Goal: Information Seeking & Learning: Learn about a topic

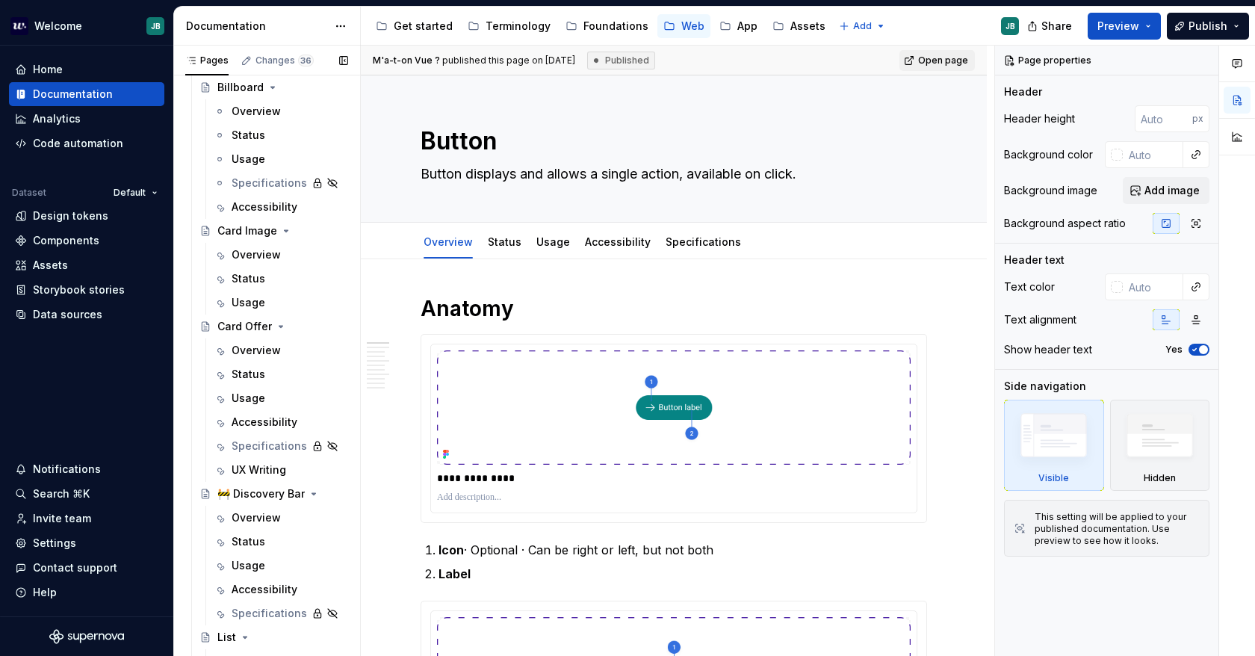
scroll to position [7399, 0]
click at [123, 309] on div "Data sources" at bounding box center [86, 314] width 143 height 15
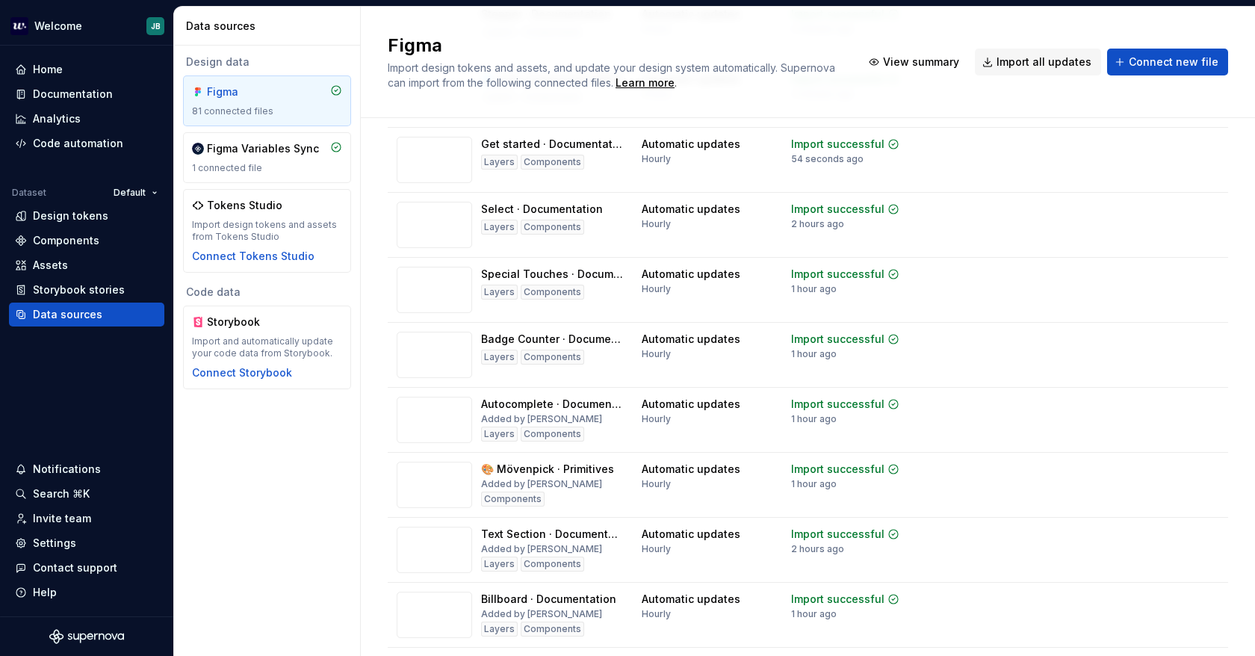
scroll to position [4293, 0]
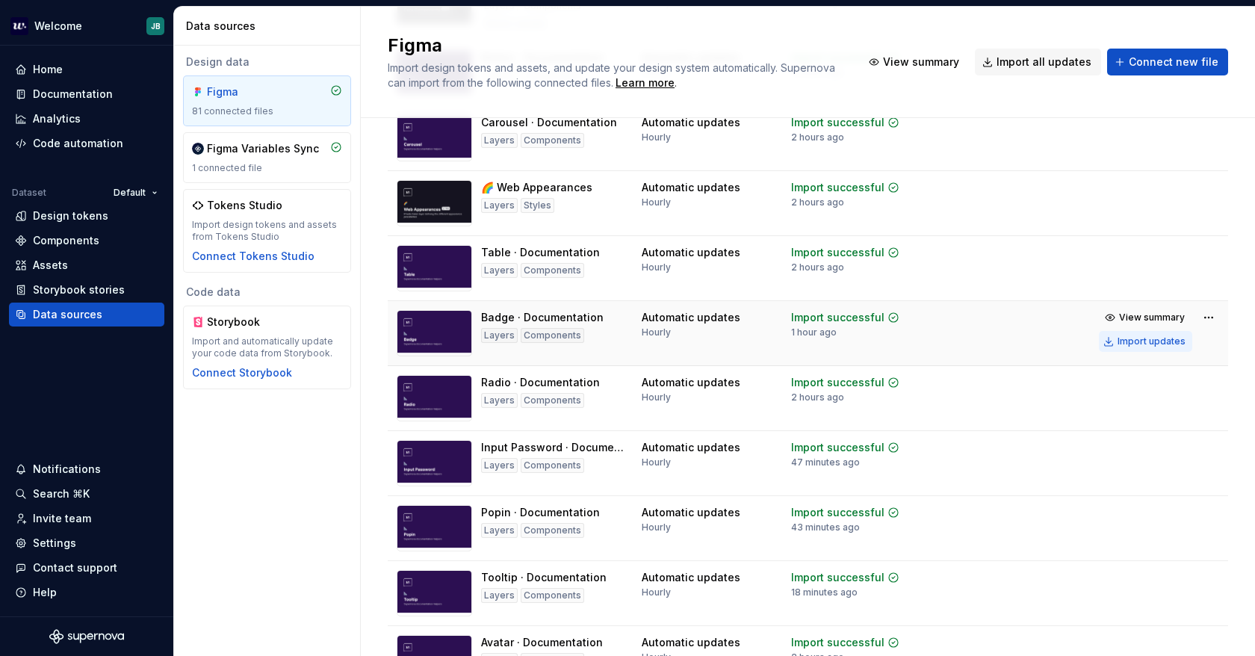
click at [1139, 347] on div "Import updates" at bounding box center [1152, 341] width 68 height 12
click at [75, 89] on div "Documentation" at bounding box center [73, 94] width 80 height 15
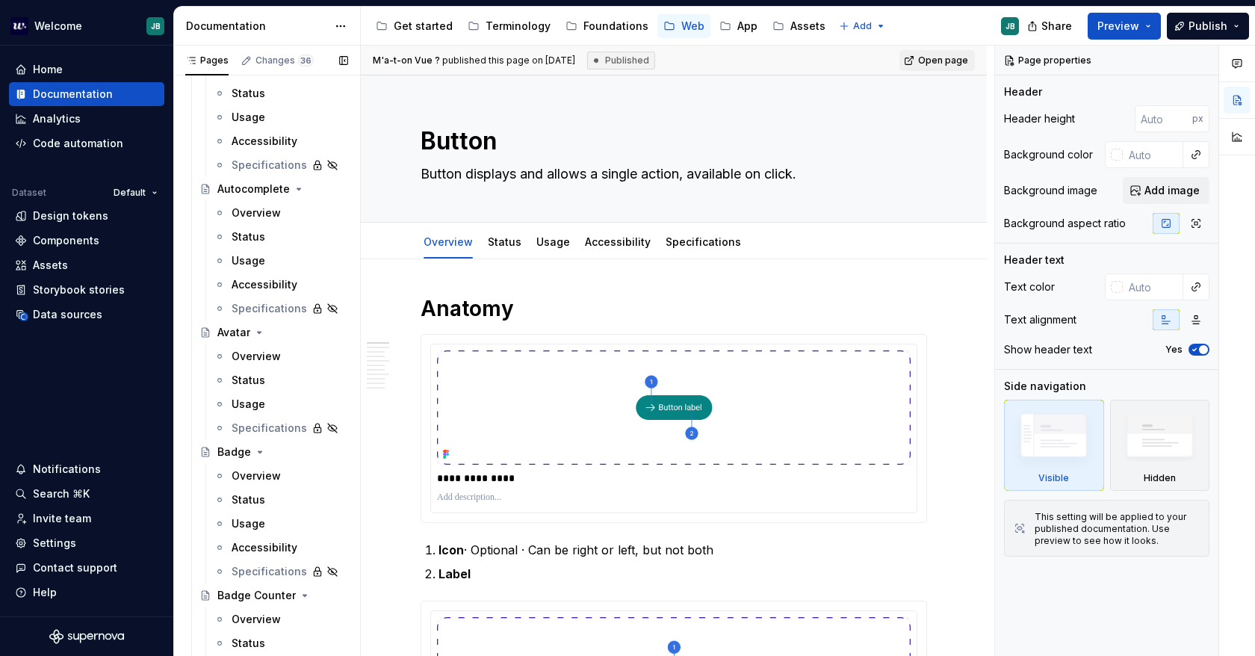
scroll to position [299, 0]
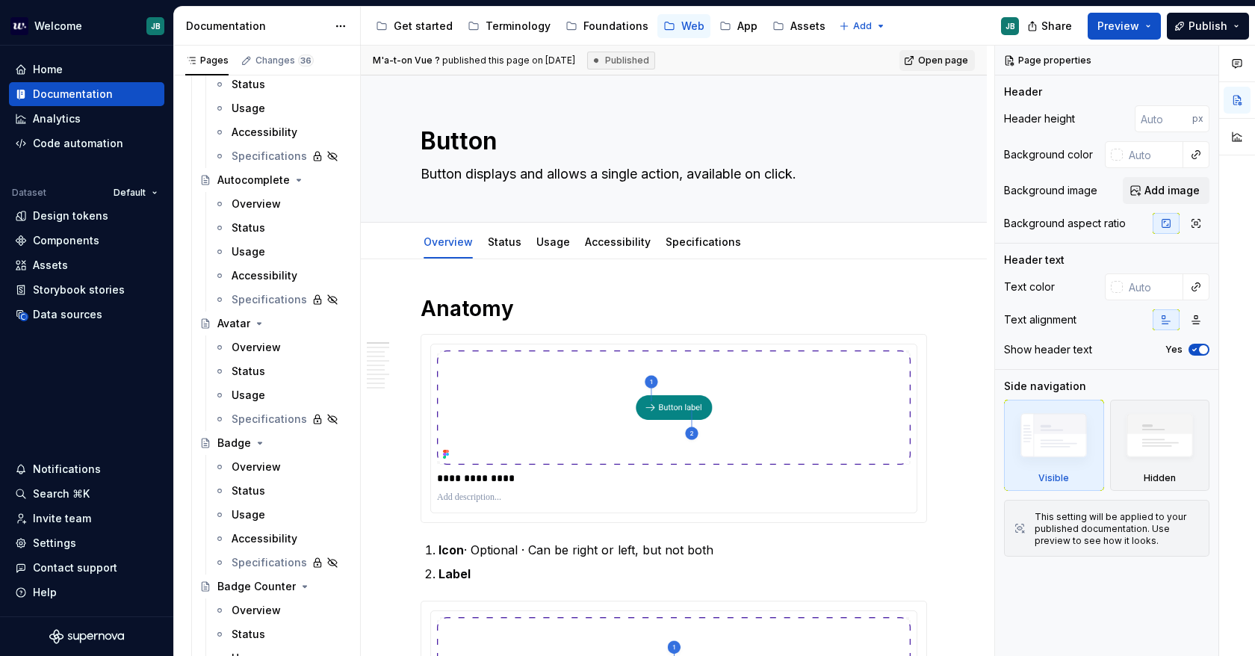
click at [266, 469] on div "Overview" at bounding box center [256, 466] width 49 height 15
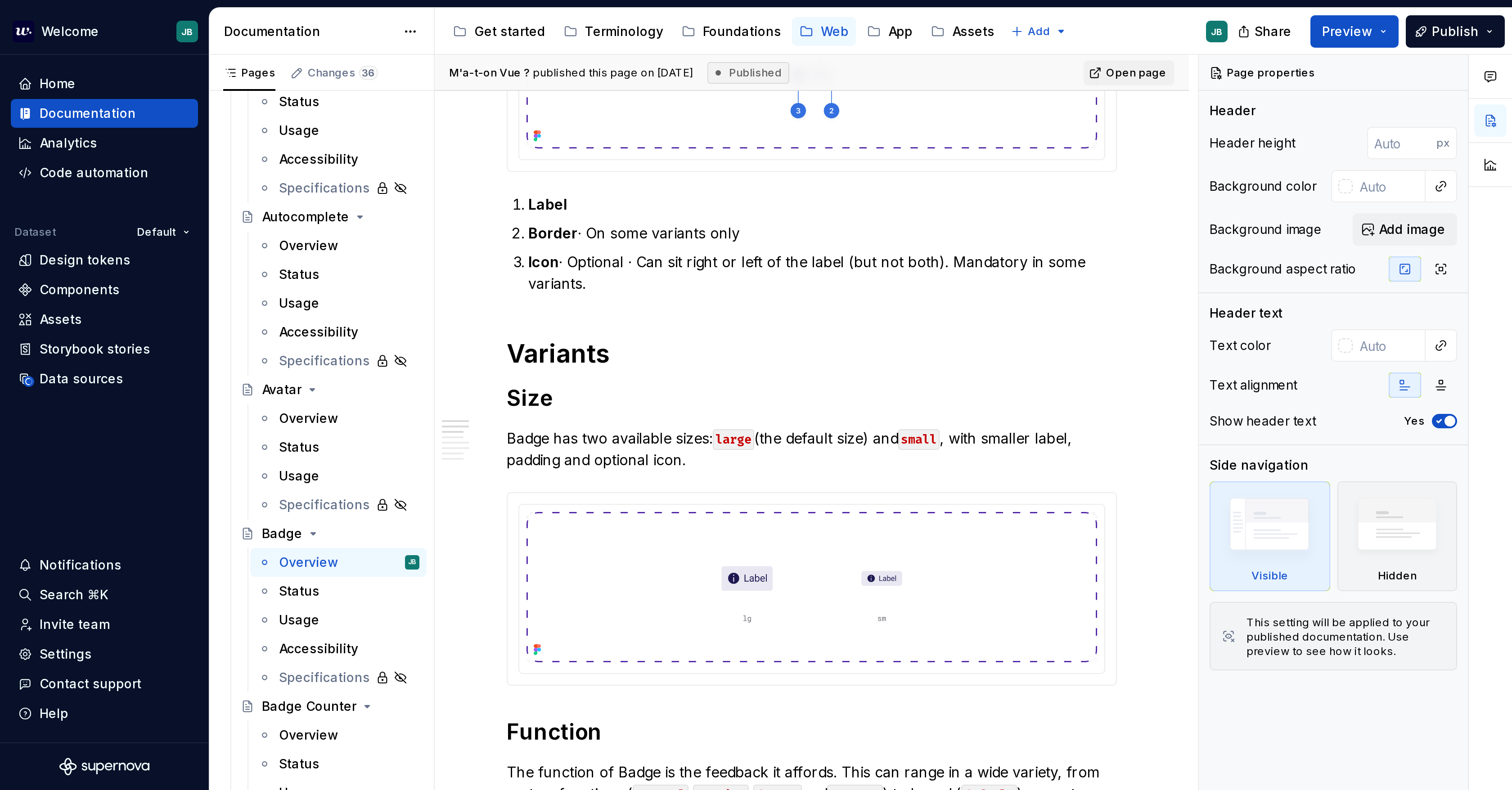
scroll to position [270, 0]
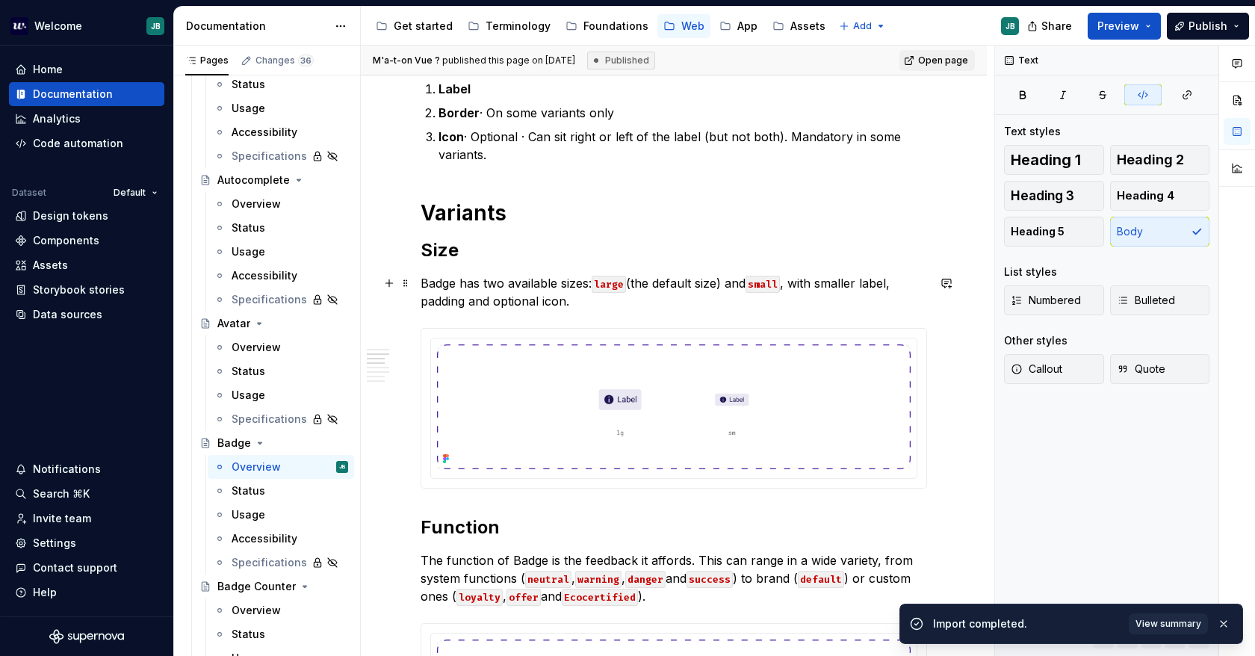
click at [626, 280] on code "large" at bounding box center [609, 284] width 34 height 17
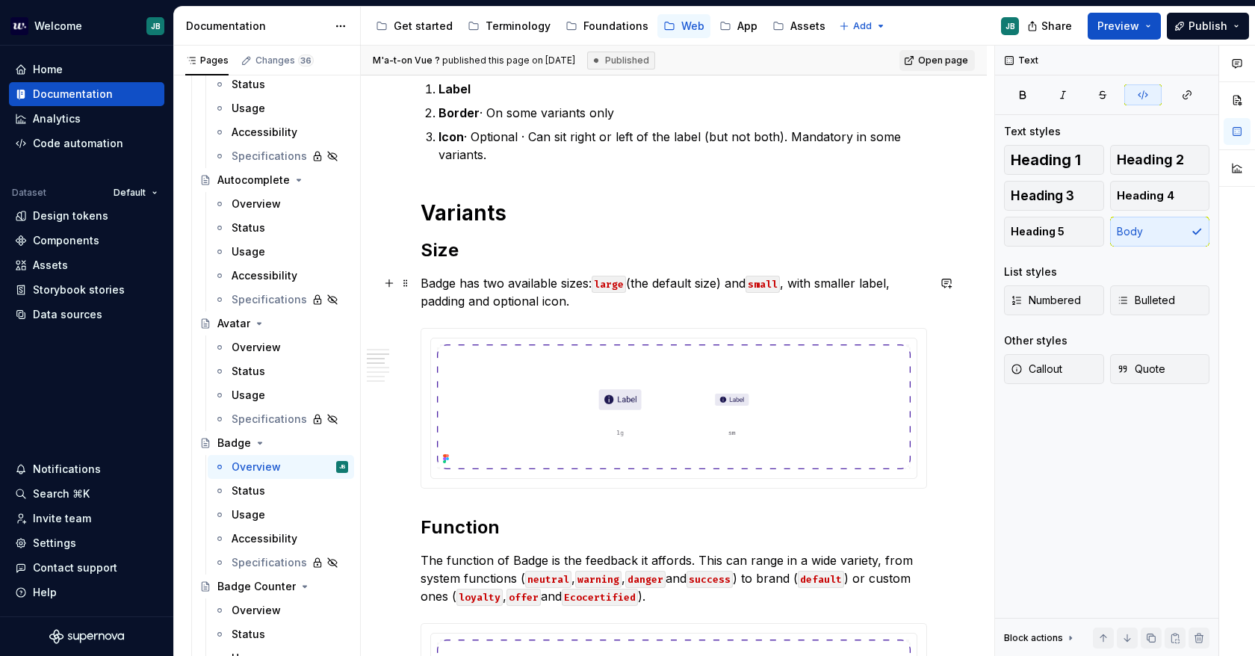
type textarea "*"
drag, startPoint x: 626, startPoint y: 281, endPoint x: 605, endPoint y: 282, distance: 20.9
click at [605, 282] on code "large" at bounding box center [609, 284] width 34 height 17
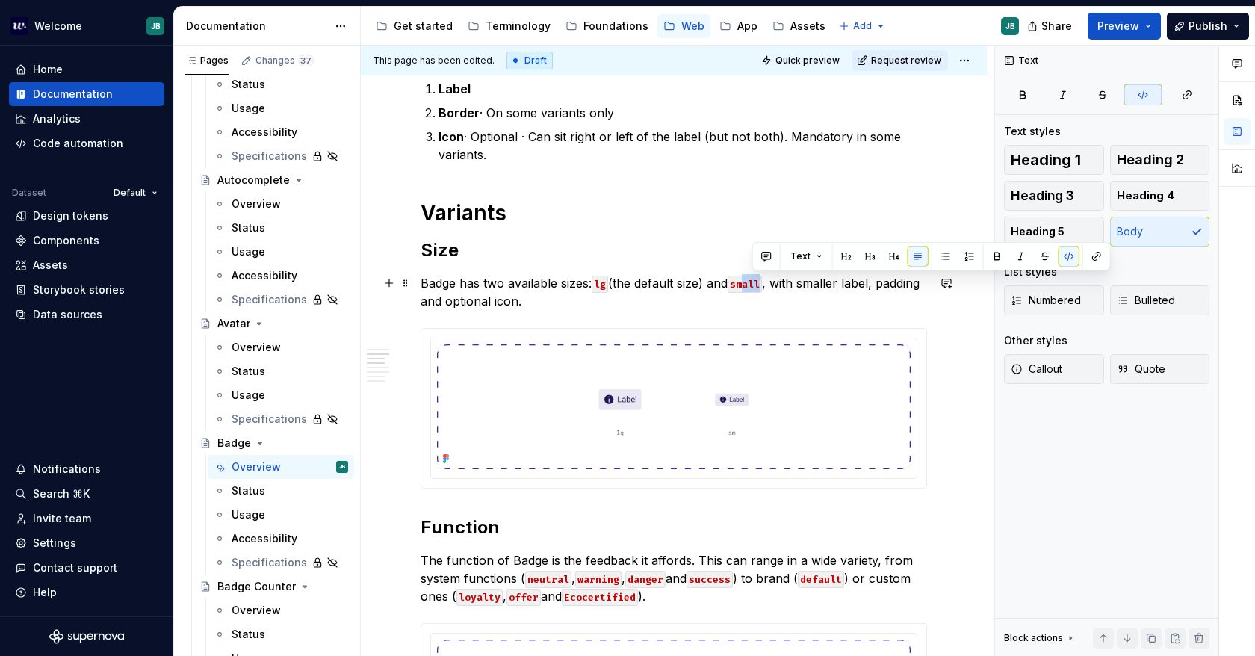
drag, startPoint x: 768, startPoint y: 281, endPoint x: 752, endPoint y: 285, distance: 17.0
click at [752, 285] on code "small" at bounding box center [745, 284] width 34 height 17
click at [898, 240] on h2 "Size" at bounding box center [674, 250] width 507 height 24
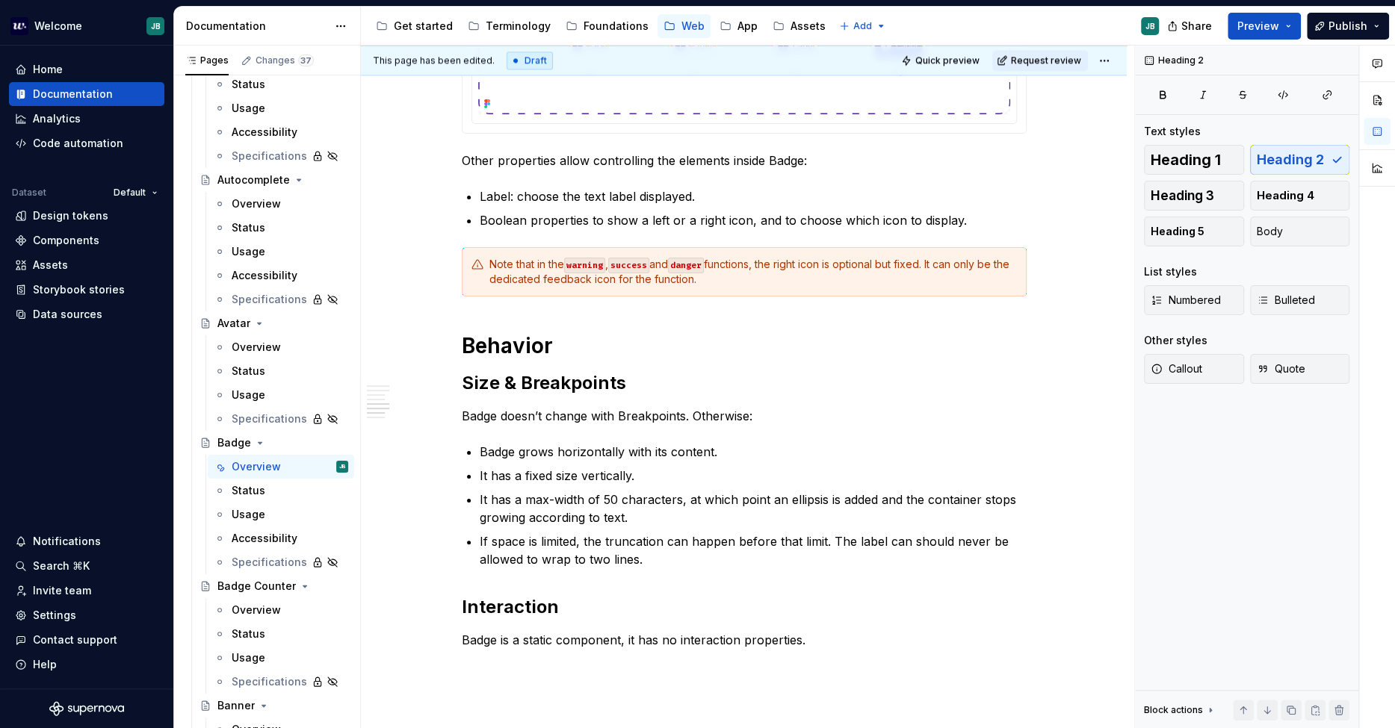
scroll to position [1527, 0]
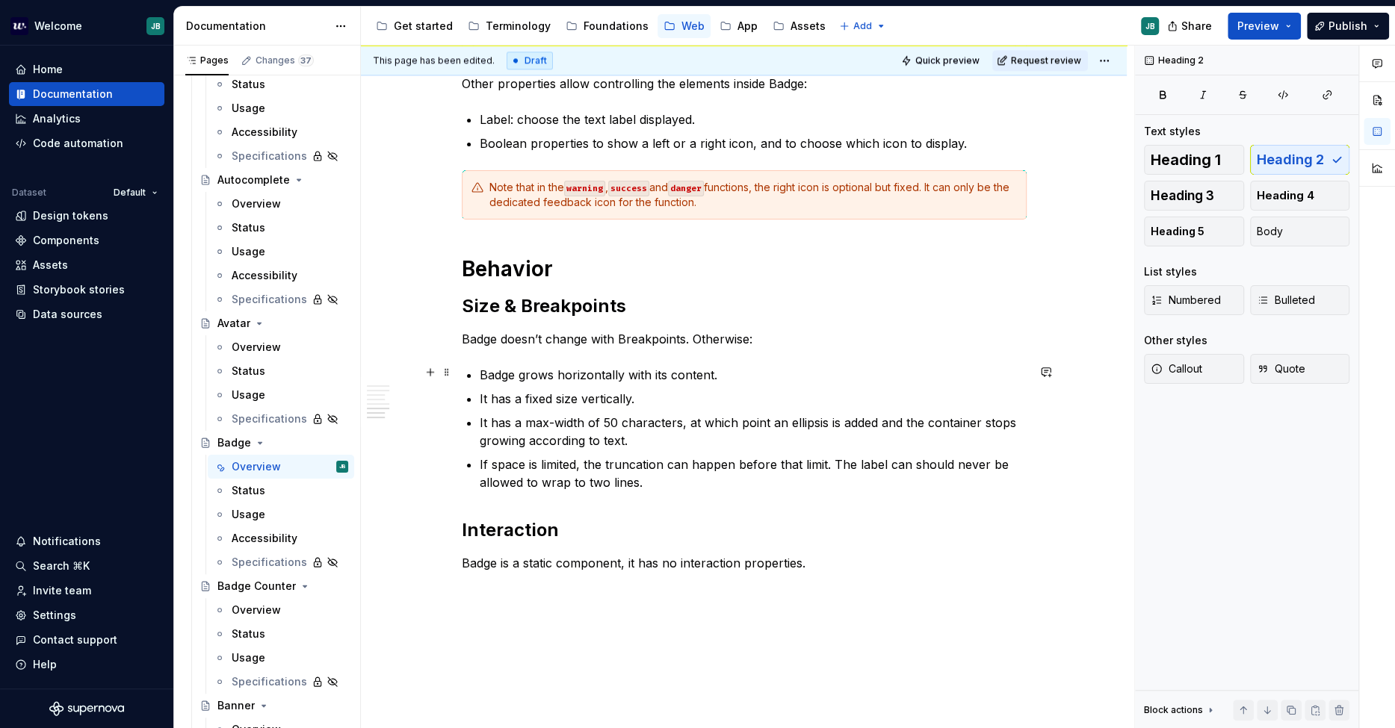
scroll to position [1638, 0]
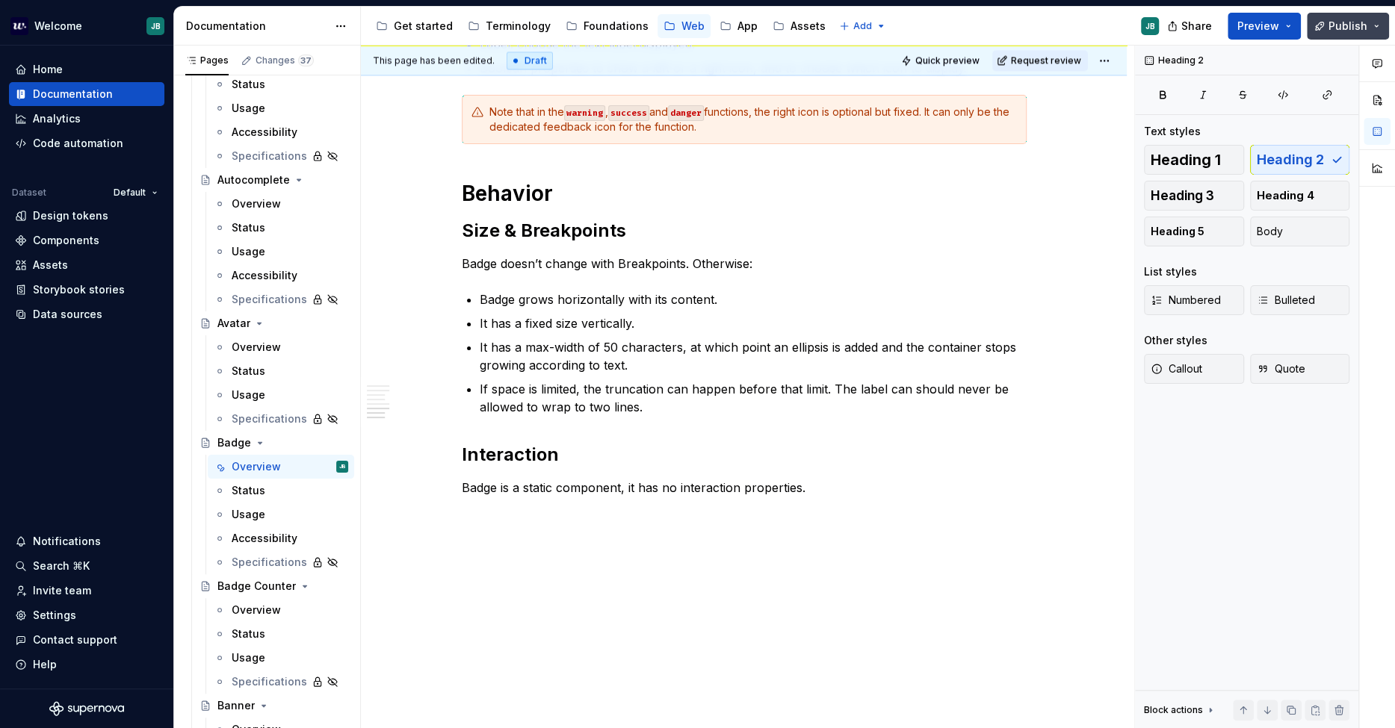
click at [1254, 26] on span "Publish" at bounding box center [1347, 26] width 39 height 15
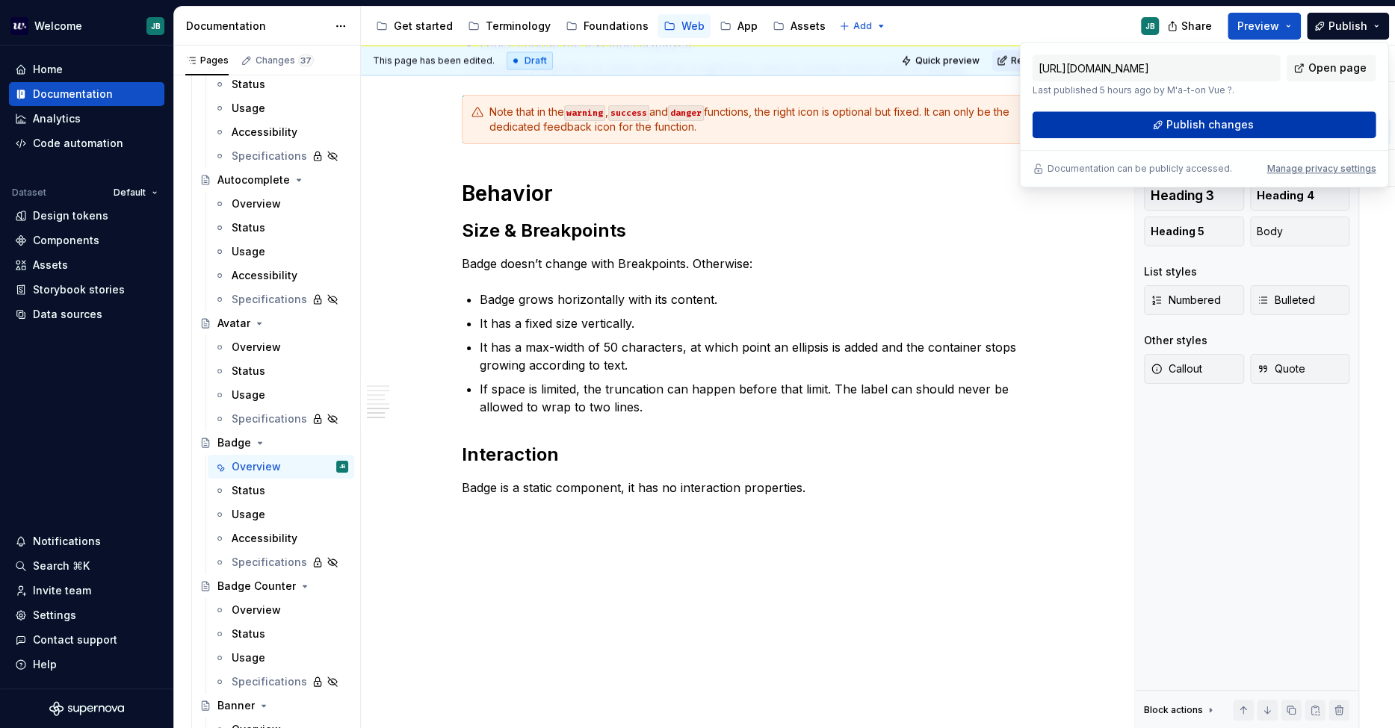
drag, startPoint x: 1334, startPoint y: 26, endPoint x: 1236, endPoint y: 123, distance: 137.4
click at [1236, 123] on span "Publish changes" at bounding box center [1209, 124] width 87 height 15
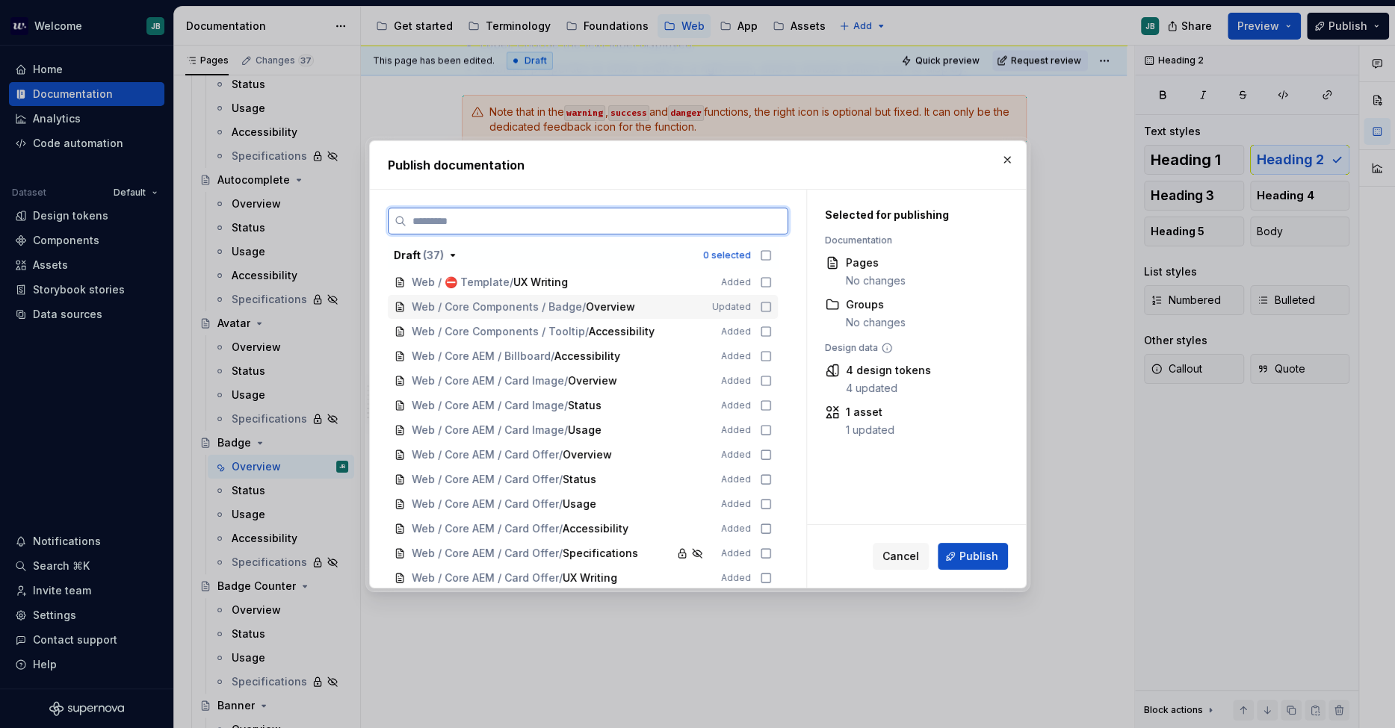
click at [763, 309] on icon at bounding box center [766, 307] width 12 height 12
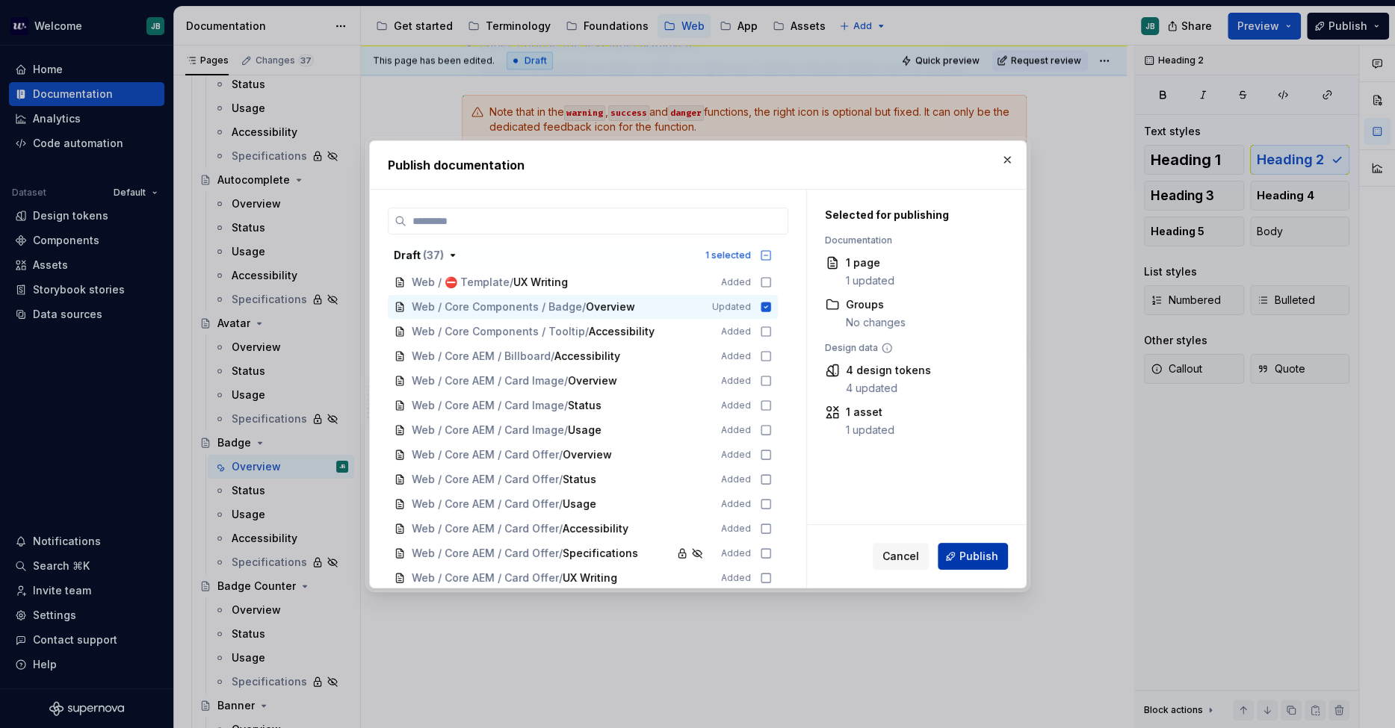
click at [986, 550] on span "Publish" at bounding box center [978, 556] width 39 height 15
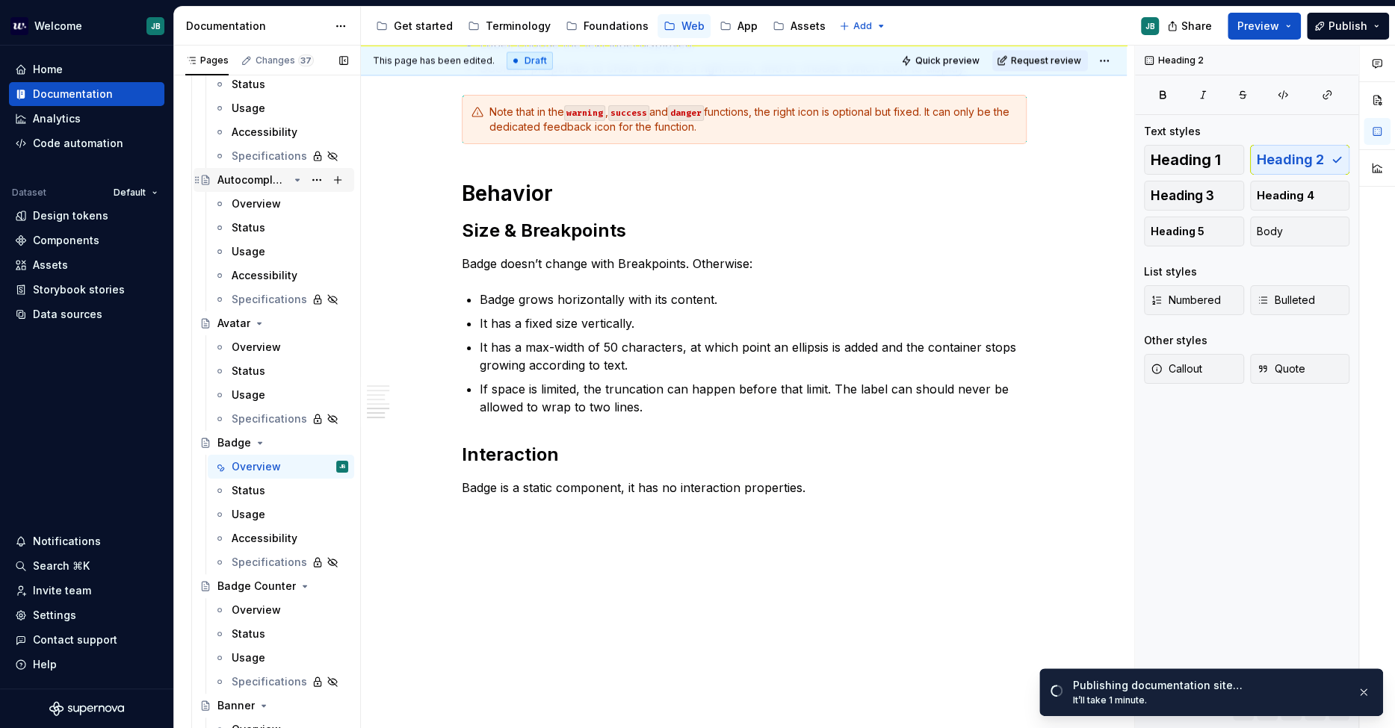
scroll to position [0, 0]
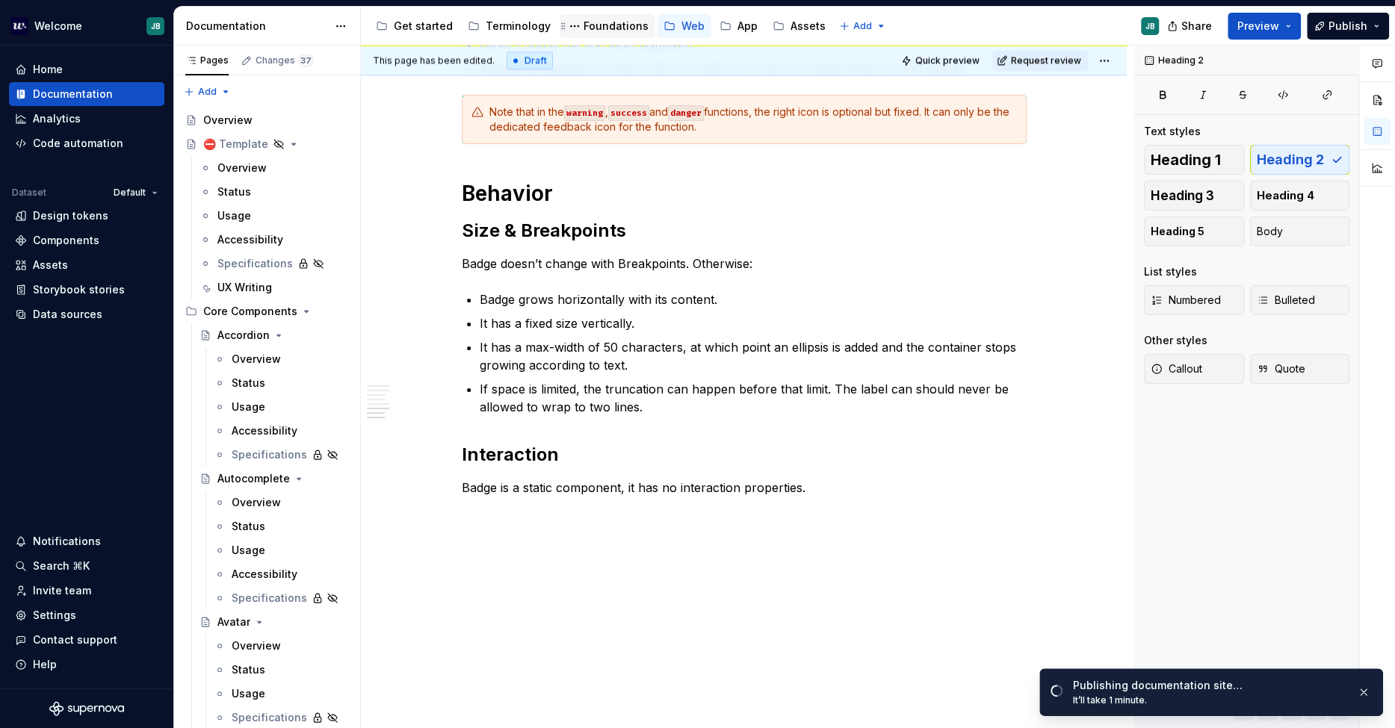
click at [584, 17] on div "Foundations" at bounding box center [607, 26] width 83 height 18
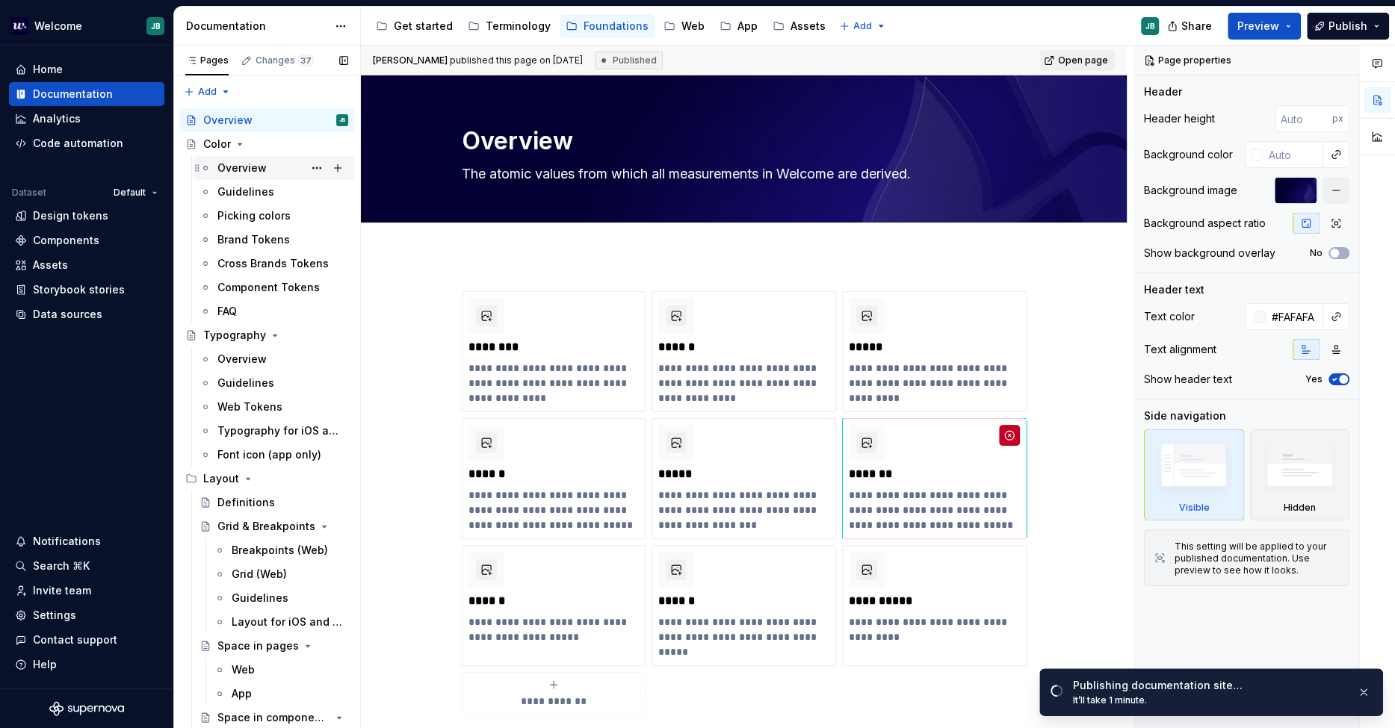
drag, startPoint x: 252, startPoint y: 176, endPoint x: 352, endPoint y: 185, distance: 100.5
click at [252, 176] on div "Overview" at bounding box center [282, 168] width 131 height 21
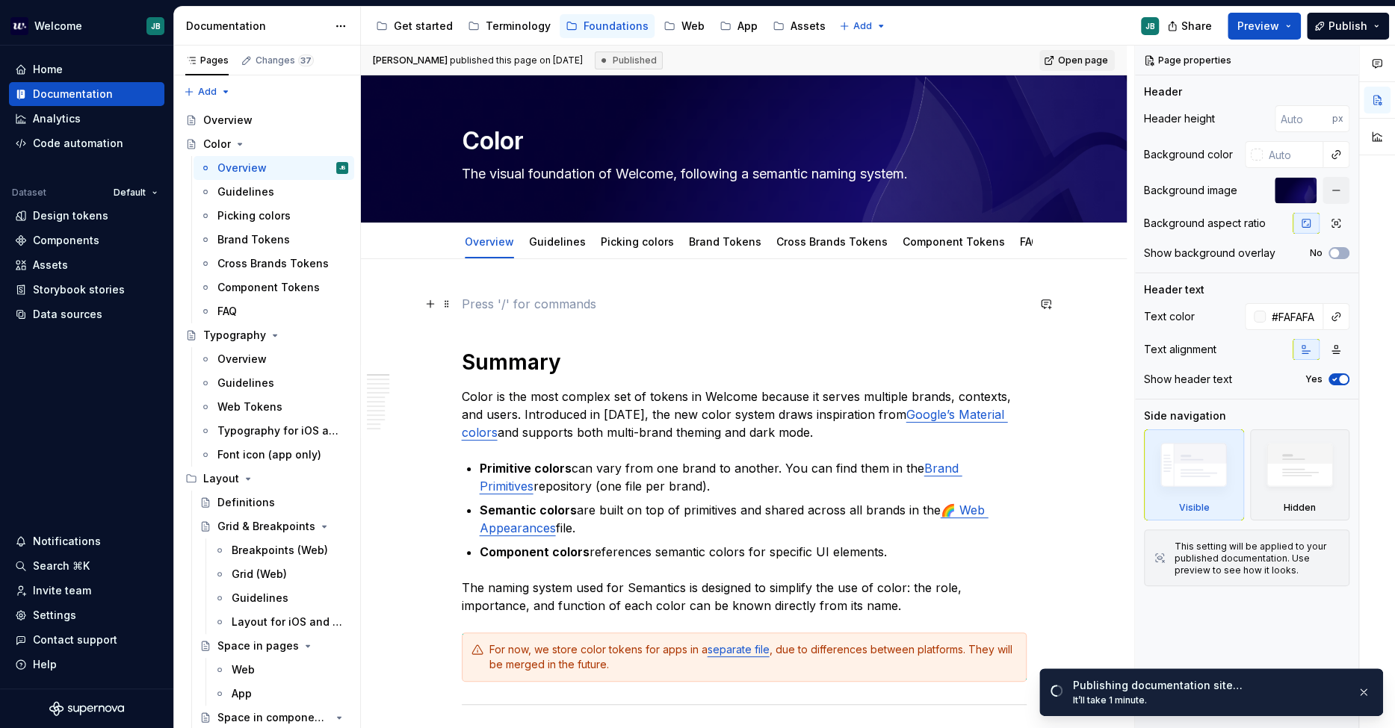
click at [483, 295] on p at bounding box center [744, 304] width 565 height 18
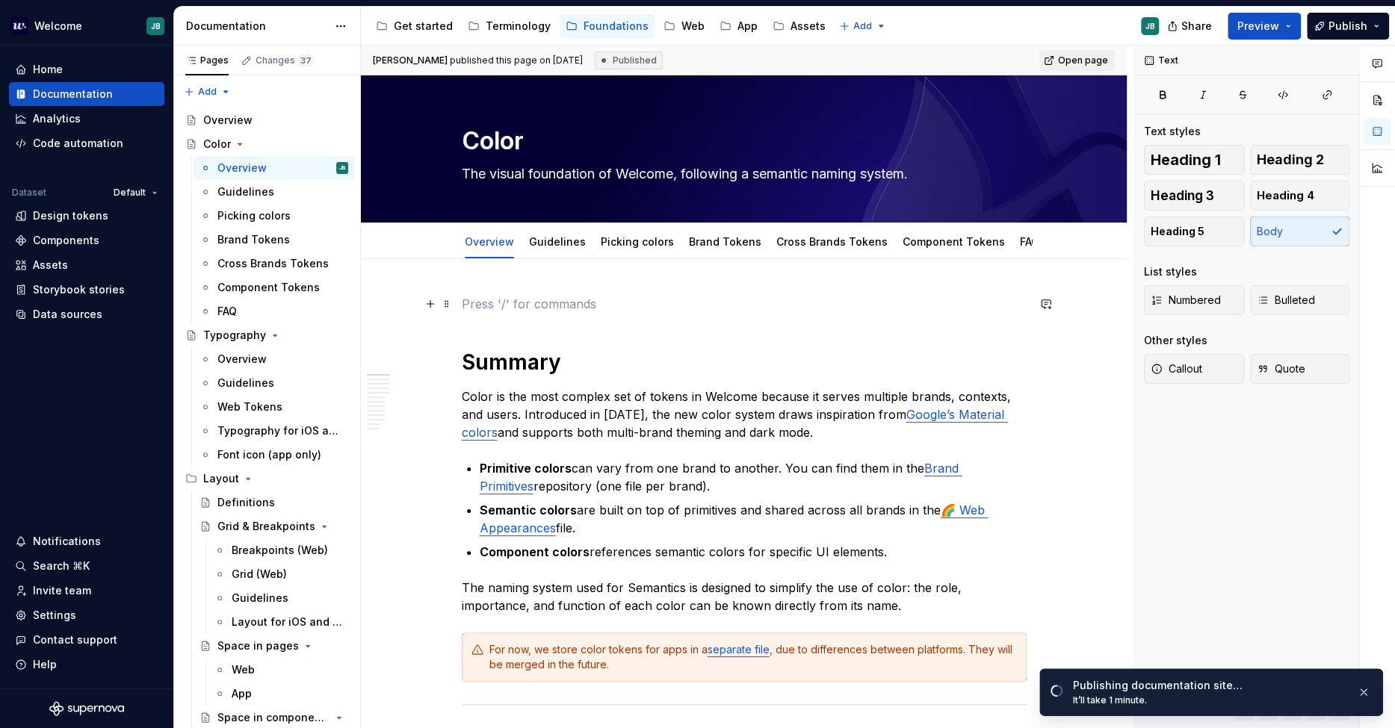
click at [482, 311] on p at bounding box center [744, 304] width 565 height 18
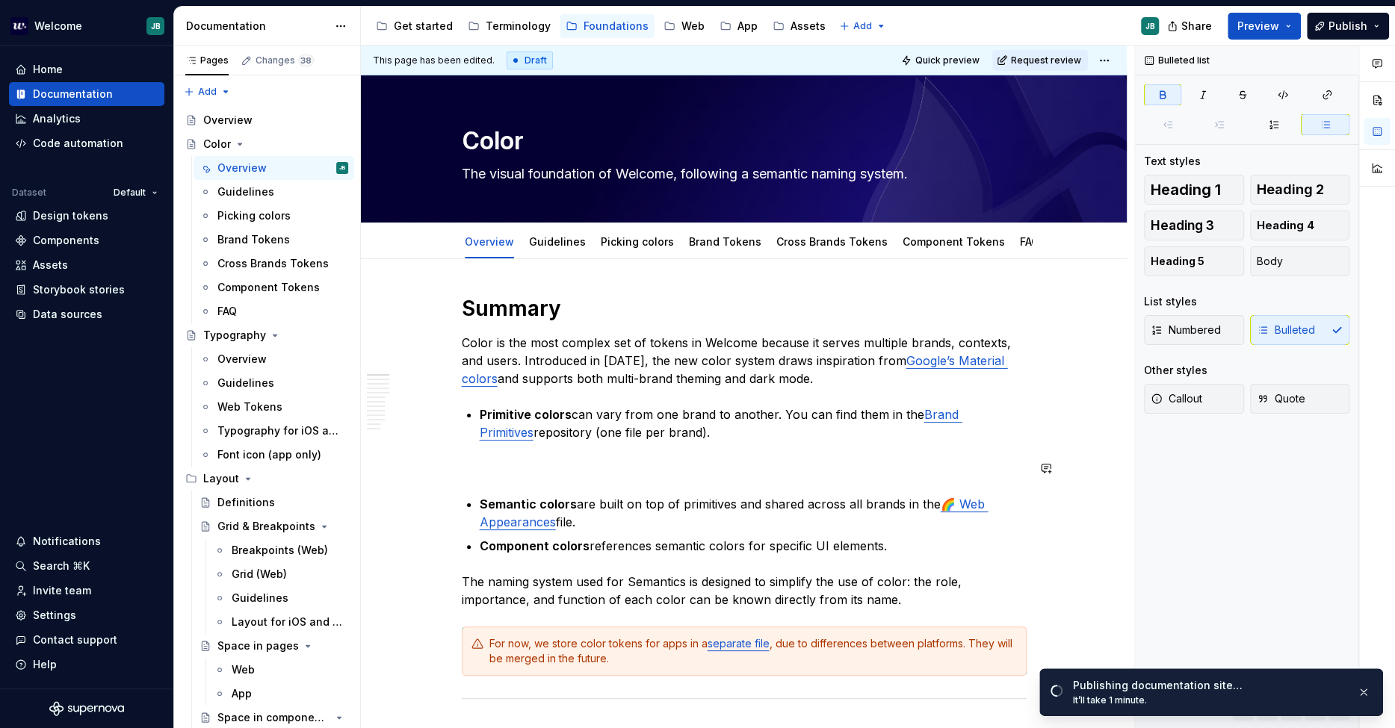
click at [480, 498] on li "Semantic colors are built on top of primitives and shared across all brands in …" at bounding box center [753, 513] width 547 height 36
click at [480, 501] on strong "Semantic colors" at bounding box center [528, 504] width 97 height 15
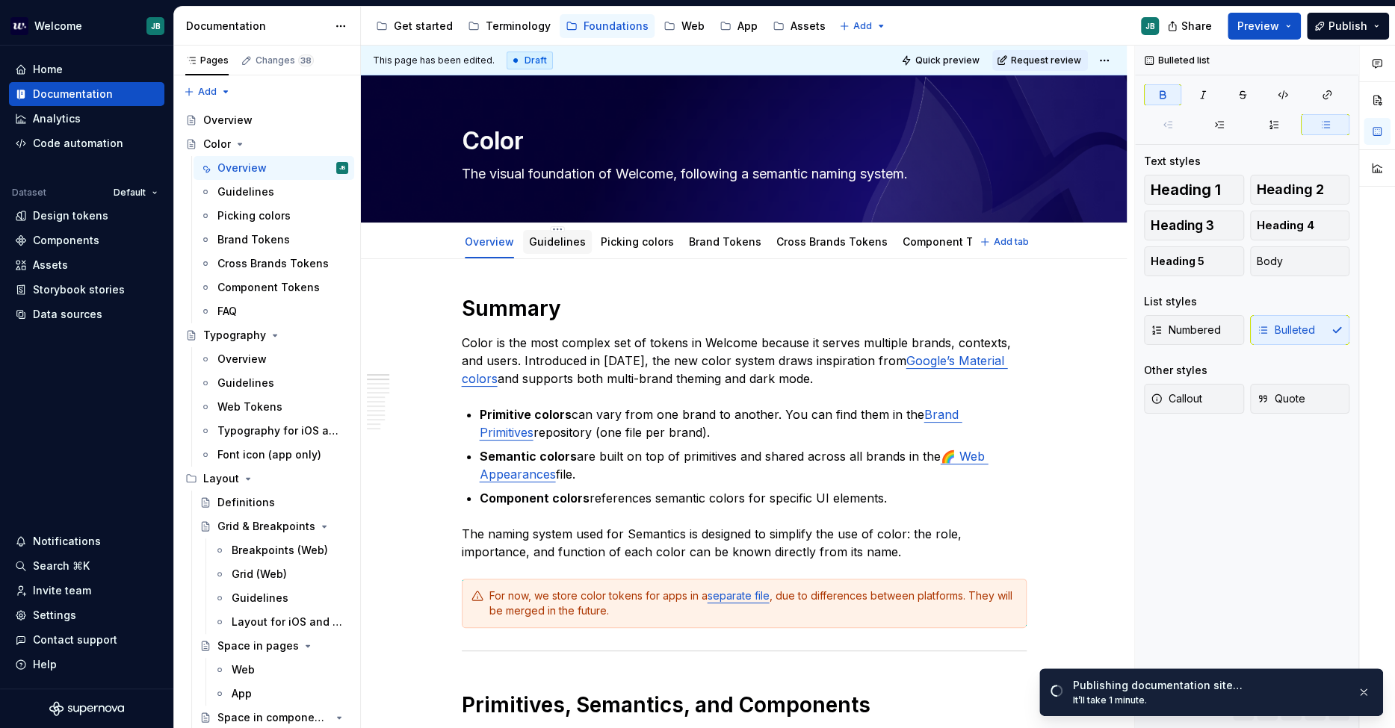
click at [553, 235] on div "Guidelines" at bounding box center [557, 242] width 57 height 15
click at [557, 238] on link "Guidelines" at bounding box center [557, 241] width 57 height 13
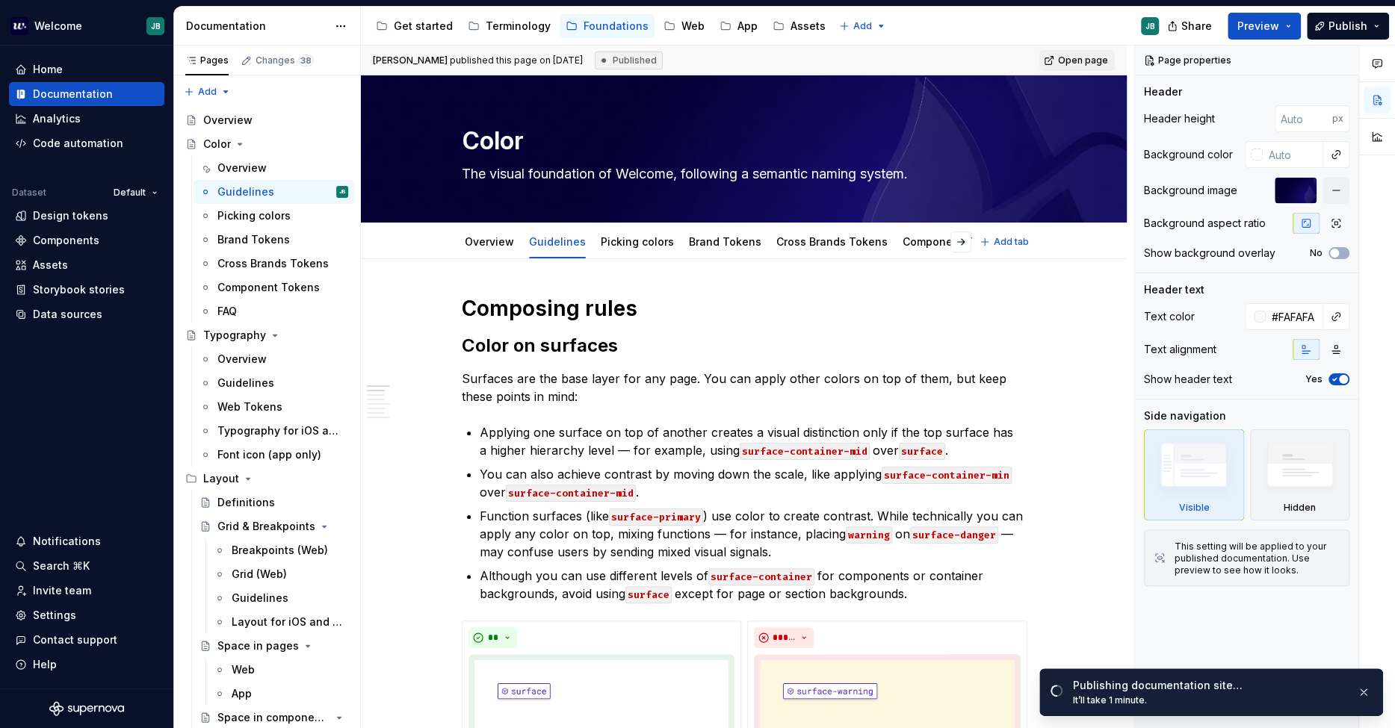
click at [638, 238] on link "Picking colors" at bounding box center [637, 241] width 73 height 13
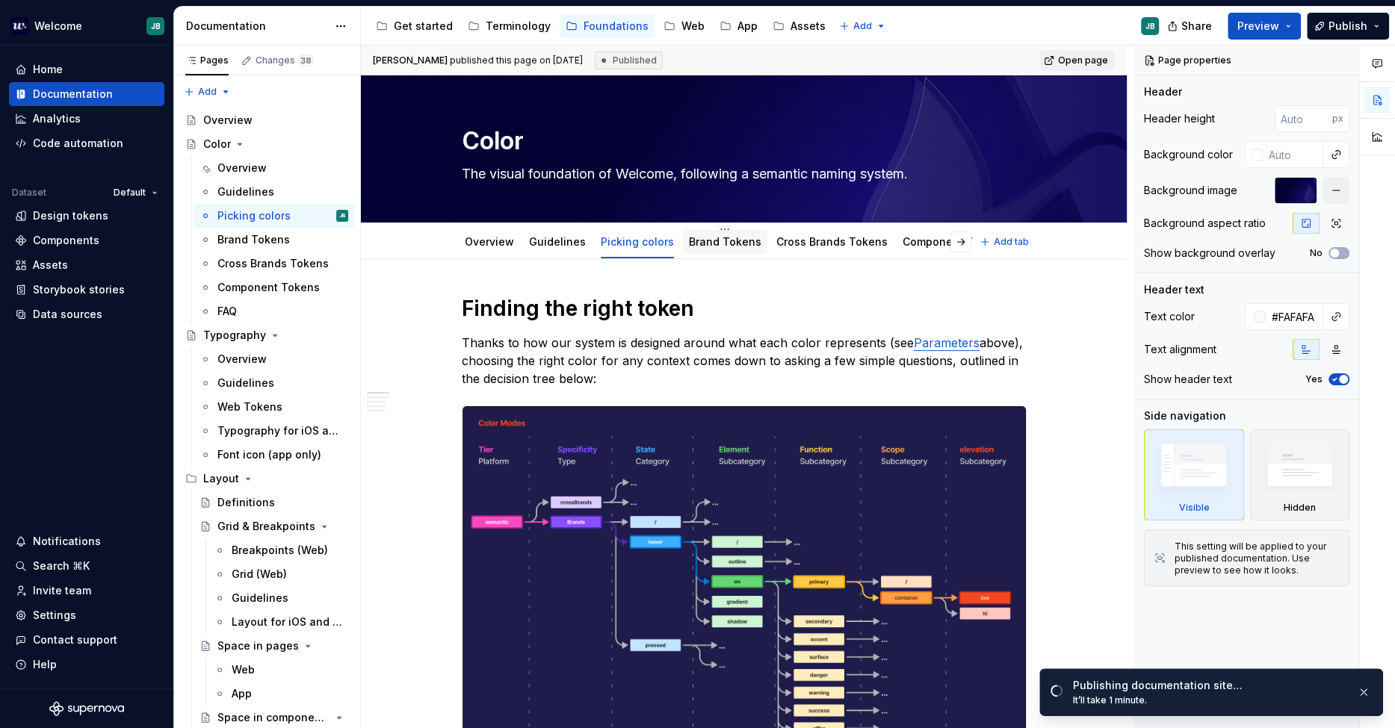
click at [735, 240] on link "Brand Tokens" at bounding box center [725, 241] width 72 height 13
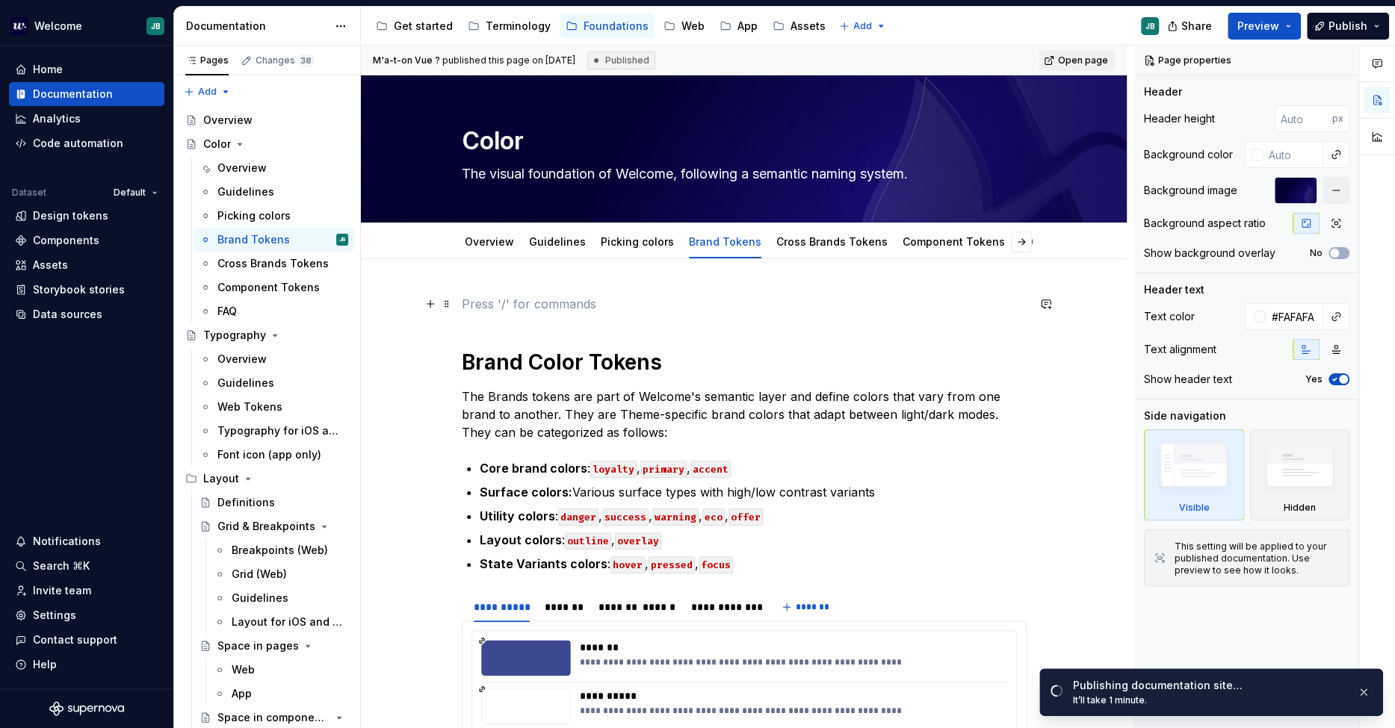
click at [607, 304] on p at bounding box center [744, 304] width 565 height 18
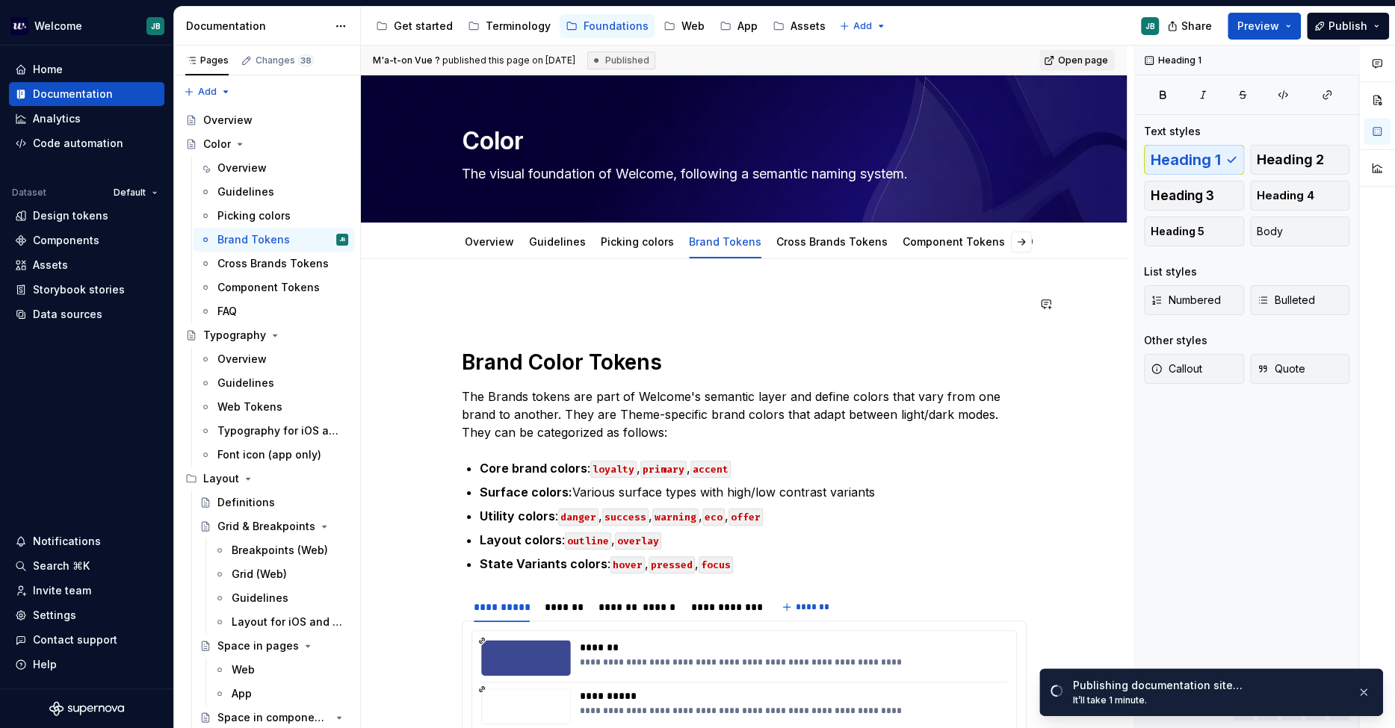
click at [483, 303] on p at bounding box center [744, 304] width 565 height 18
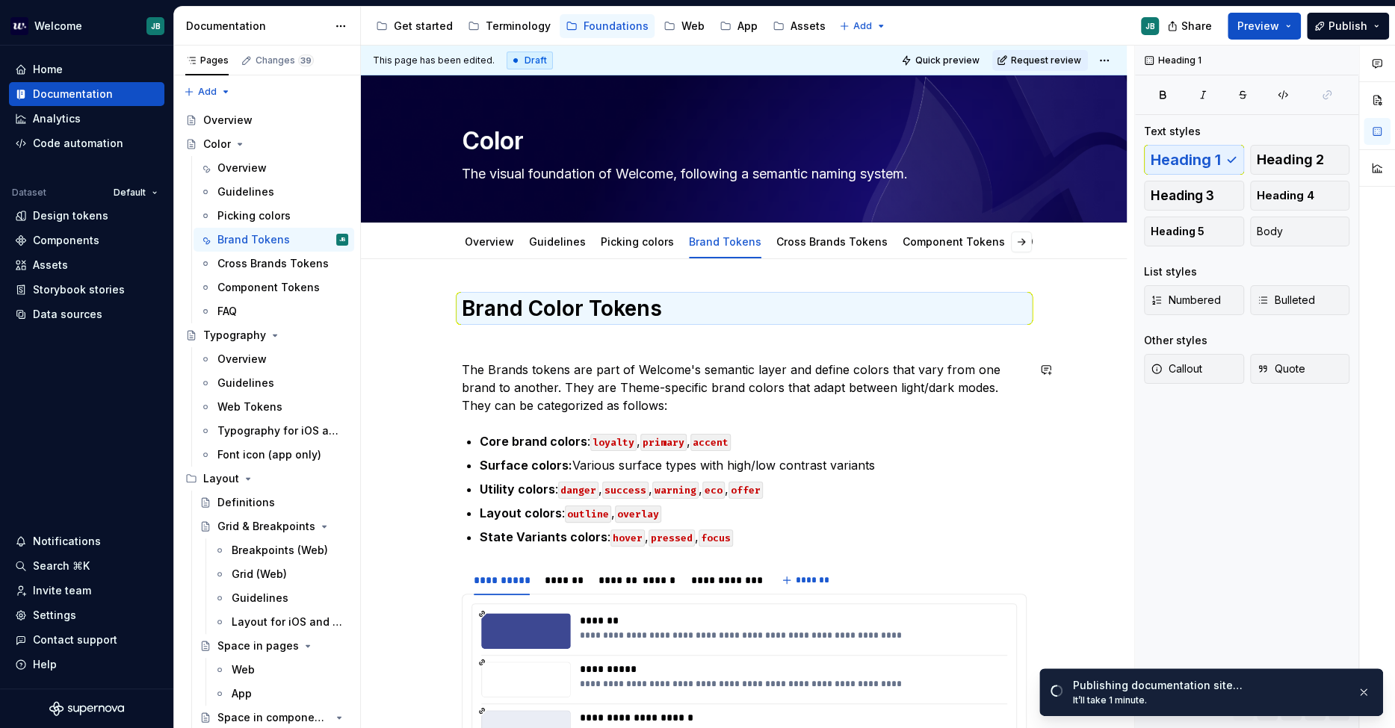
click at [474, 351] on p at bounding box center [744, 343] width 565 height 18
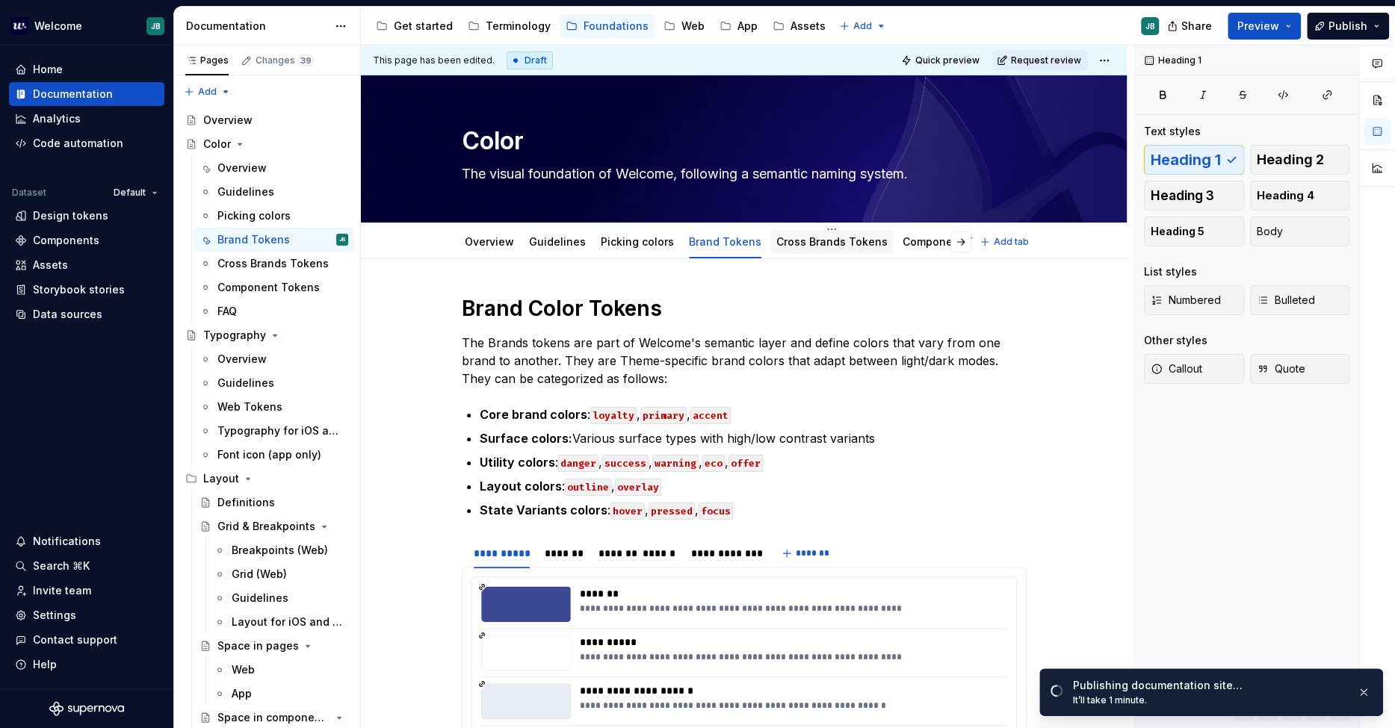
click at [785, 239] on link "Cross Brands Tokens" at bounding box center [831, 241] width 111 height 13
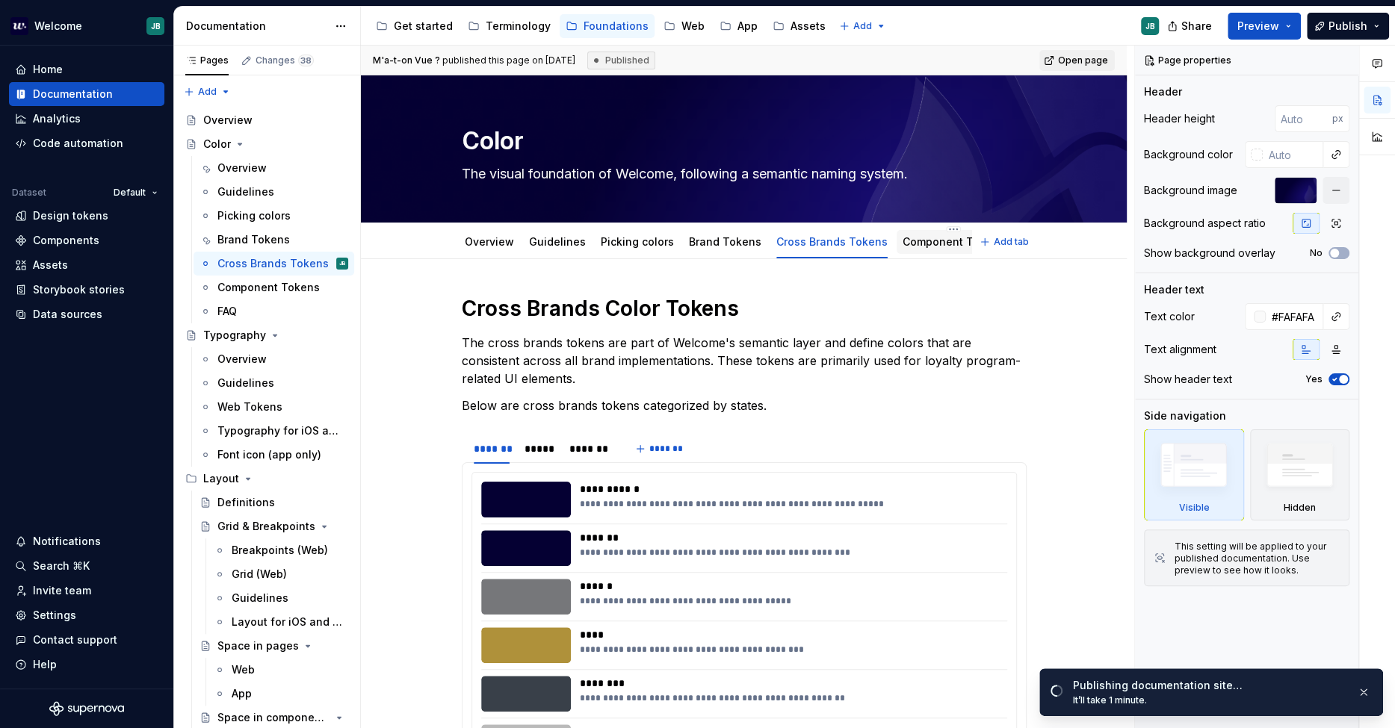
click at [928, 235] on link "Component Tokens" at bounding box center [953, 241] width 102 height 13
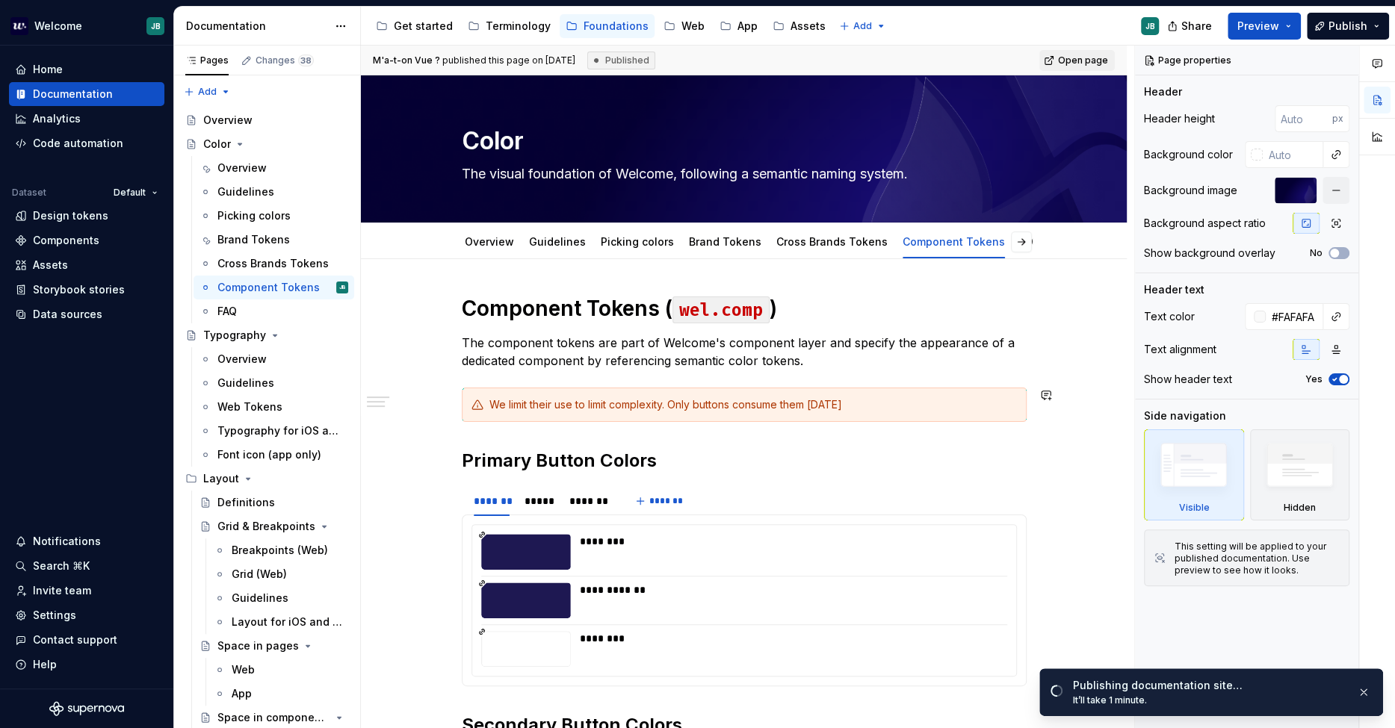
click at [506, 438] on div "**********" at bounding box center [744, 629] width 565 height 668
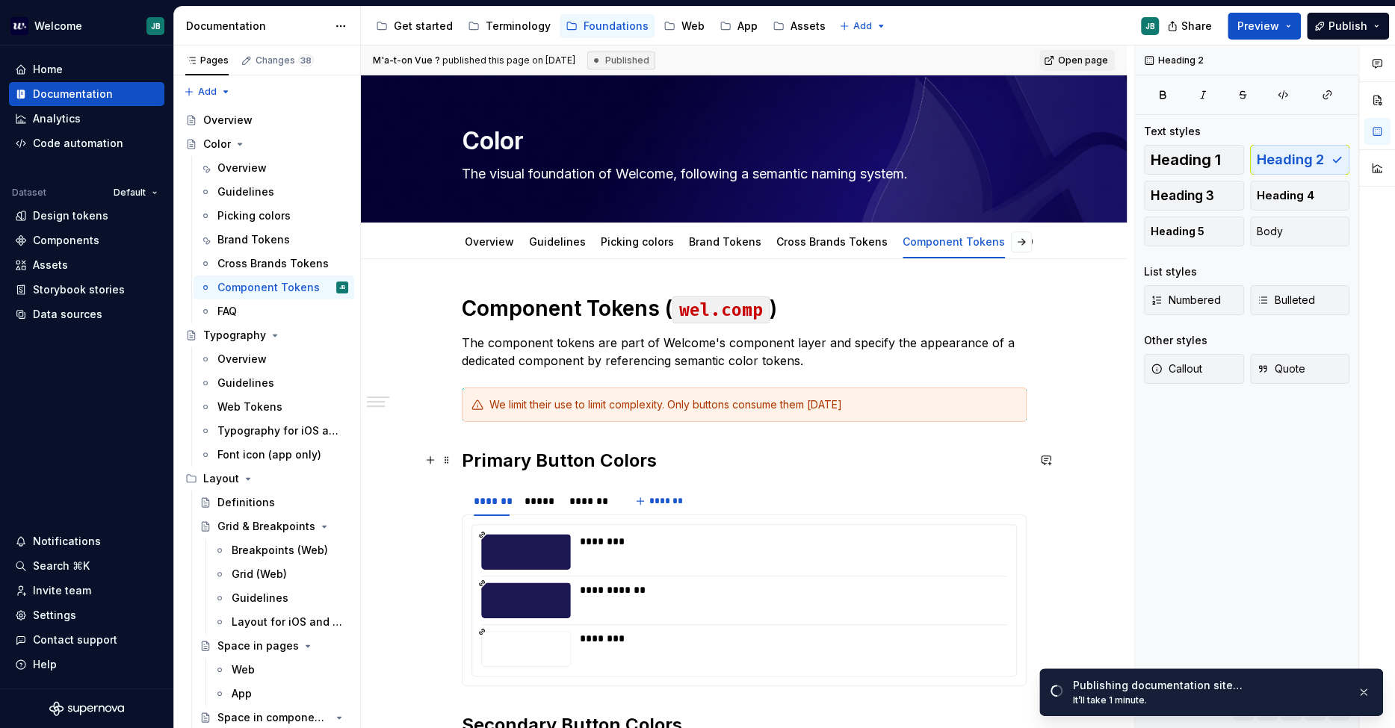
click at [462, 455] on h2 "Primary Button Colors" at bounding box center [744, 461] width 565 height 24
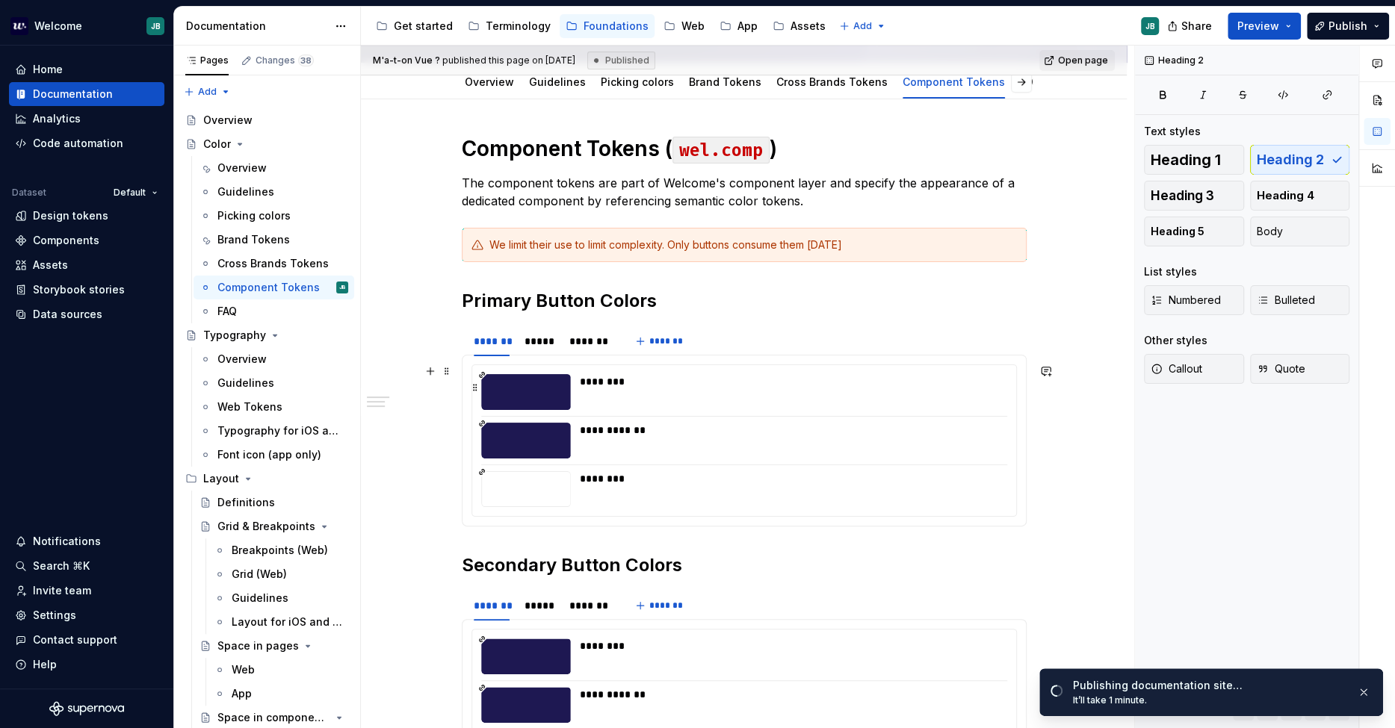
scroll to position [166, 0]
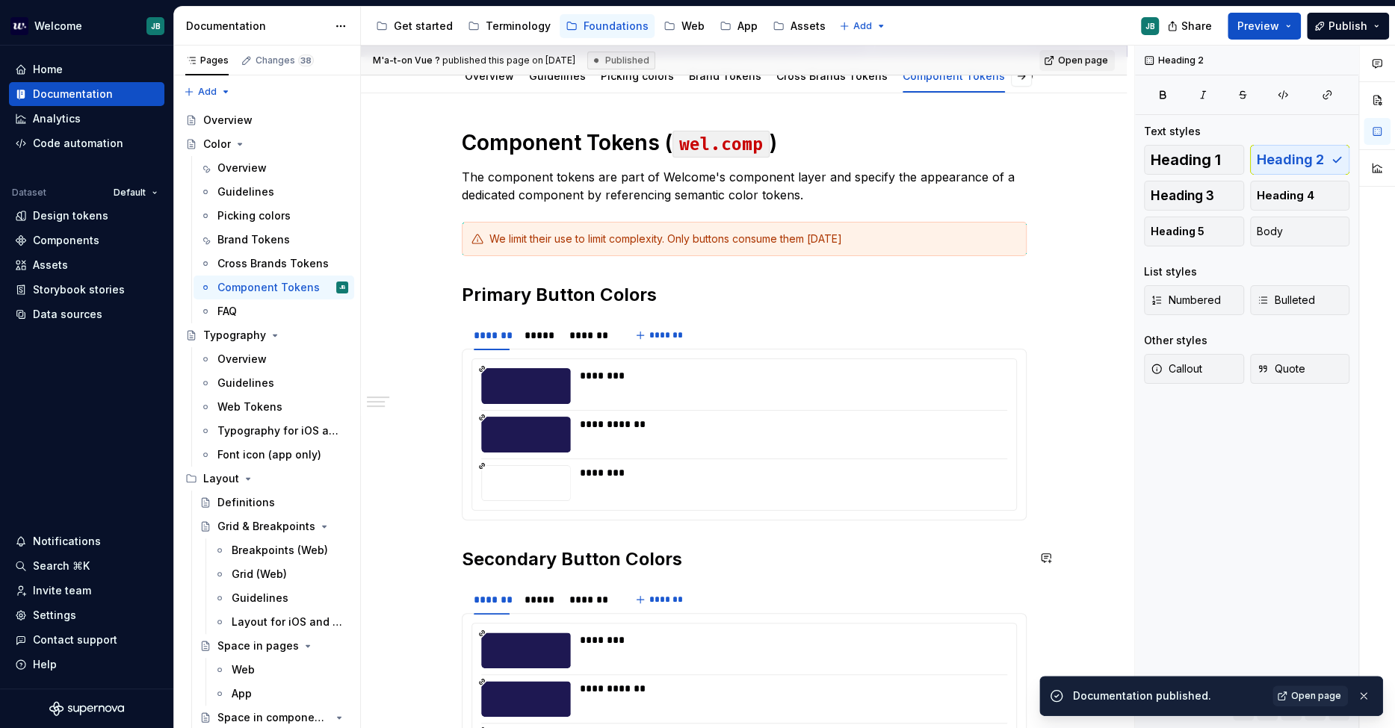
click at [504, 540] on div "**********" at bounding box center [744, 463] width 565 height 668
click at [1254, 25] on span "Publish" at bounding box center [1347, 26] width 39 height 15
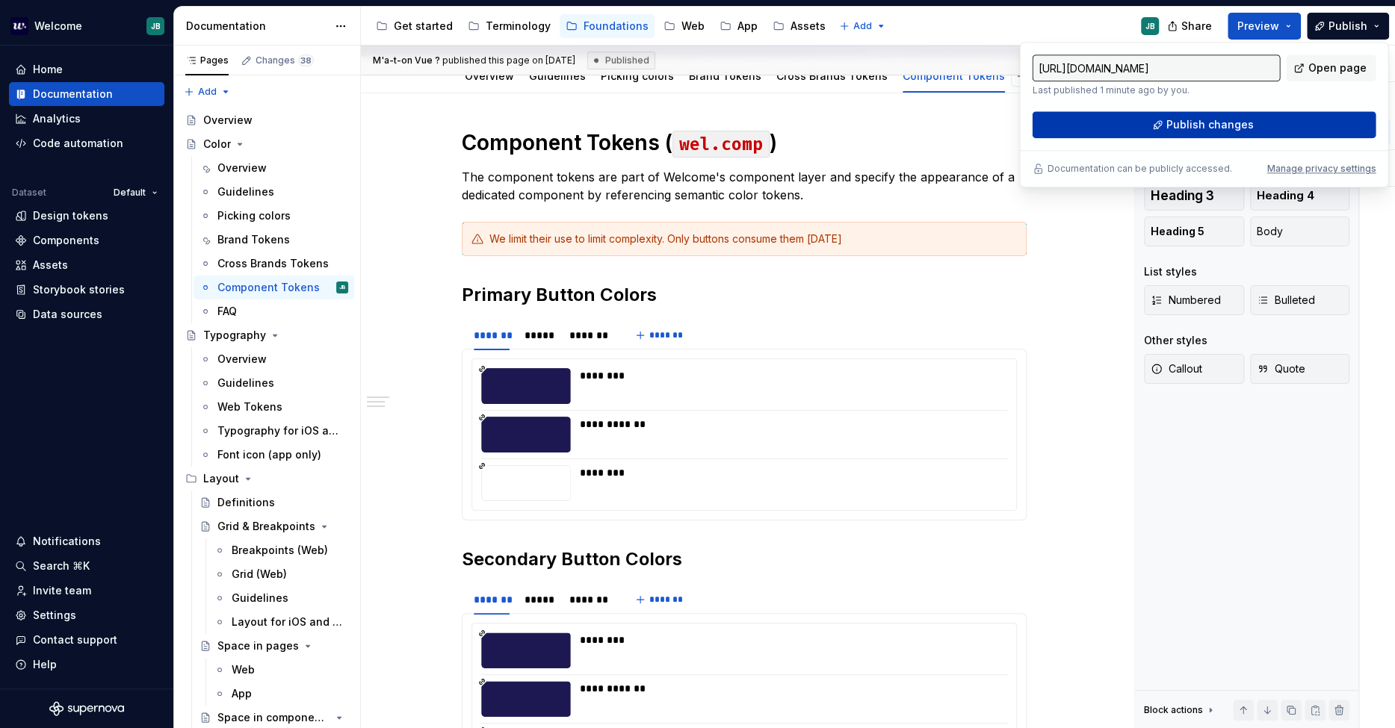
drag, startPoint x: 1333, startPoint y: 26, endPoint x: 1223, endPoint y: 130, distance: 151.1
click at [1223, 130] on span "Publish changes" at bounding box center [1209, 124] width 87 height 15
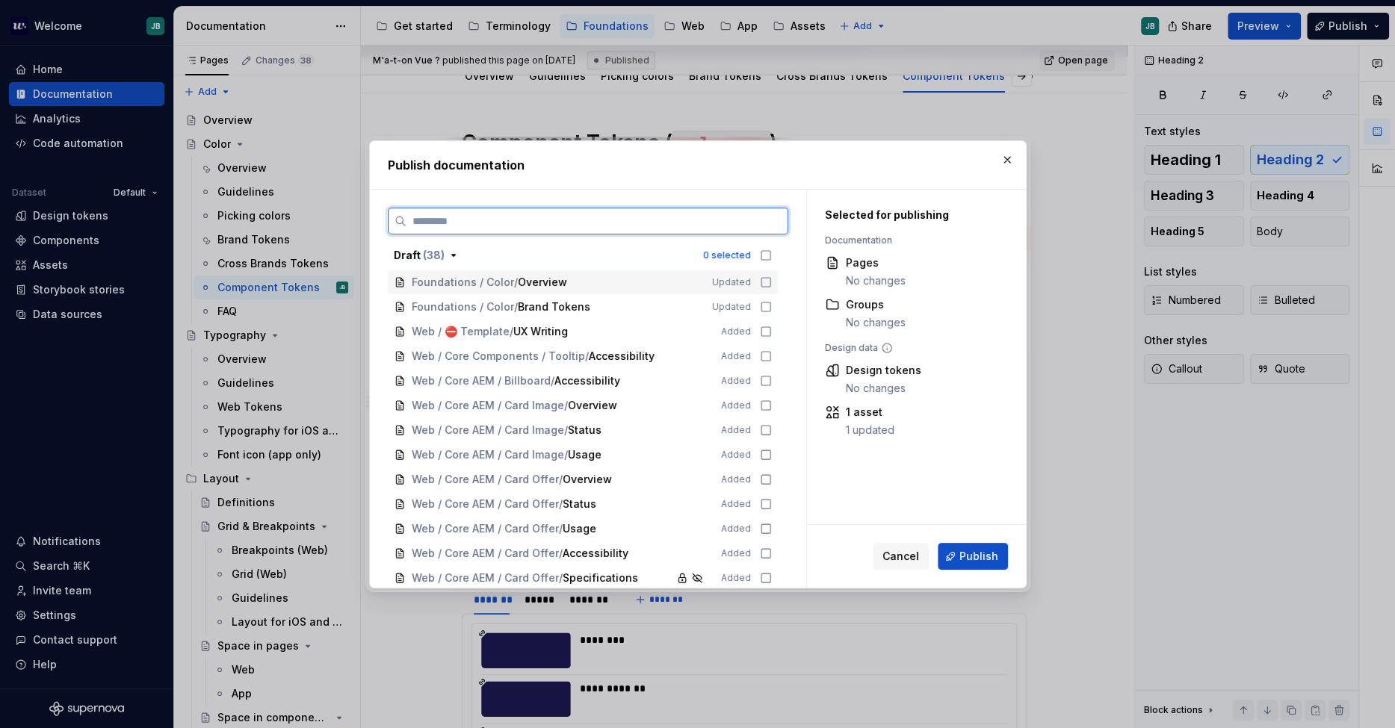
click at [764, 279] on icon at bounding box center [766, 282] width 12 height 12
click at [764, 303] on icon at bounding box center [765, 307] width 9 height 9
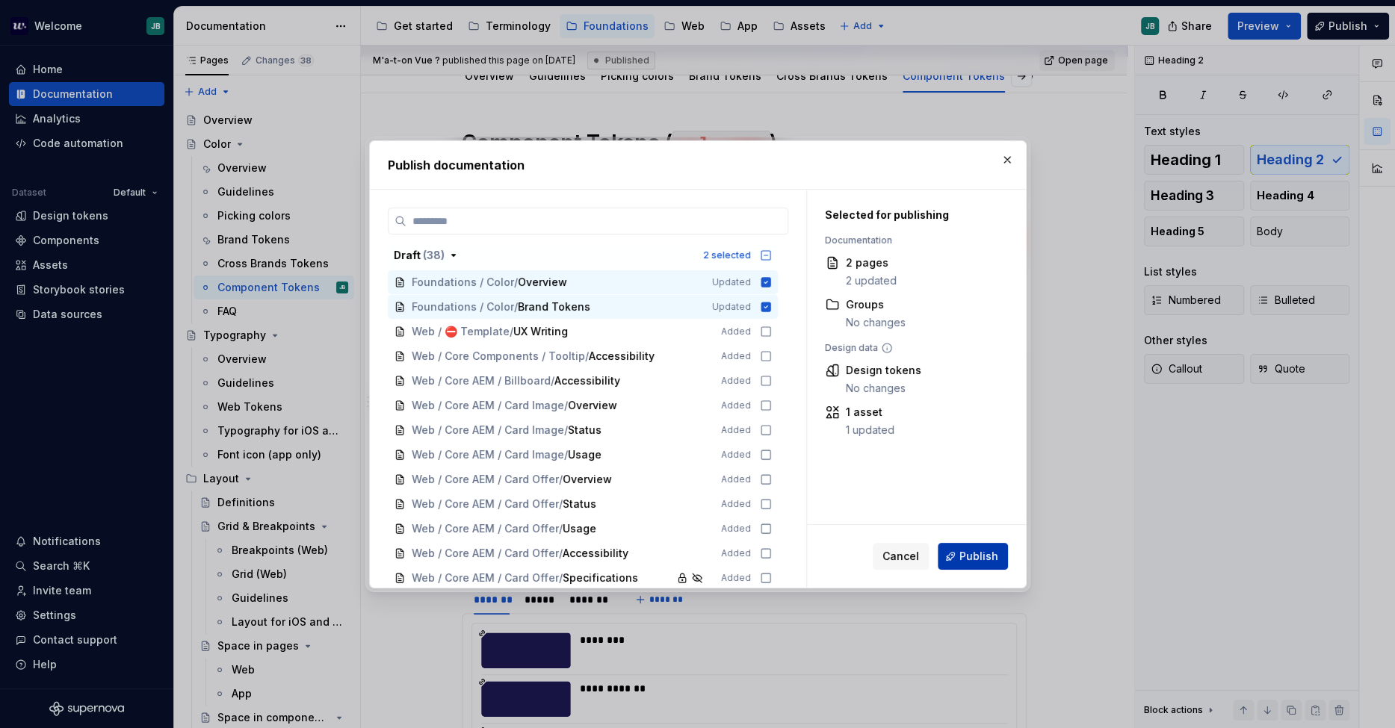
click at [964, 554] on span "Publish" at bounding box center [978, 556] width 39 height 15
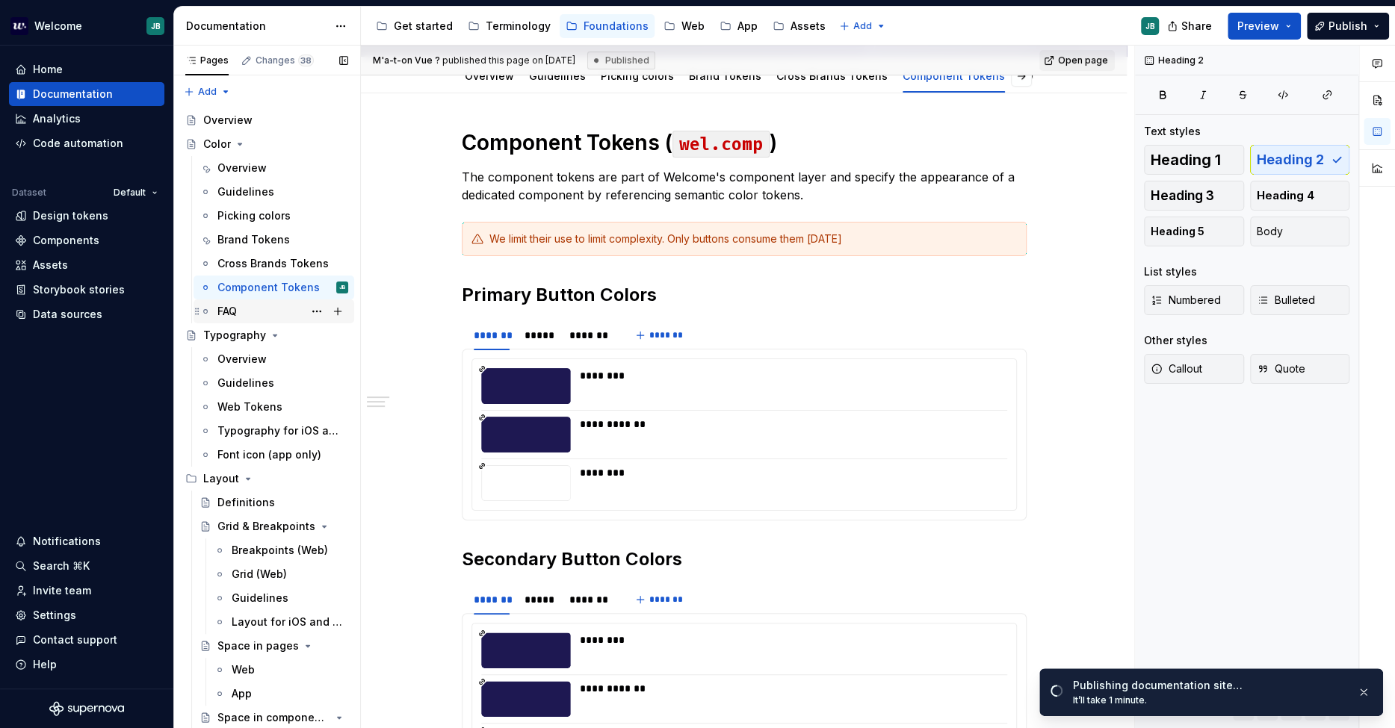
click at [270, 312] on div "FAQ" at bounding box center [282, 311] width 131 height 21
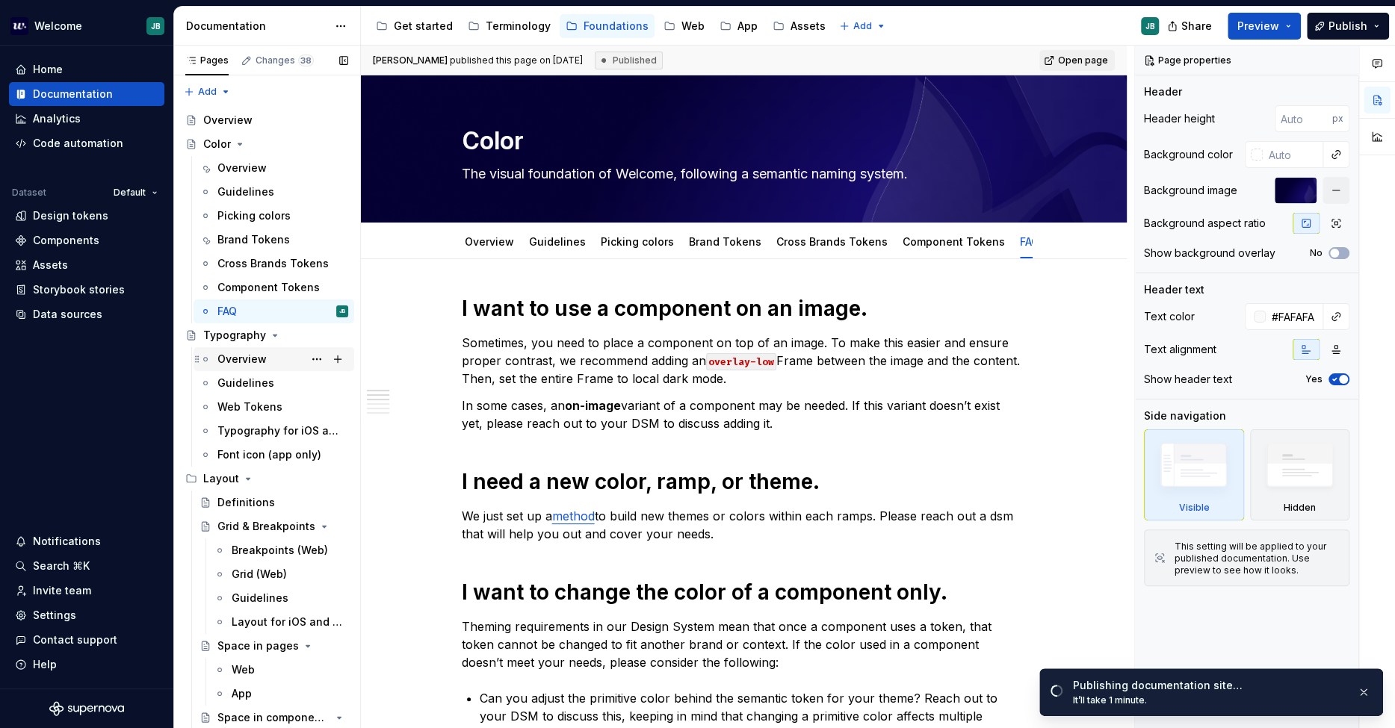
click at [246, 359] on div "Overview" at bounding box center [241, 359] width 49 height 15
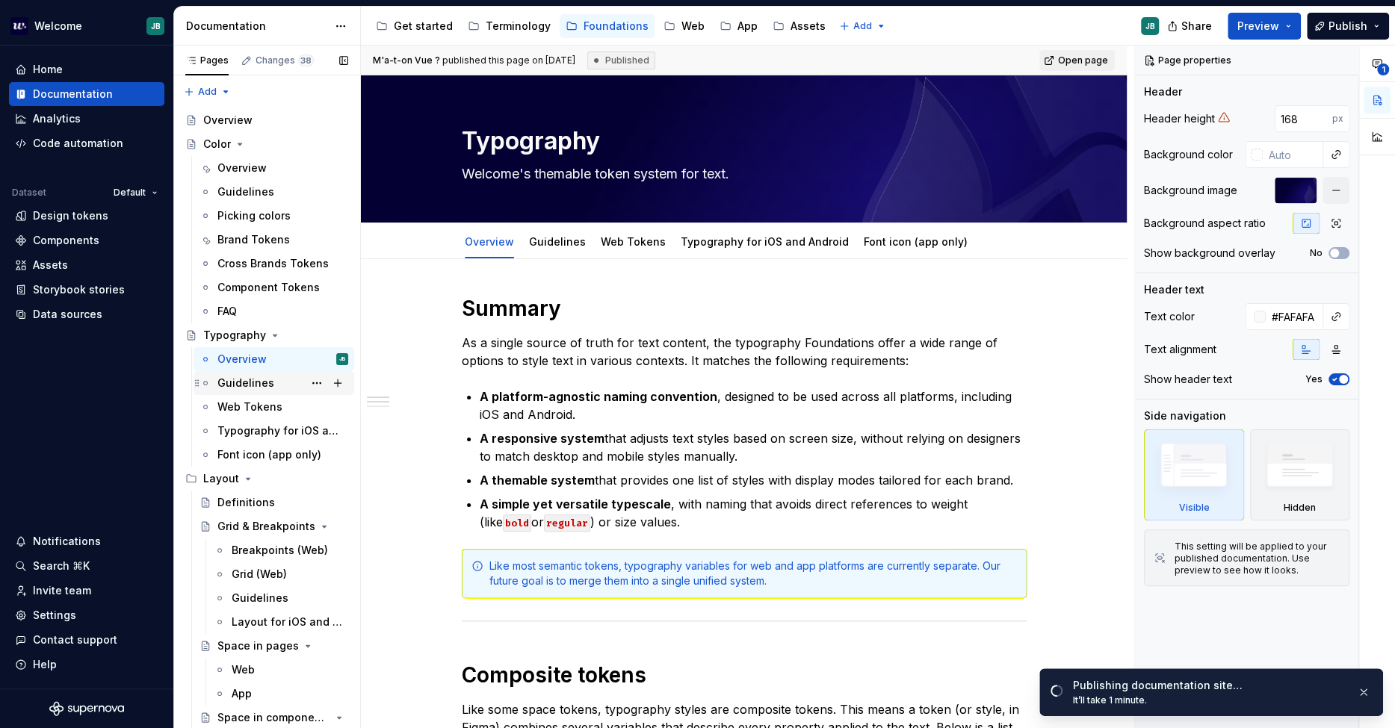
click at [247, 392] on div "Guidelines" at bounding box center [282, 383] width 131 height 21
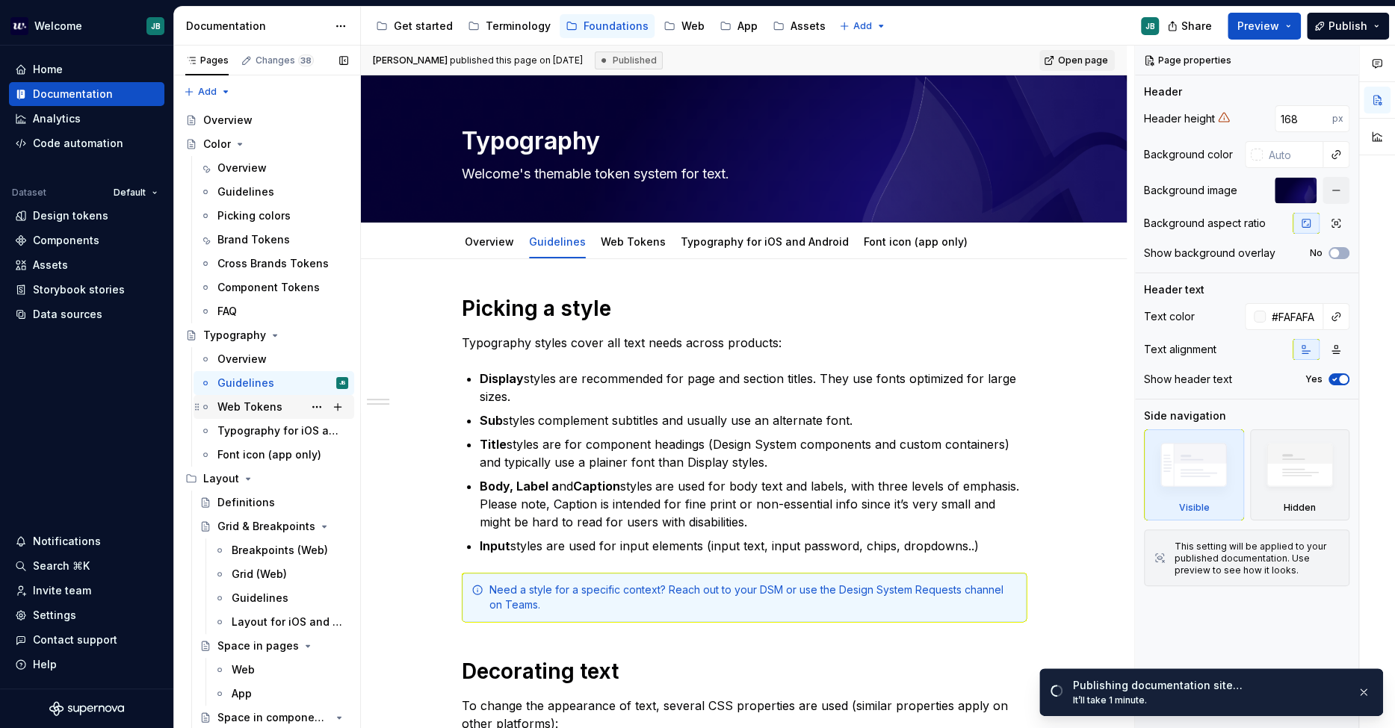
click at [247, 404] on div "Web Tokens" at bounding box center [249, 407] width 65 height 15
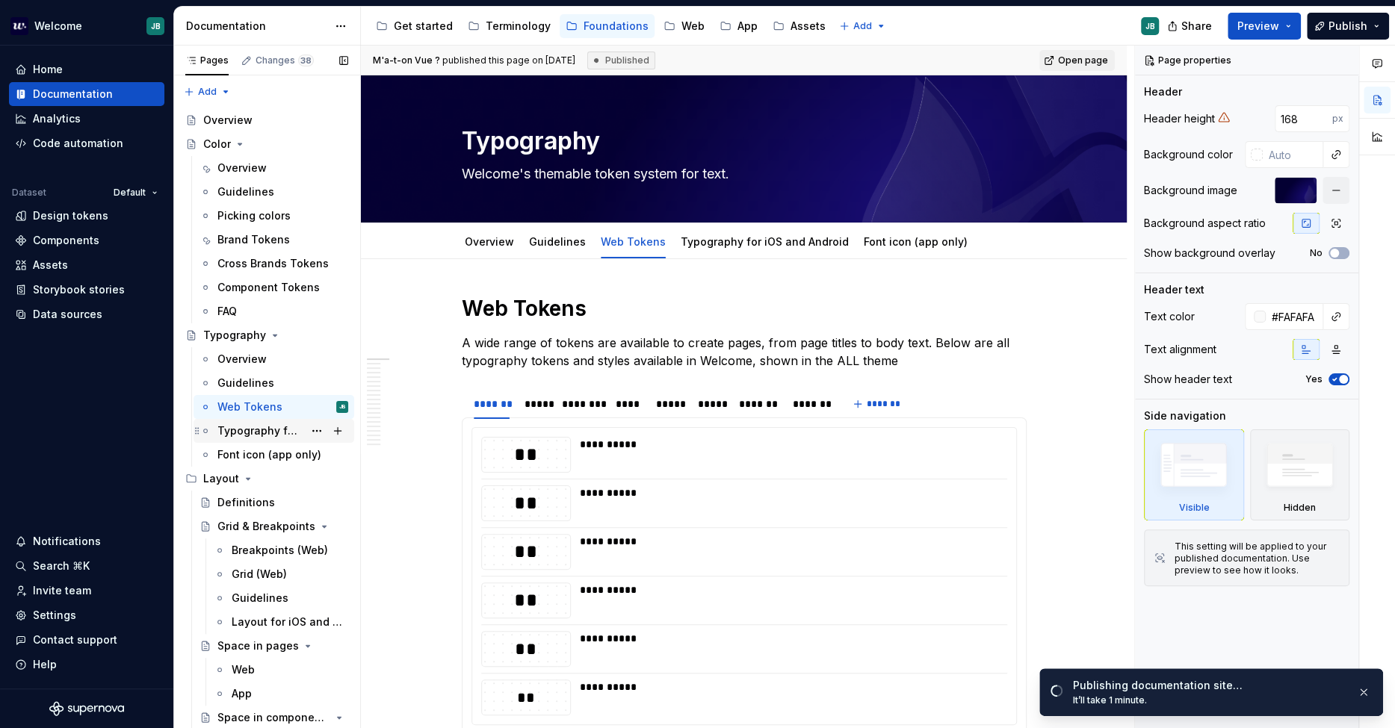
click at [250, 432] on div "Typography for iOS and Android" at bounding box center [260, 431] width 86 height 15
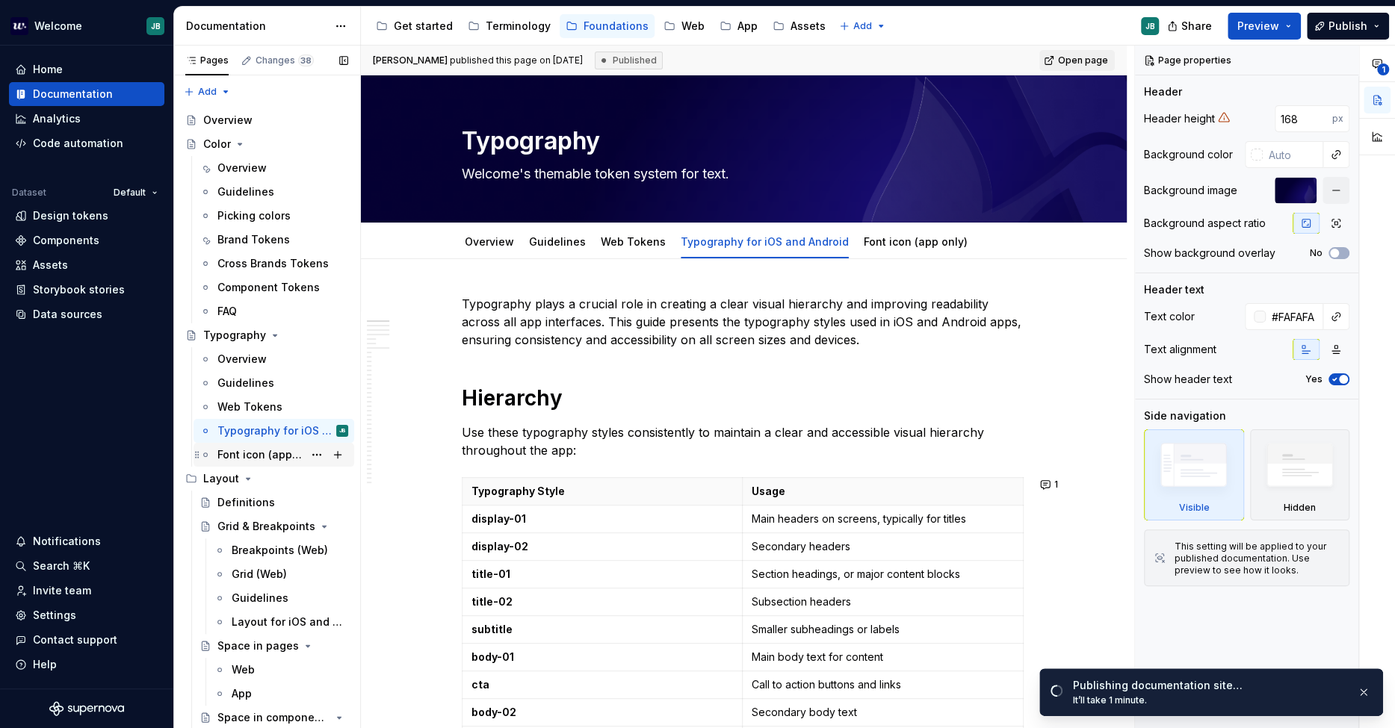
click at [244, 456] on div "Font icon (app only)" at bounding box center [260, 454] width 86 height 15
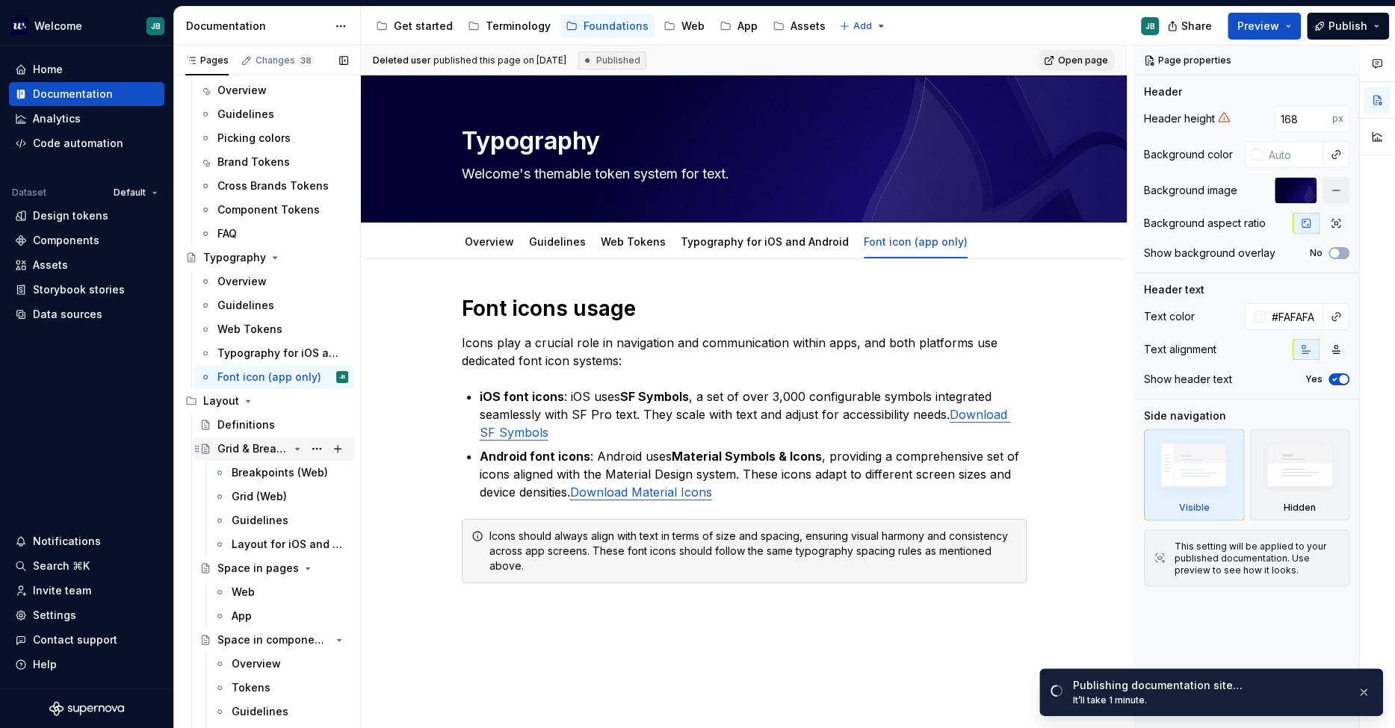
scroll to position [83, 0]
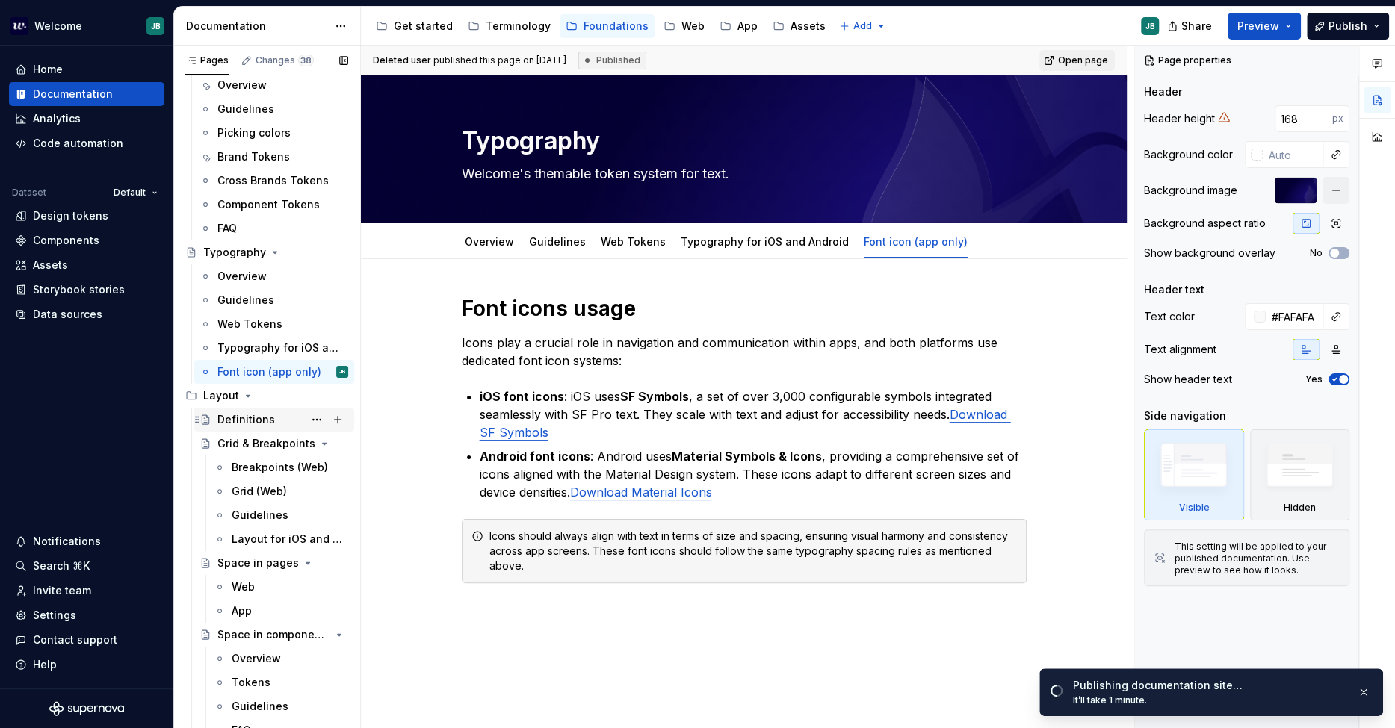
click at [250, 415] on div "Definitions" at bounding box center [246, 419] width 58 height 15
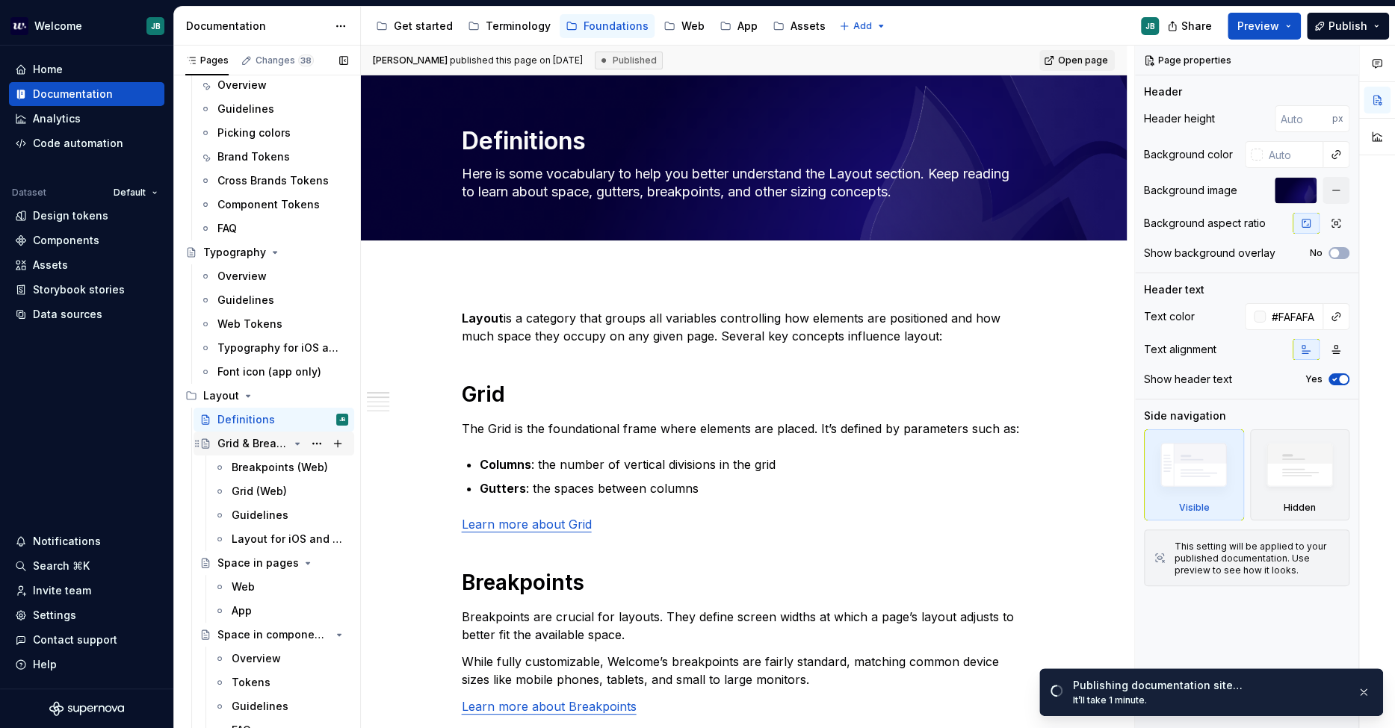
click at [251, 440] on div "Grid & Breakpoints" at bounding box center [252, 443] width 71 height 15
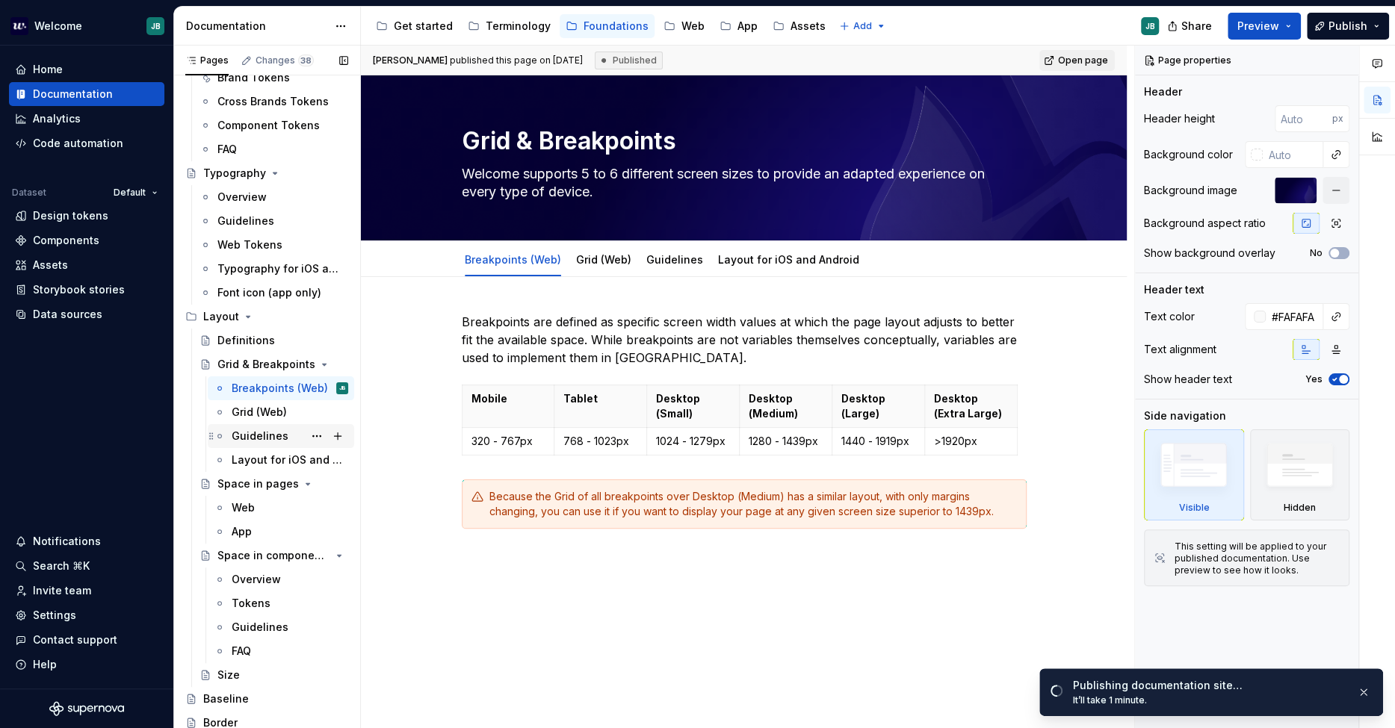
scroll to position [166, 0]
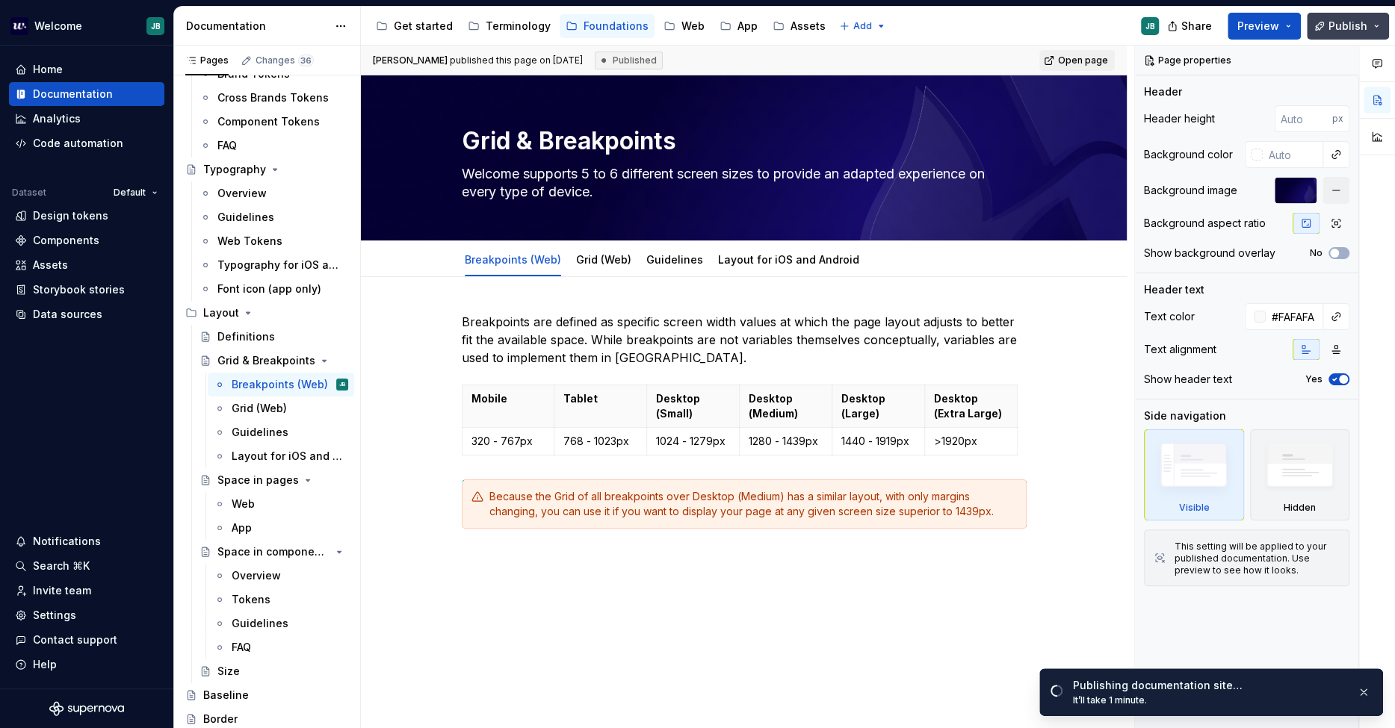
click at [1254, 24] on span "Publish" at bounding box center [1347, 26] width 39 height 15
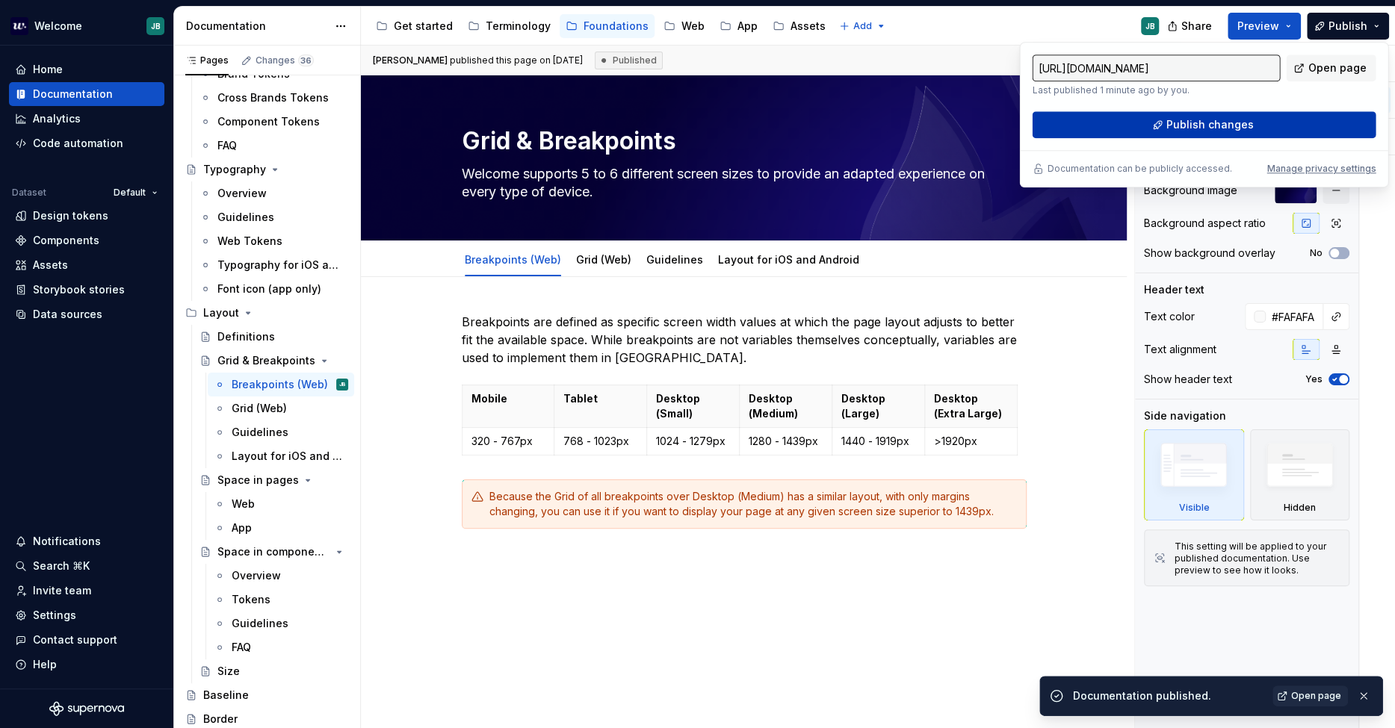
drag, startPoint x: 1334, startPoint y: 24, endPoint x: 1245, endPoint y: 128, distance: 136.8
click at [1245, 128] on span "Publish changes" at bounding box center [1209, 124] width 87 height 15
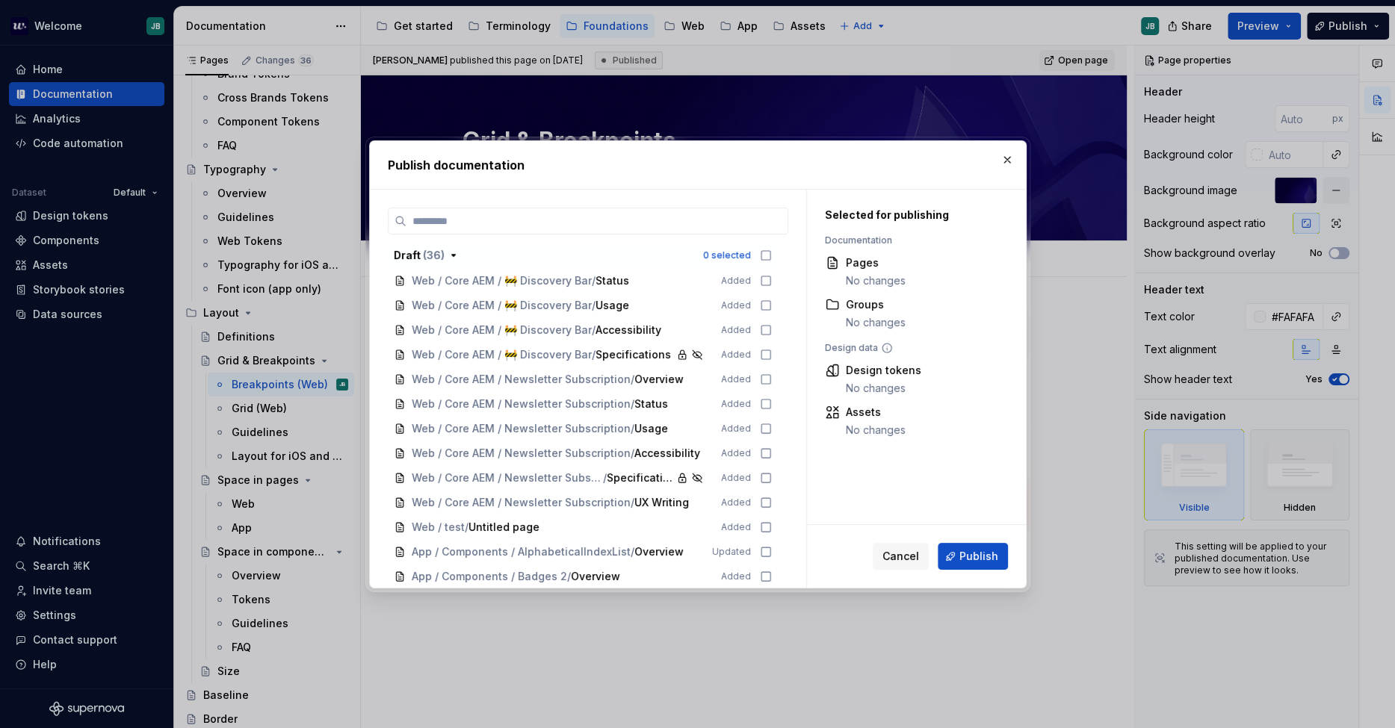
scroll to position [332, 0]
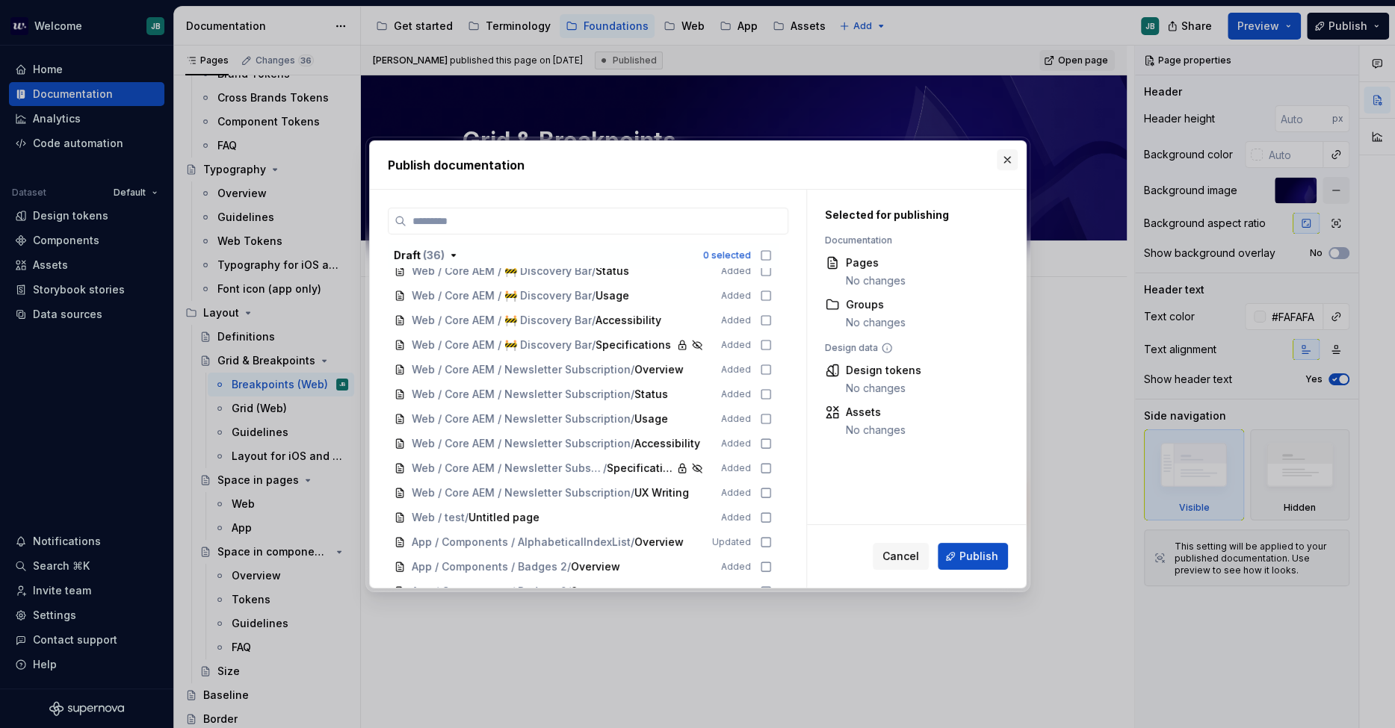
click at [1005, 155] on button "button" at bounding box center [1007, 159] width 21 height 21
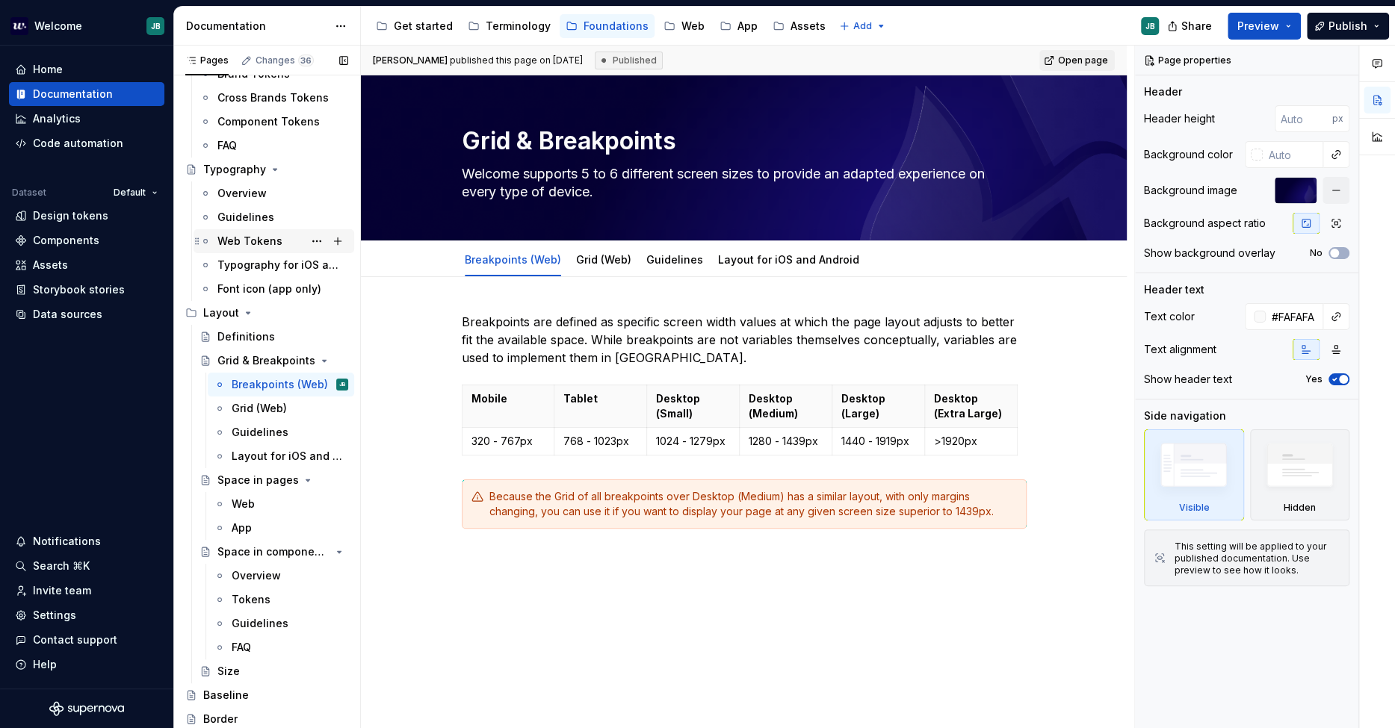
click at [254, 238] on div "Web Tokens" at bounding box center [249, 241] width 65 height 15
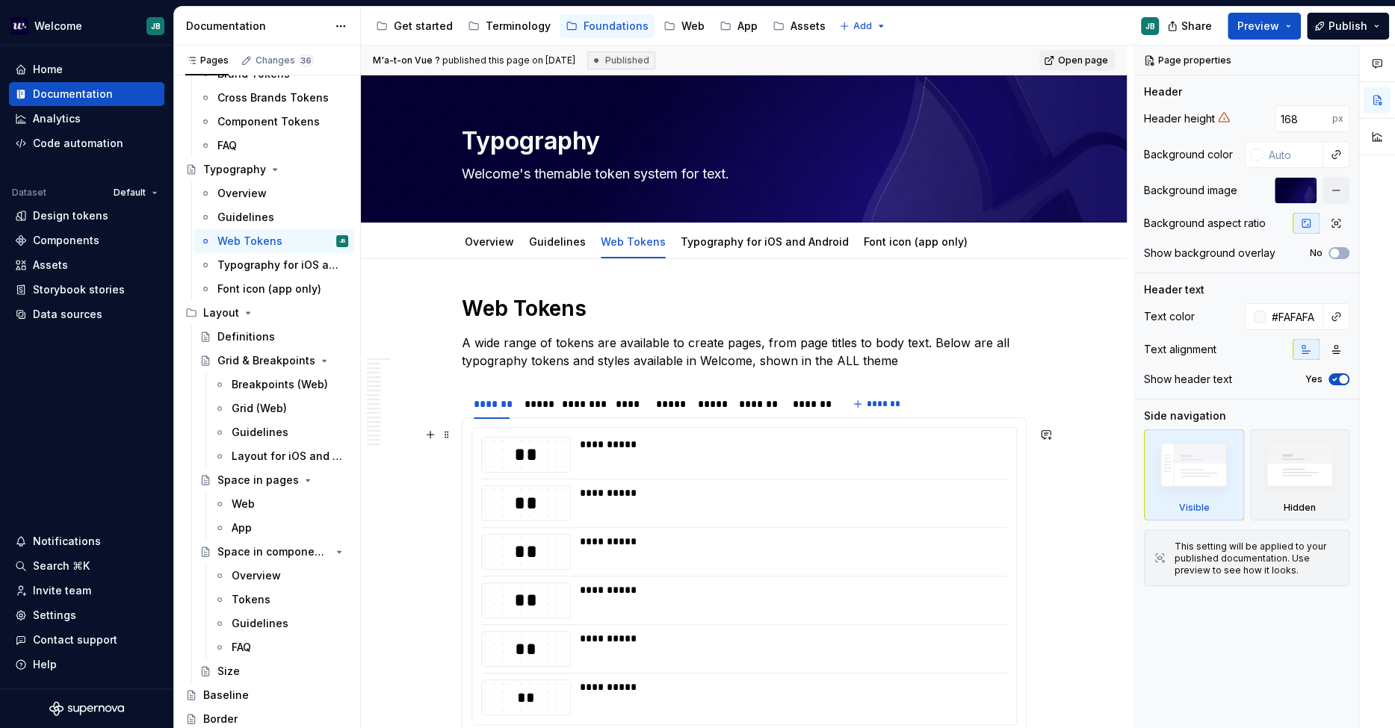
click at [615, 465] on div "**********" at bounding box center [789, 455] width 418 height 36
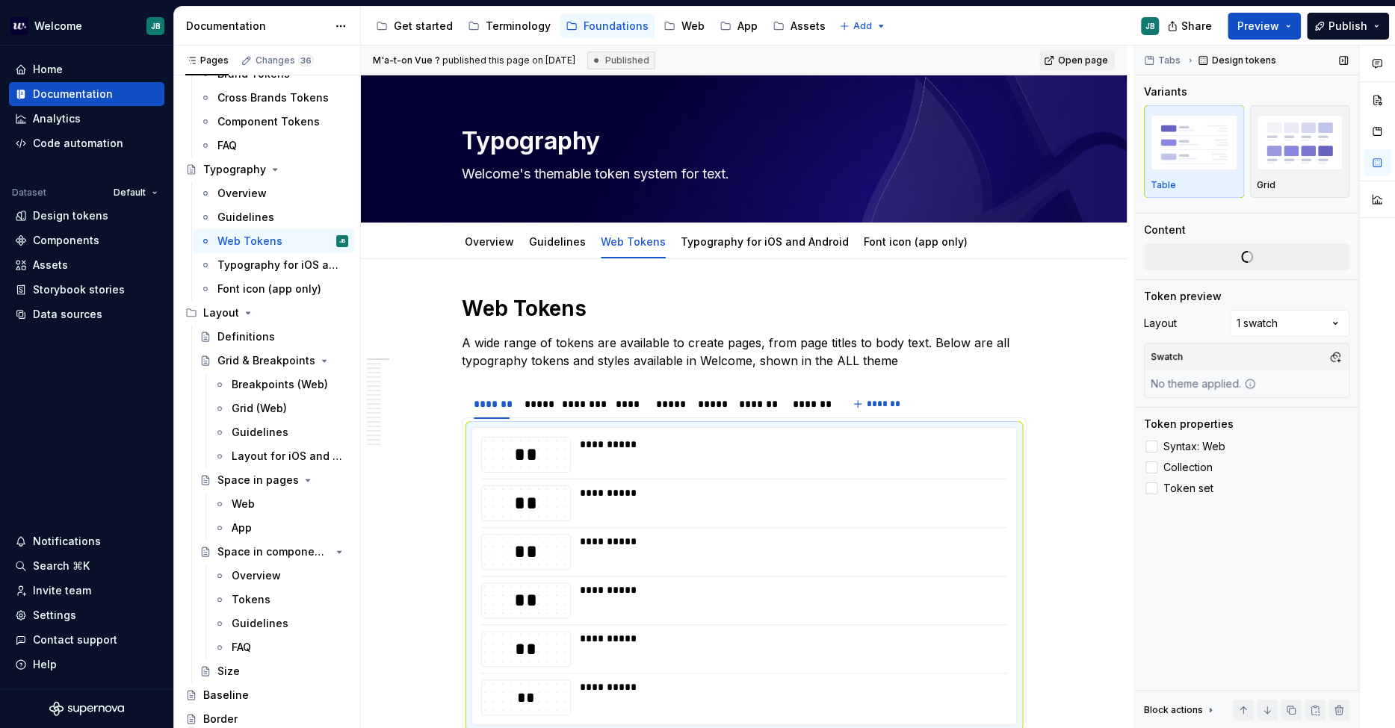
scroll to position [83, 0]
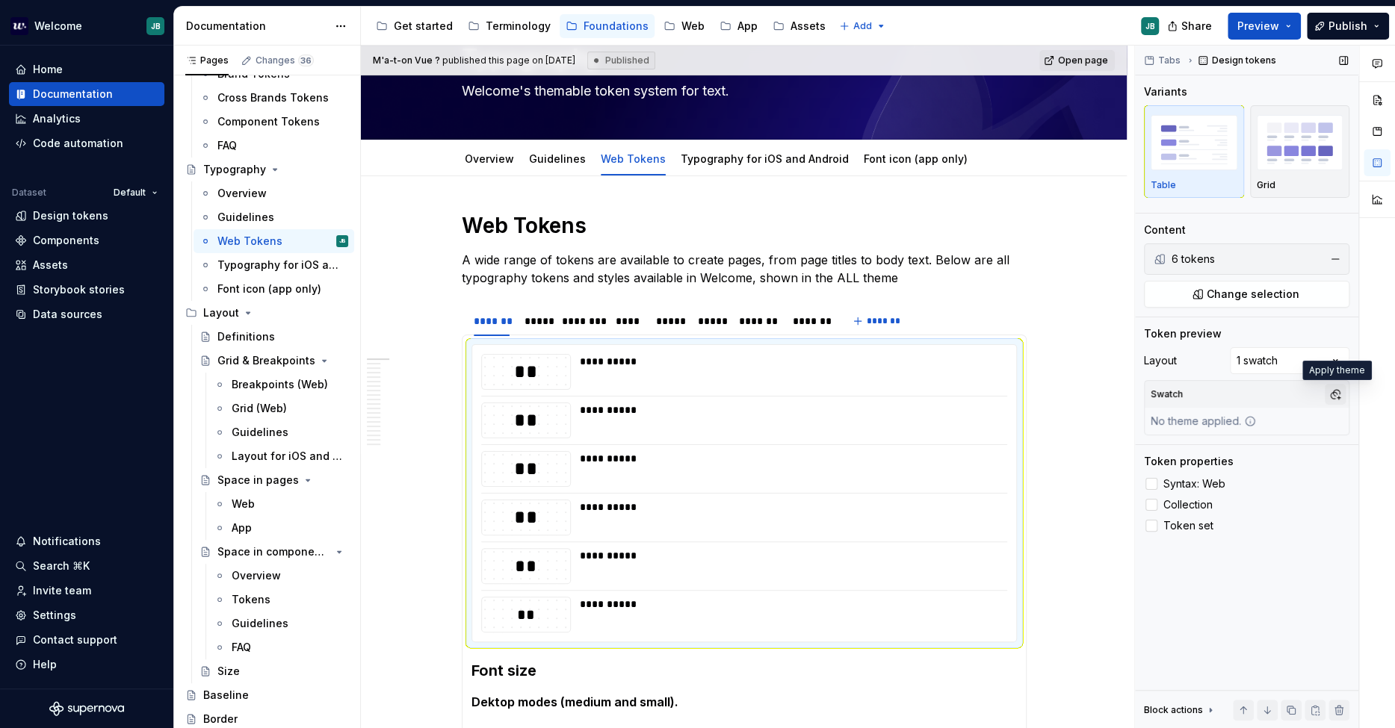
click at [1254, 393] on button "button" at bounding box center [1335, 394] width 21 height 21
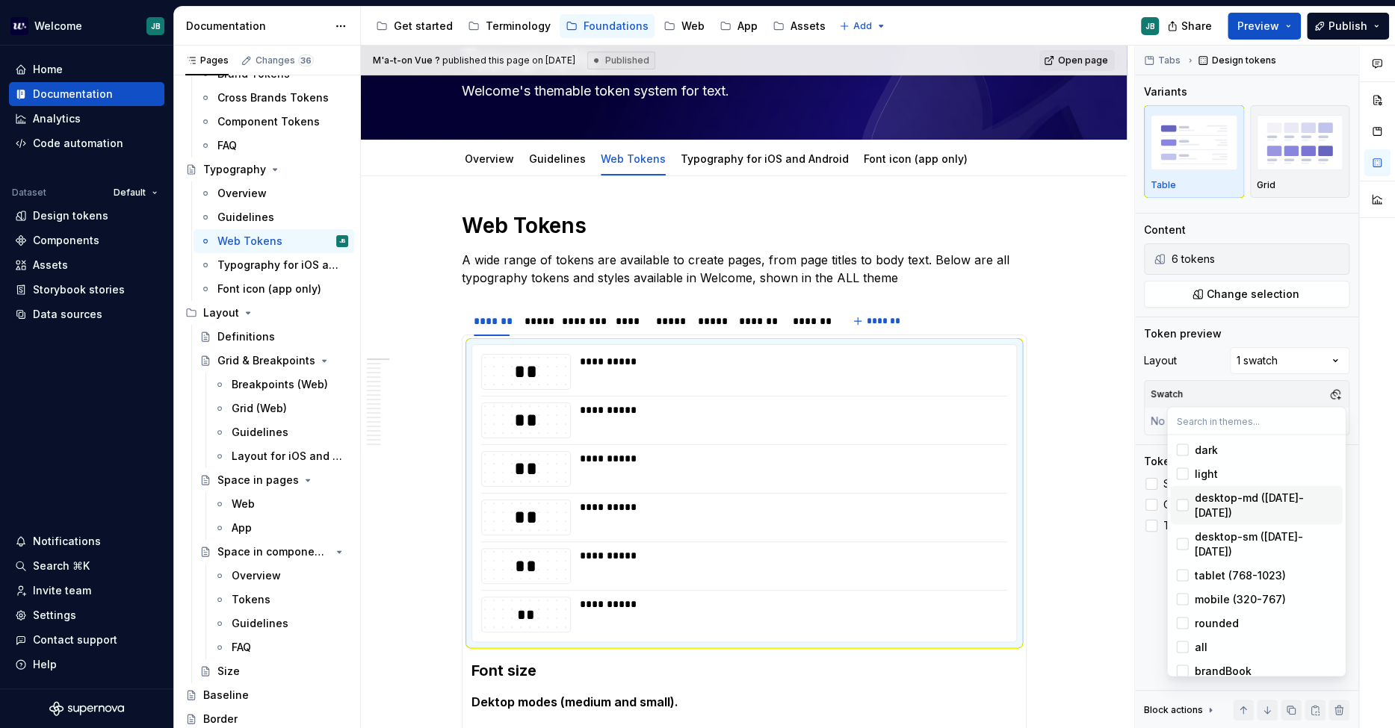
click at [1190, 495] on span "desktop-md ([DATE]-[DATE])" at bounding box center [1256, 505] width 172 height 39
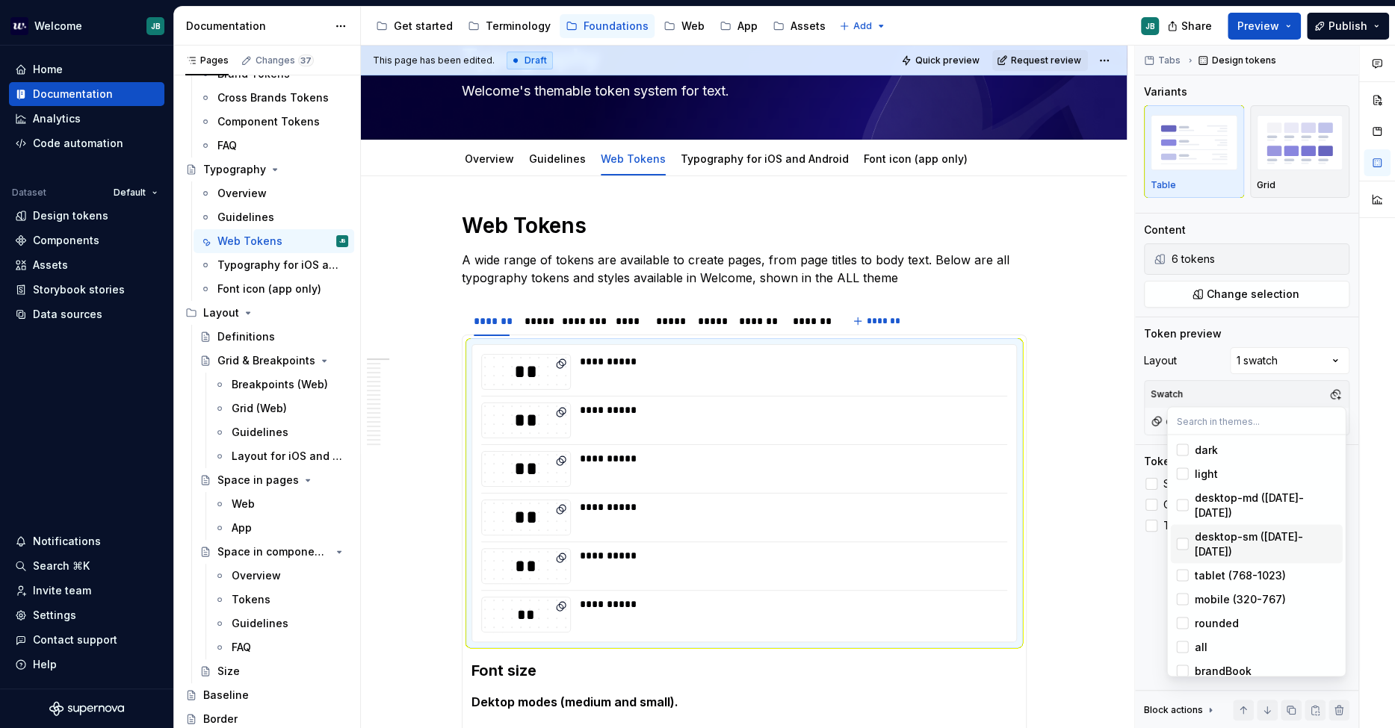
click at [1188, 524] on span "desktop-sm ([DATE]-[DATE])" at bounding box center [1256, 543] width 172 height 39
click at [1189, 563] on span "tablet (768-1023)" at bounding box center [1256, 575] width 172 height 24
click at [1187, 593] on div "Suggestions" at bounding box center [1182, 599] width 12 height 12
click at [1208, 347] on div "Comments Open comments No comments yet Select ‘Comment’ from the block context …" at bounding box center [1265, 388] width 260 height 684
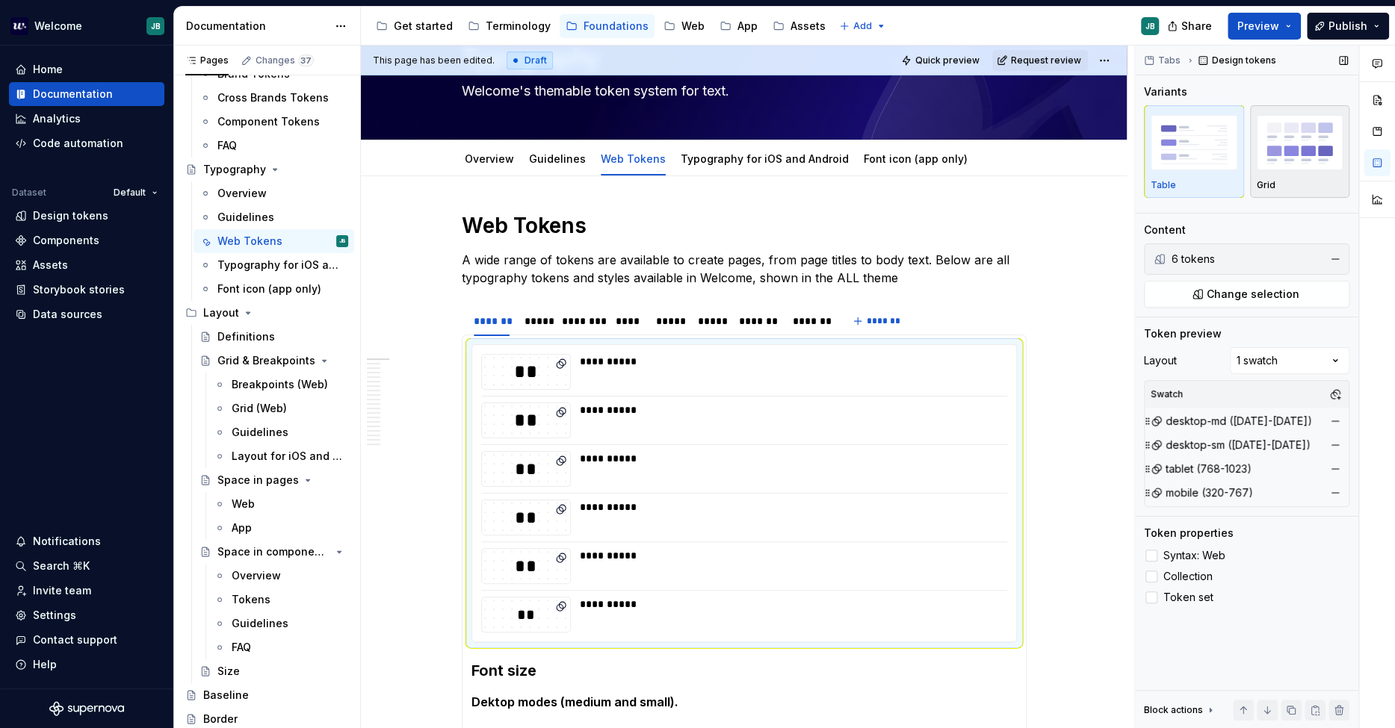
click at [1254, 149] on img "button" at bounding box center [1300, 142] width 87 height 55
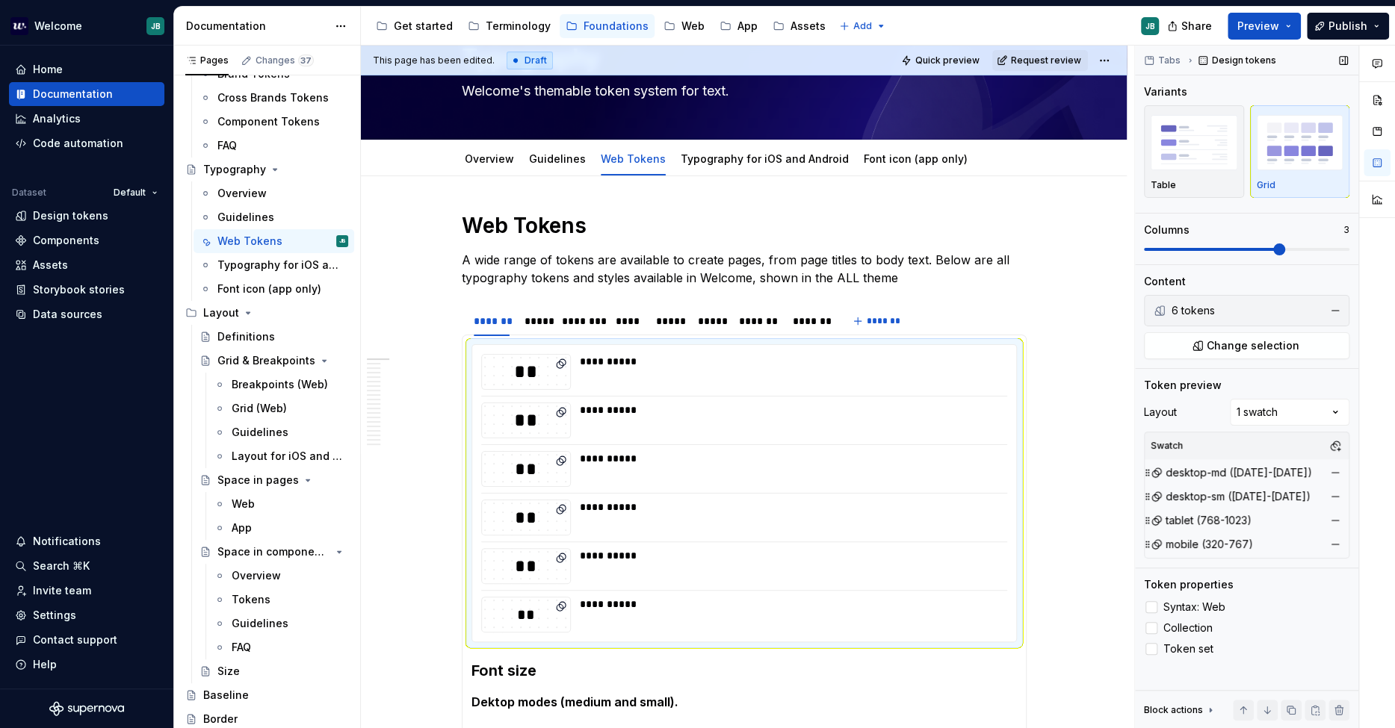
click at [1254, 255] on span at bounding box center [1279, 250] width 12 height 12
click at [1254, 28] on span "Publish" at bounding box center [1347, 26] width 39 height 15
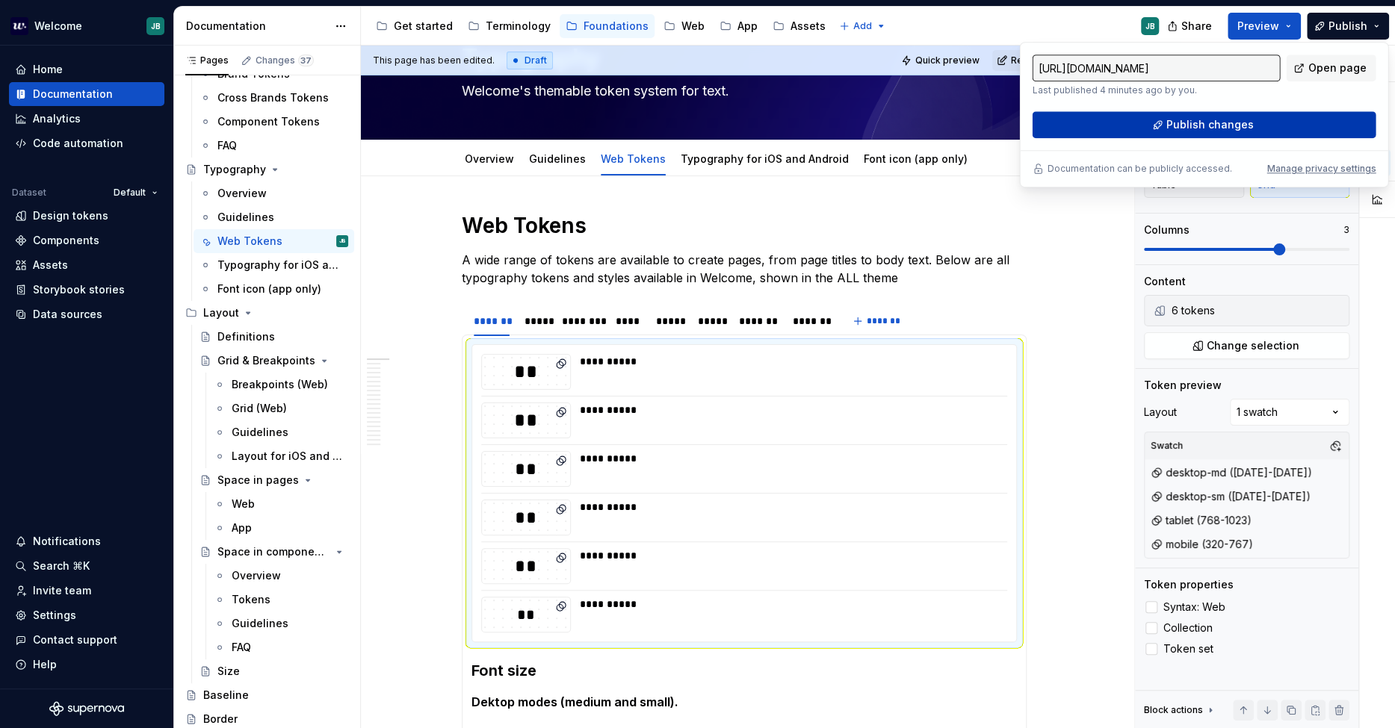
click at [1202, 123] on span "Publish changes" at bounding box center [1209, 124] width 87 height 15
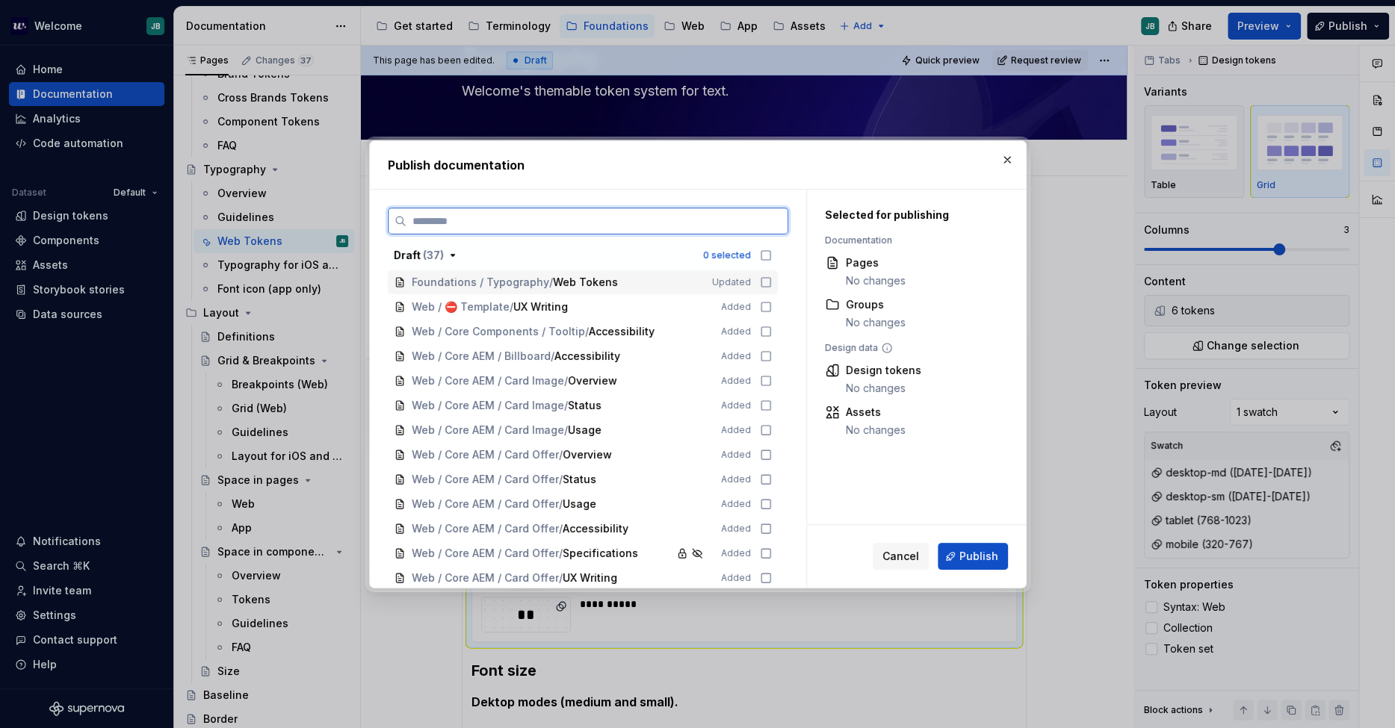
click at [766, 280] on icon at bounding box center [766, 282] width 12 height 12
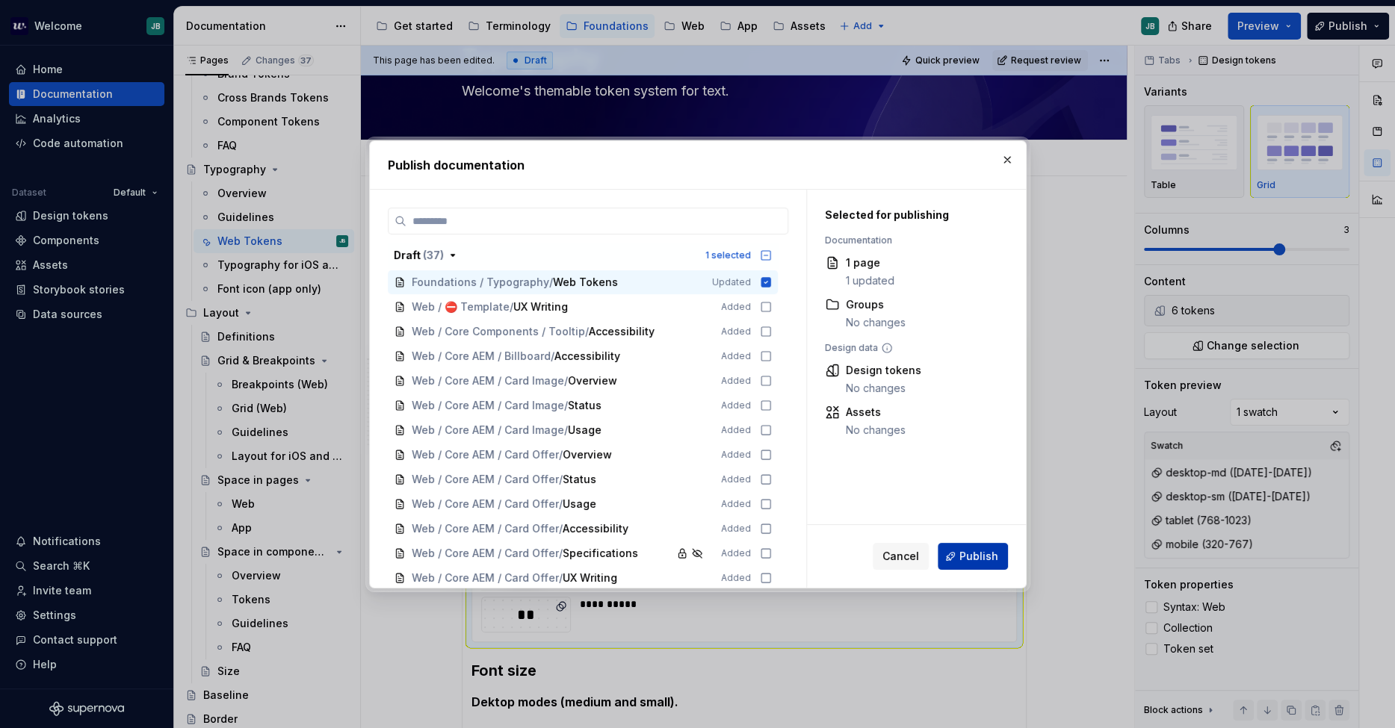
click at [972, 553] on span "Publish" at bounding box center [978, 556] width 39 height 15
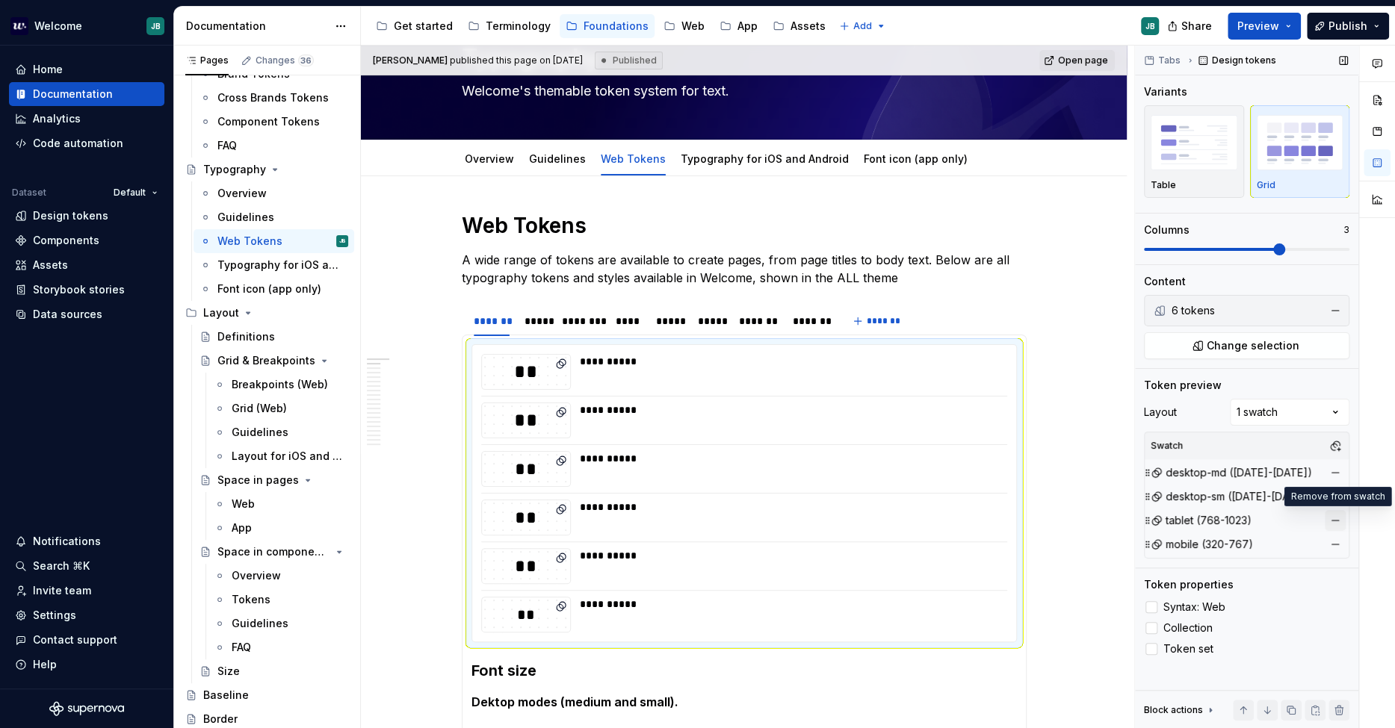
drag, startPoint x: 1330, startPoint y: 513, endPoint x: 1334, endPoint y: 524, distance: 11.8
click at [1254, 514] on button "button" at bounding box center [1335, 520] width 21 height 21
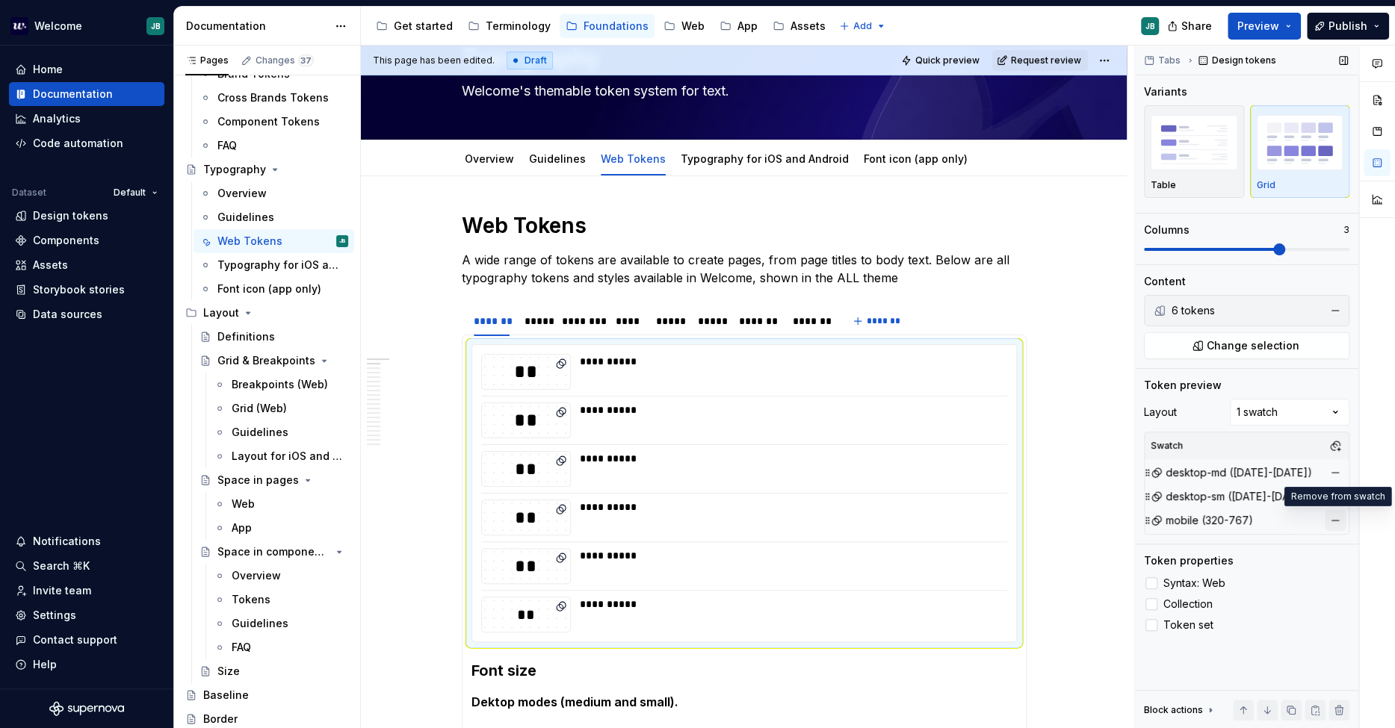
click at [1254, 521] on button "button" at bounding box center [1335, 520] width 21 height 21
click at [541, 315] on div "*****" at bounding box center [535, 321] width 22 height 15
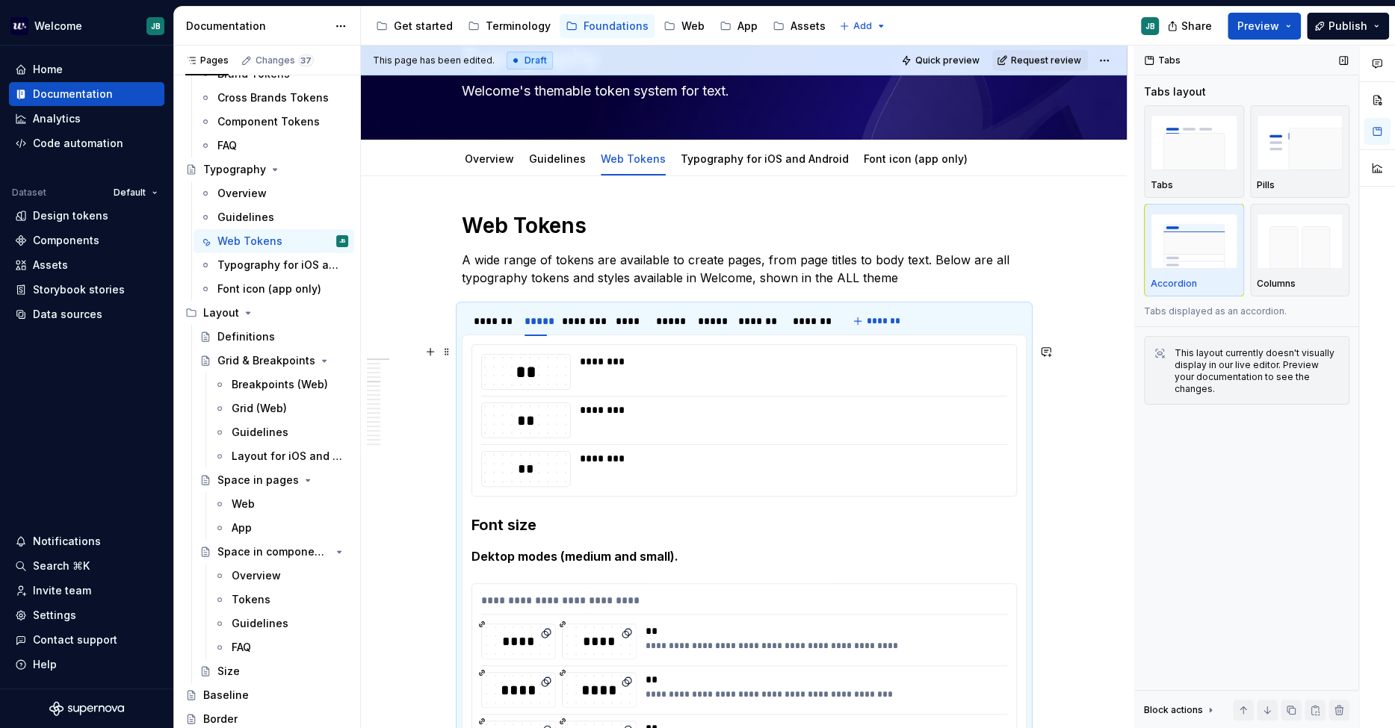
click at [719, 396] on div "** ******** ** ******** ** ********" at bounding box center [744, 420] width 544 height 151
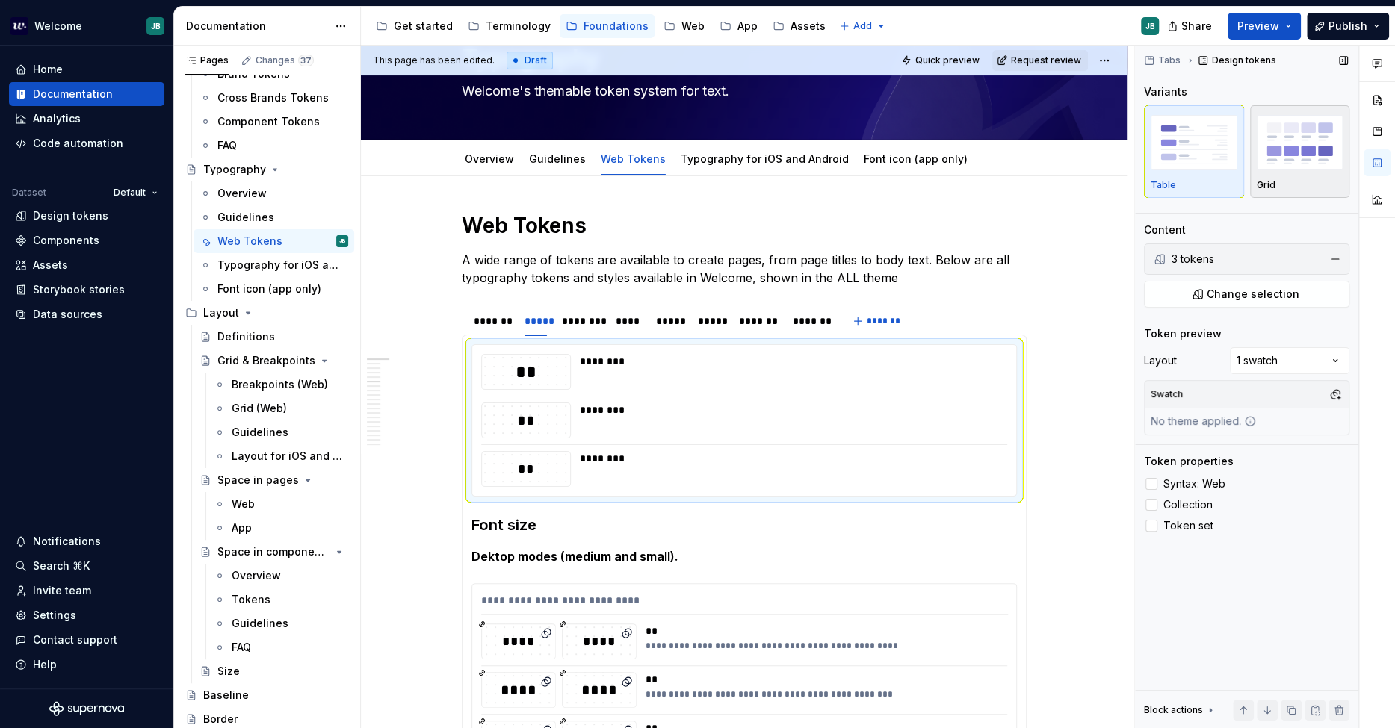
click at [1254, 158] on img "button" at bounding box center [1300, 142] width 87 height 55
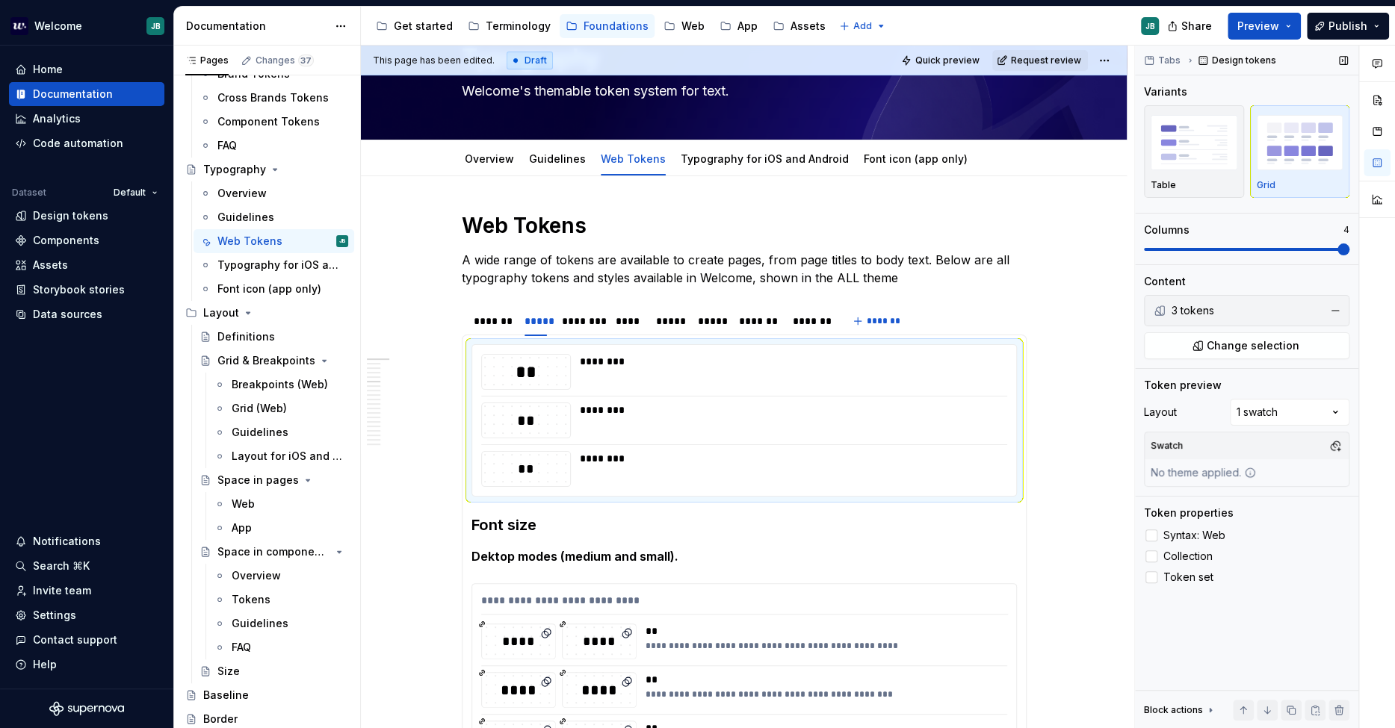
click at [1254, 248] on span at bounding box center [1246, 250] width 205 height 12
click at [1254, 248] on span at bounding box center [1246, 249] width 205 height 3
click at [1254, 409] on div "Comments Open comments No comments yet Select ‘Comment’ from the block context …" at bounding box center [1265, 388] width 260 height 684
click at [1254, 449] on button "button" at bounding box center [1335, 446] width 21 height 21
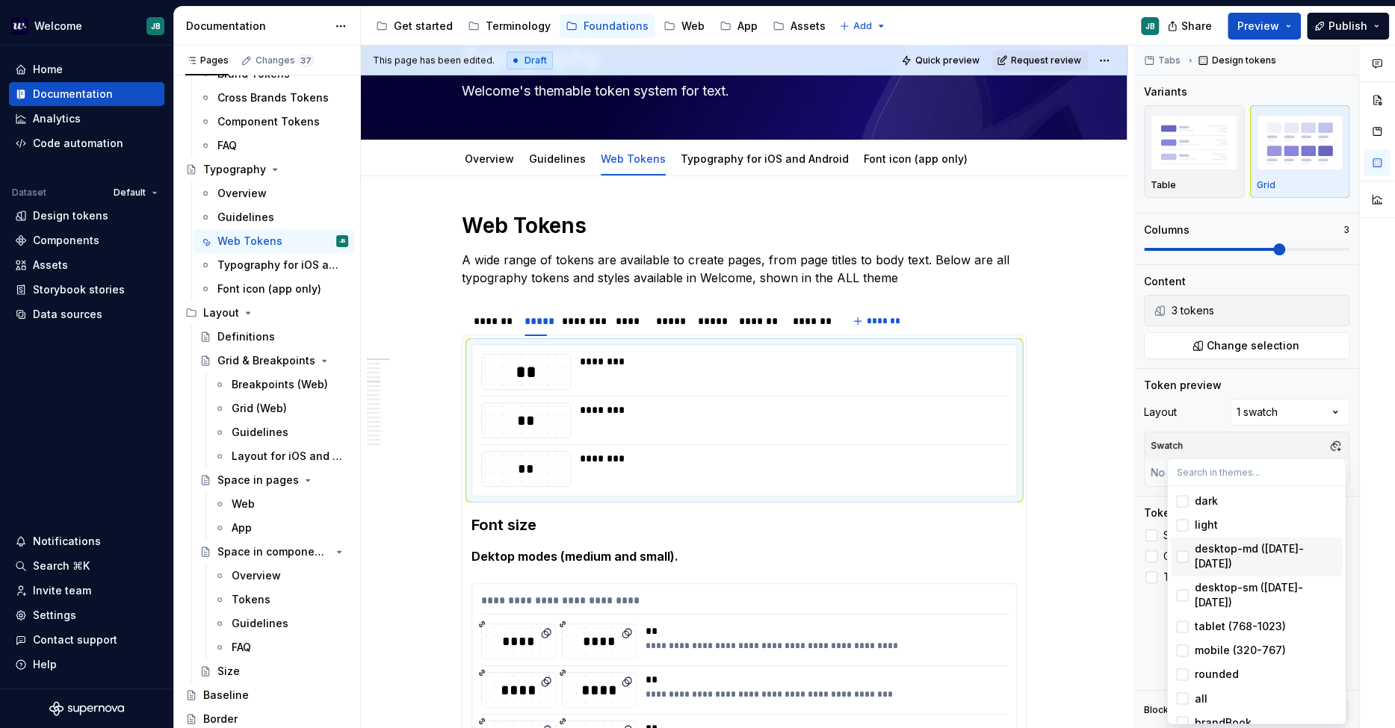
click at [1254, 543] on div "desktop-md ([DATE]-[DATE])" at bounding box center [1265, 557] width 142 height 30
click at [1254, 580] on div "desktop-sm ([DATE]-[DATE])" at bounding box center [1265, 595] width 142 height 30
click at [612, 306] on html "Welcome JB Home Documentation Analytics Code automation Dataset Default Design …" at bounding box center [697, 364] width 1395 height 728
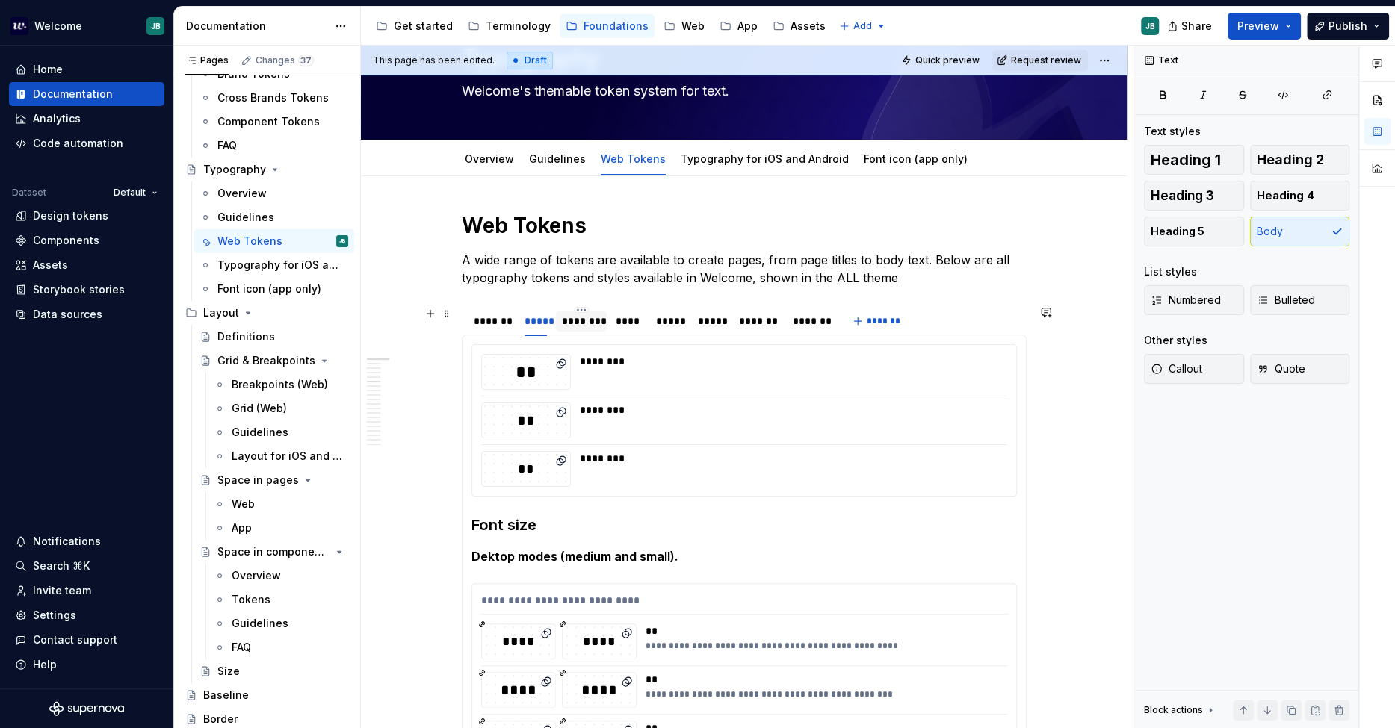
click at [591, 325] on div "********" at bounding box center [581, 321] width 39 height 15
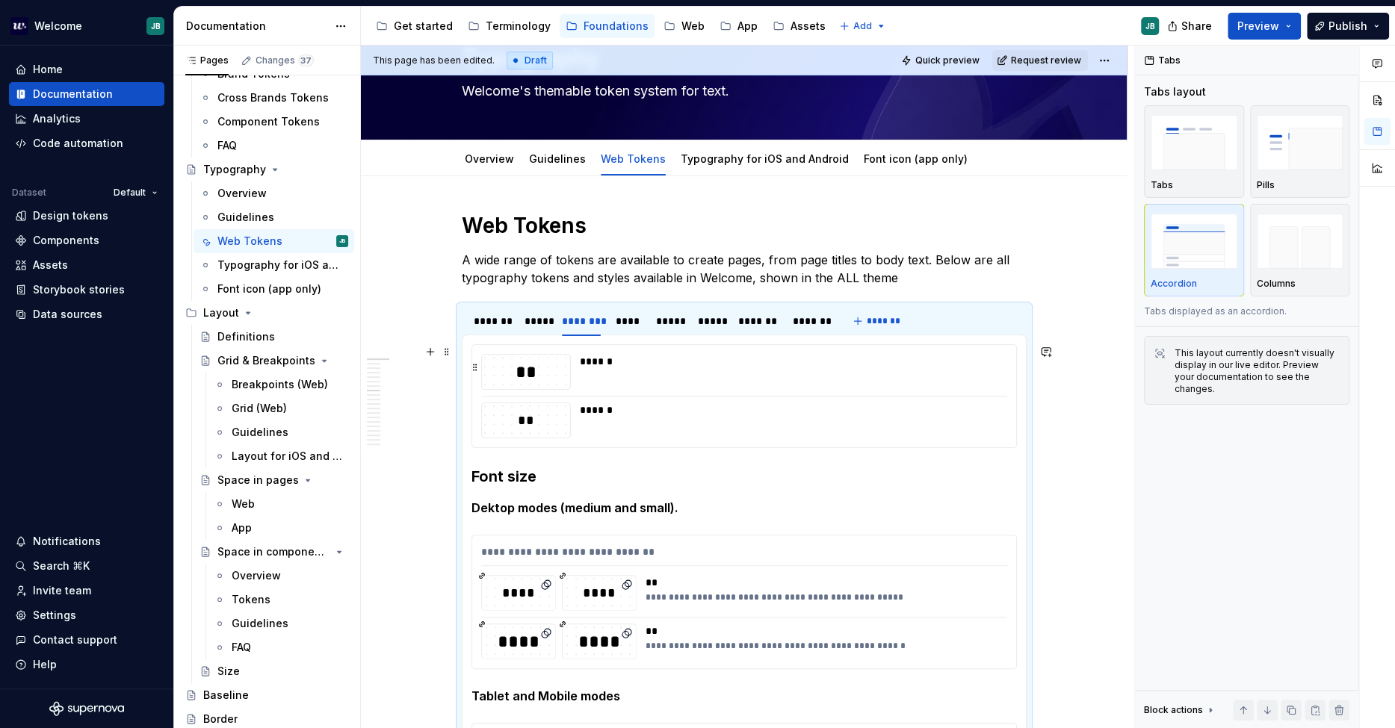
click at [622, 362] on div "******" at bounding box center [789, 361] width 419 height 15
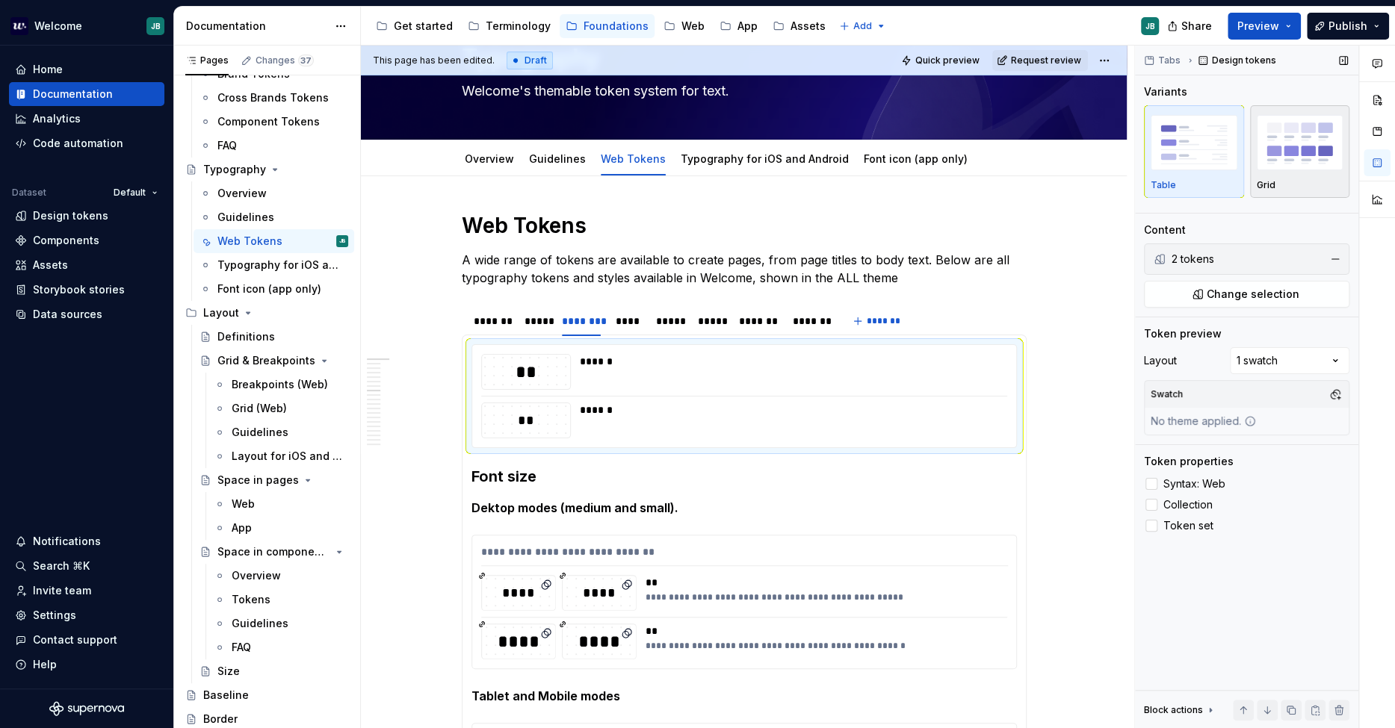
click at [1254, 146] on img "button" at bounding box center [1300, 142] width 87 height 55
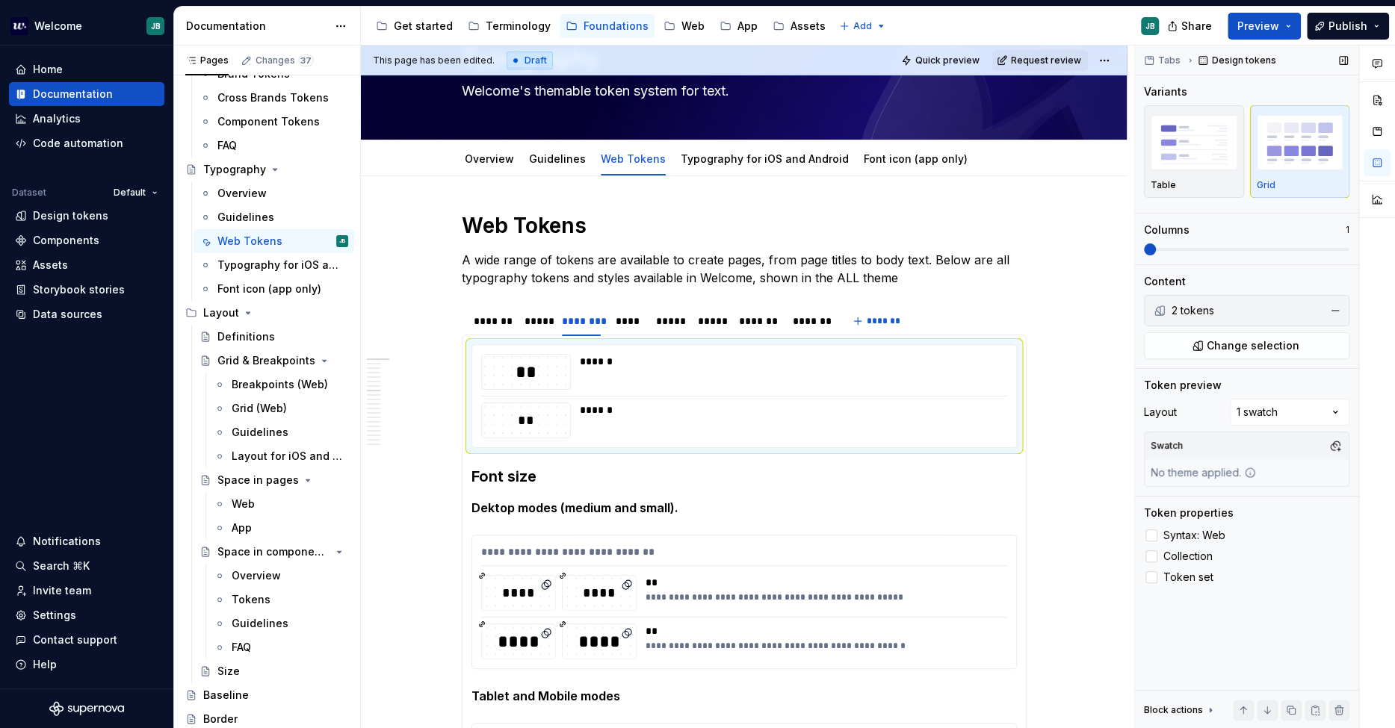
click at [1234, 258] on div "Variants Table Grid Columns 1" at bounding box center [1246, 174] width 205 height 180
click at [1223, 250] on span at bounding box center [1246, 250] width 205 height 12
click at [1254, 439] on button "button" at bounding box center [1335, 446] width 21 height 21
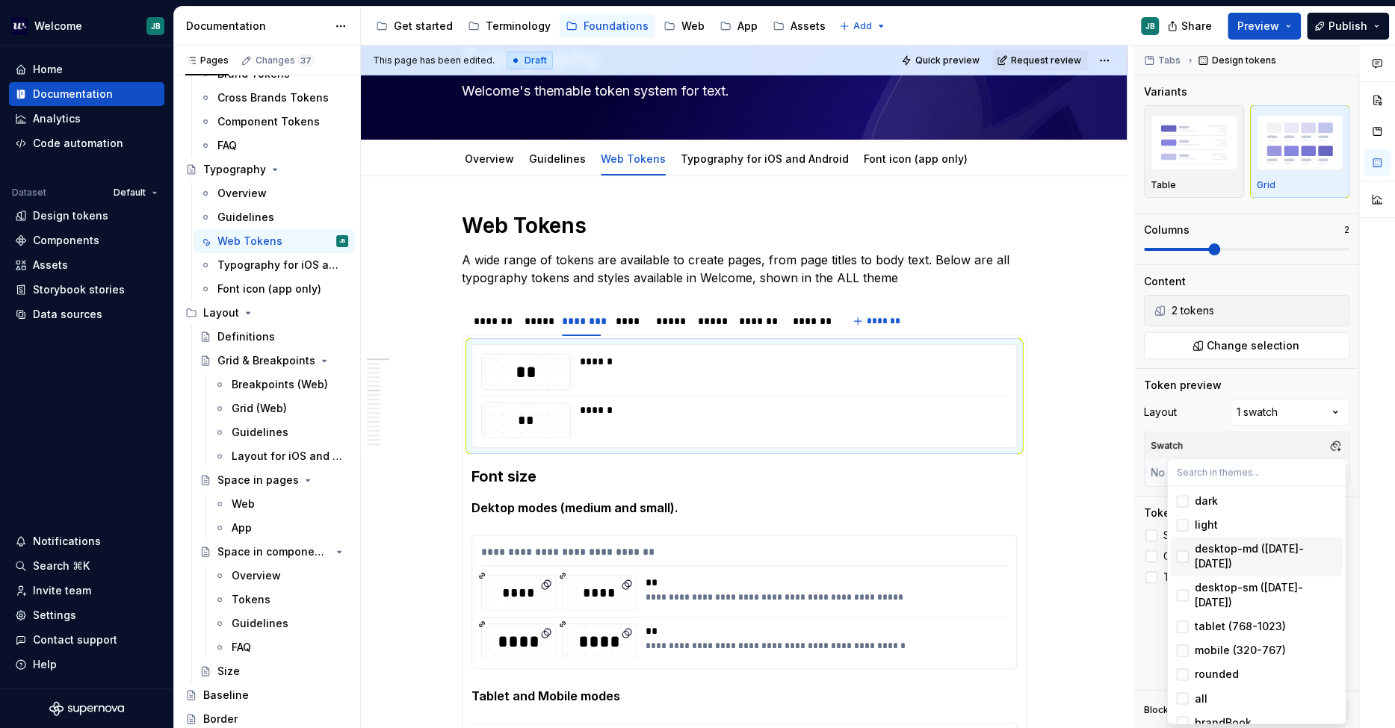
click at [1254, 544] on div "desktop-md ([DATE]-[DATE])" at bounding box center [1265, 557] width 142 height 30
click at [1254, 580] on div "desktop-sm ([DATE]-[DATE])" at bounding box center [1265, 595] width 142 height 30
click at [629, 320] on html "Welcome JB Home Documentation Analytics Code automation Dataset Default Design …" at bounding box center [697, 364] width 1395 height 728
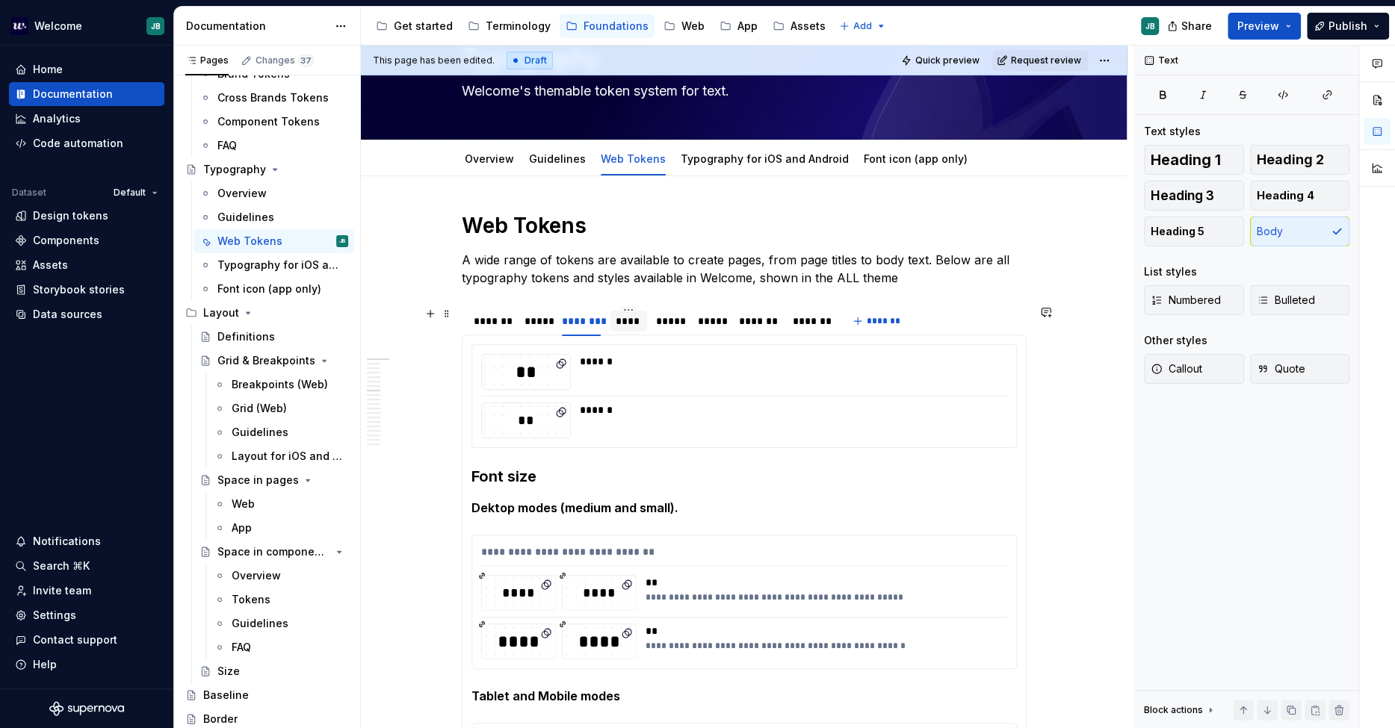
click at [626, 323] on div "****" at bounding box center [628, 321] width 25 height 15
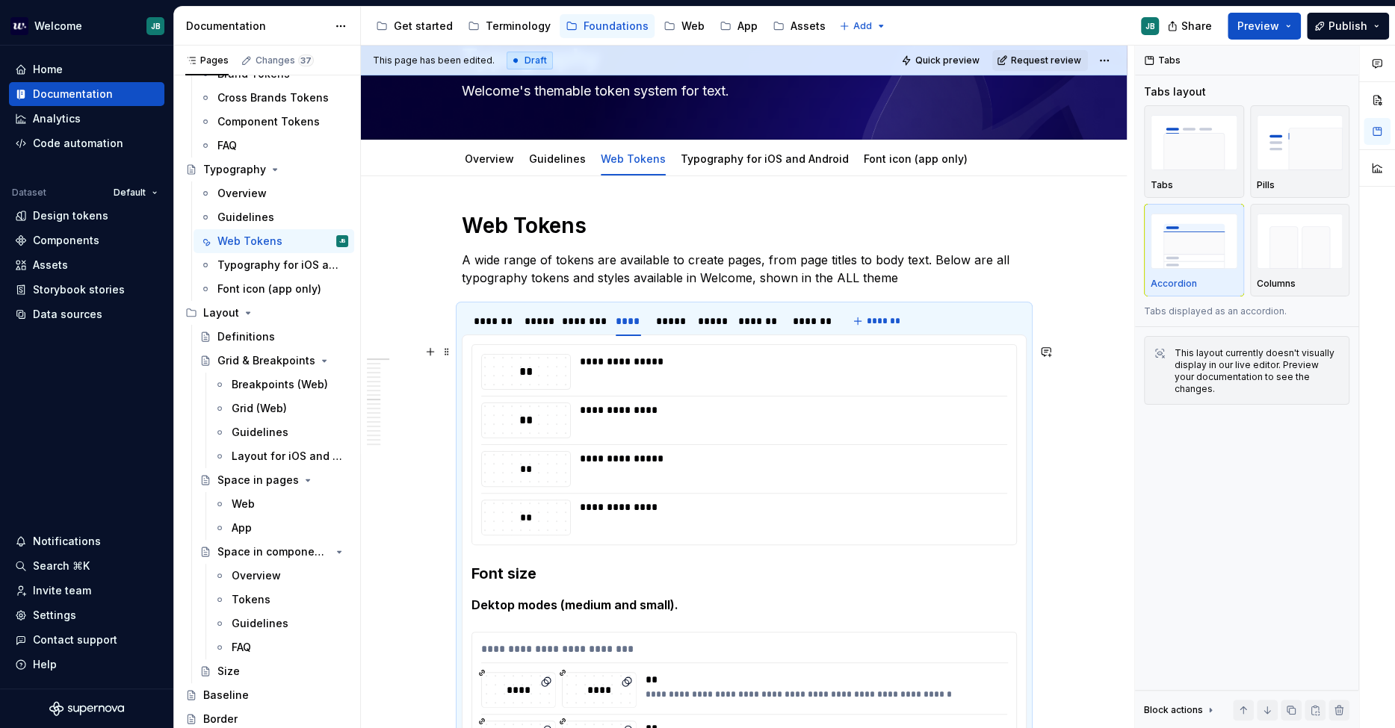
click at [636, 396] on div "**********" at bounding box center [744, 444] width 544 height 199
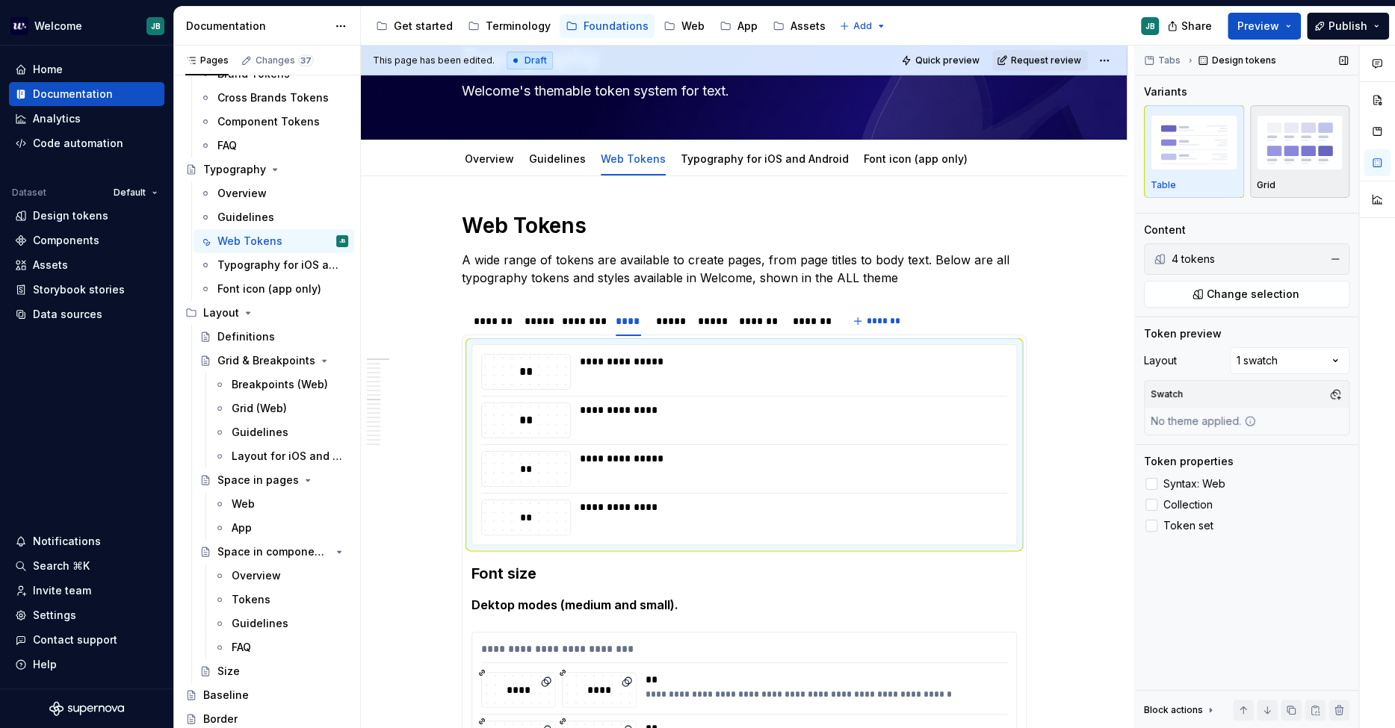
click at [1254, 161] on img "button" at bounding box center [1300, 142] width 87 height 55
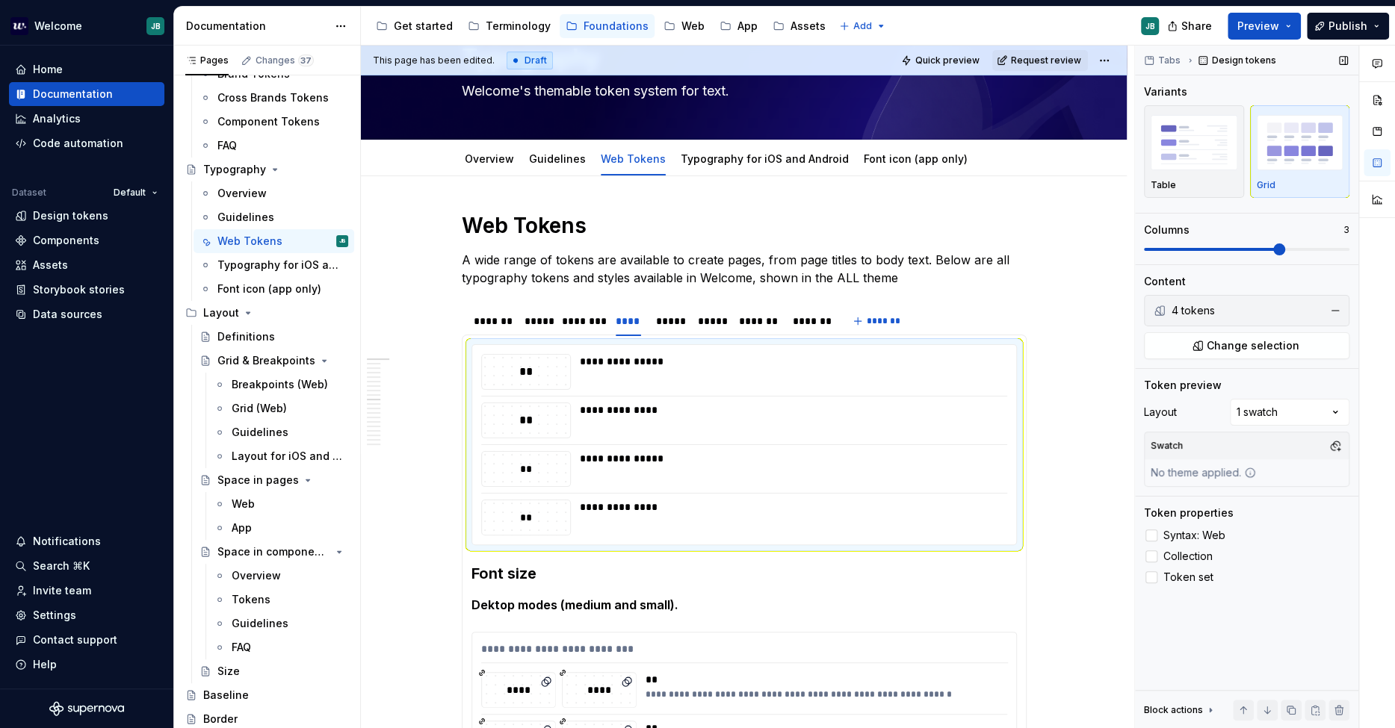
click at [1254, 248] on span at bounding box center [1246, 249] width 205 height 3
click at [1246, 246] on span at bounding box center [1246, 250] width 205 height 12
click at [1254, 447] on button "button" at bounding box center [1335, 446] width 21 height 21
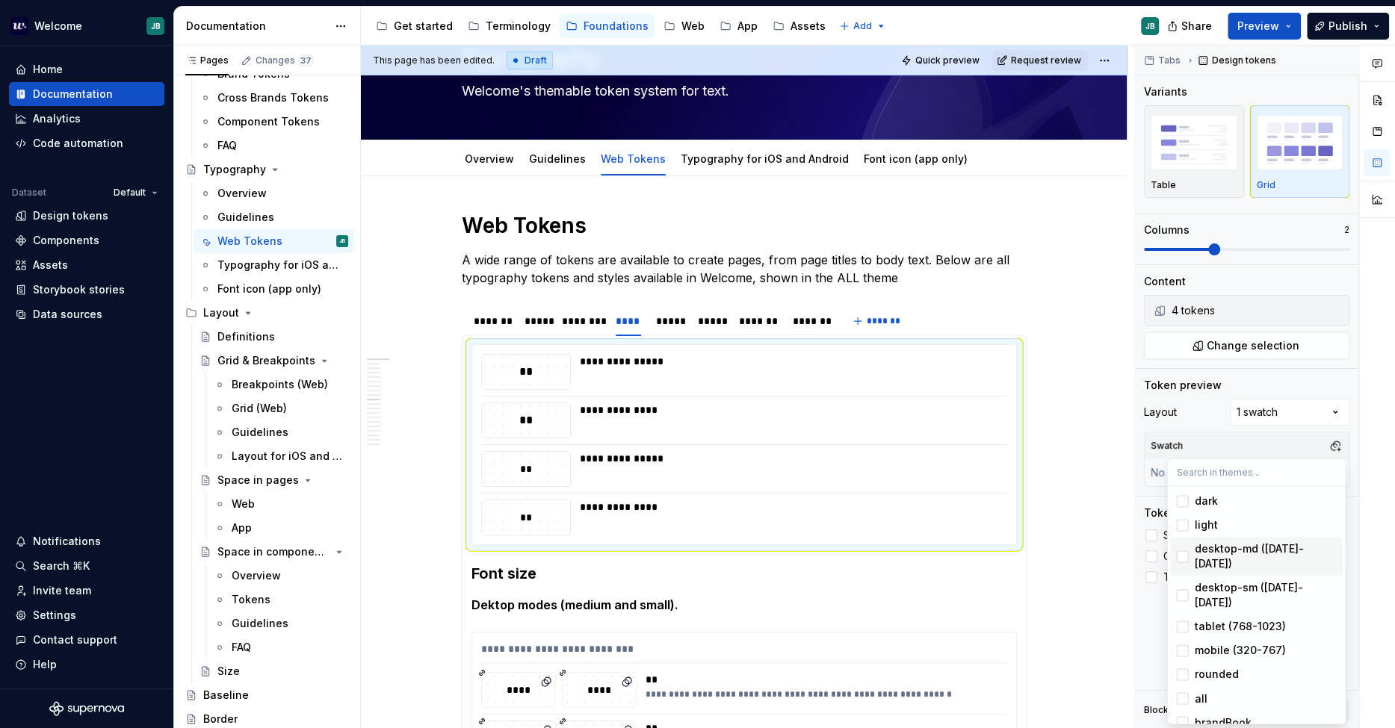
click at [1254, 545] on div "desktop-md ([DATE]-[DATE])" at bounding box center [1265, 557] width 142 height 30
click at [1254, 576] on span "desktop-sm ([DATE]-[DATE])" at bounding box center [1256, 595] width 172 height 39
click at [675, 317] on html "Welcome JB Home Documentation Analytics Code automation Dataset Default Design …" at bounding box center [697, 364] width 1395 height 728
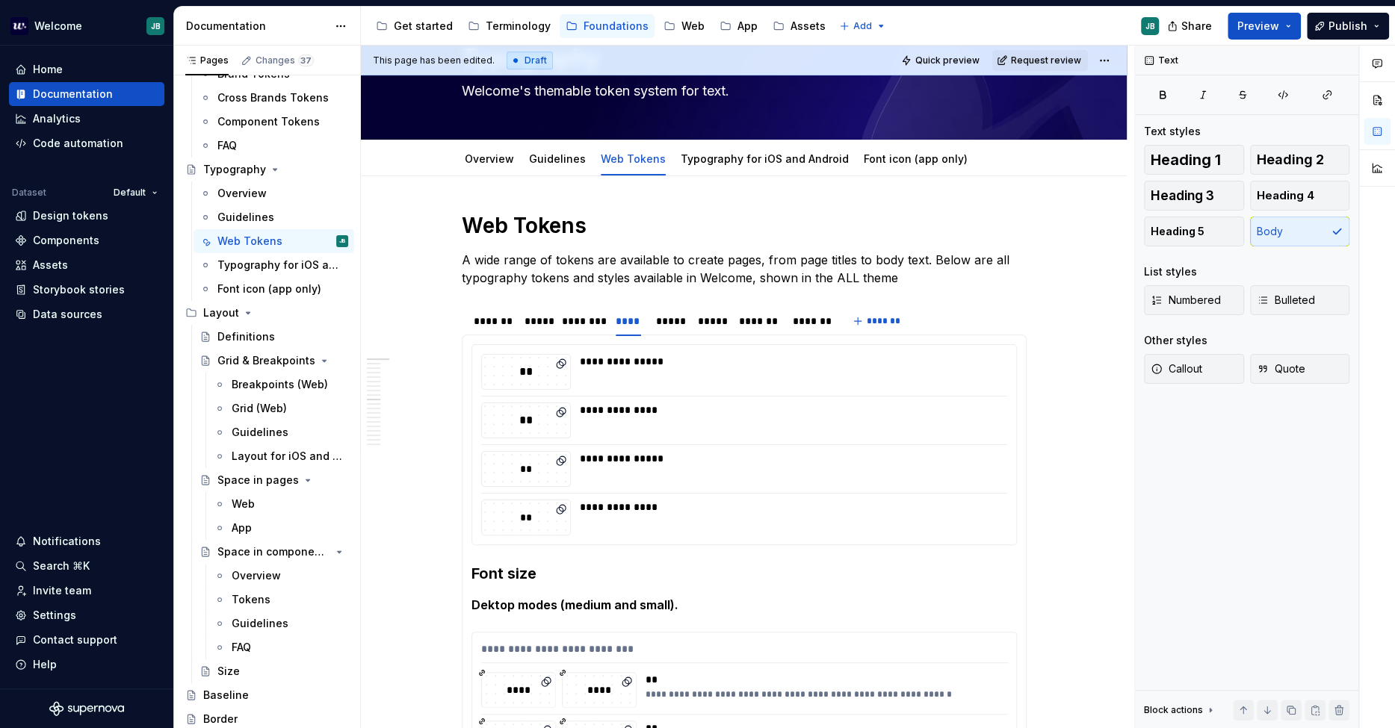
click at [675, 317] on div "*****" at bounding box center [669, 321] width 27 height 15
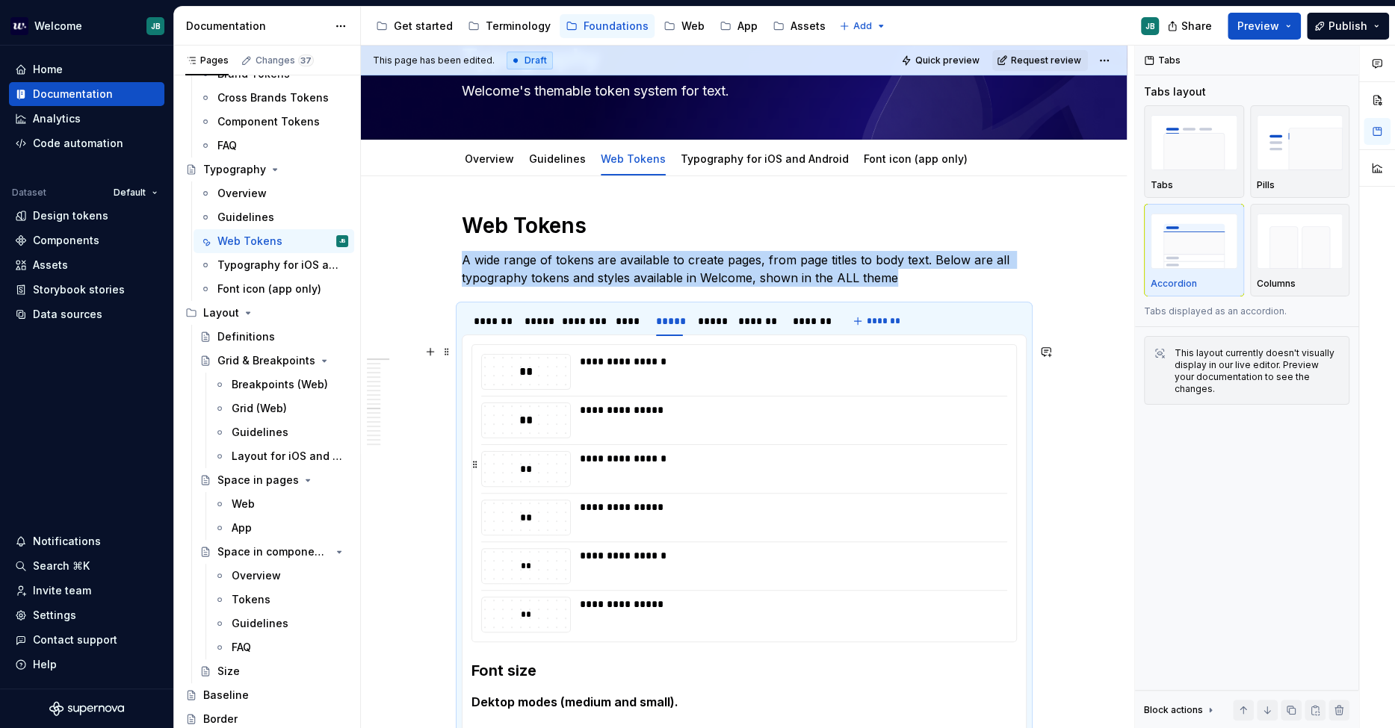
click at [911, 457] on div "**********" at bounding box center [789, 458] width 419 height 15
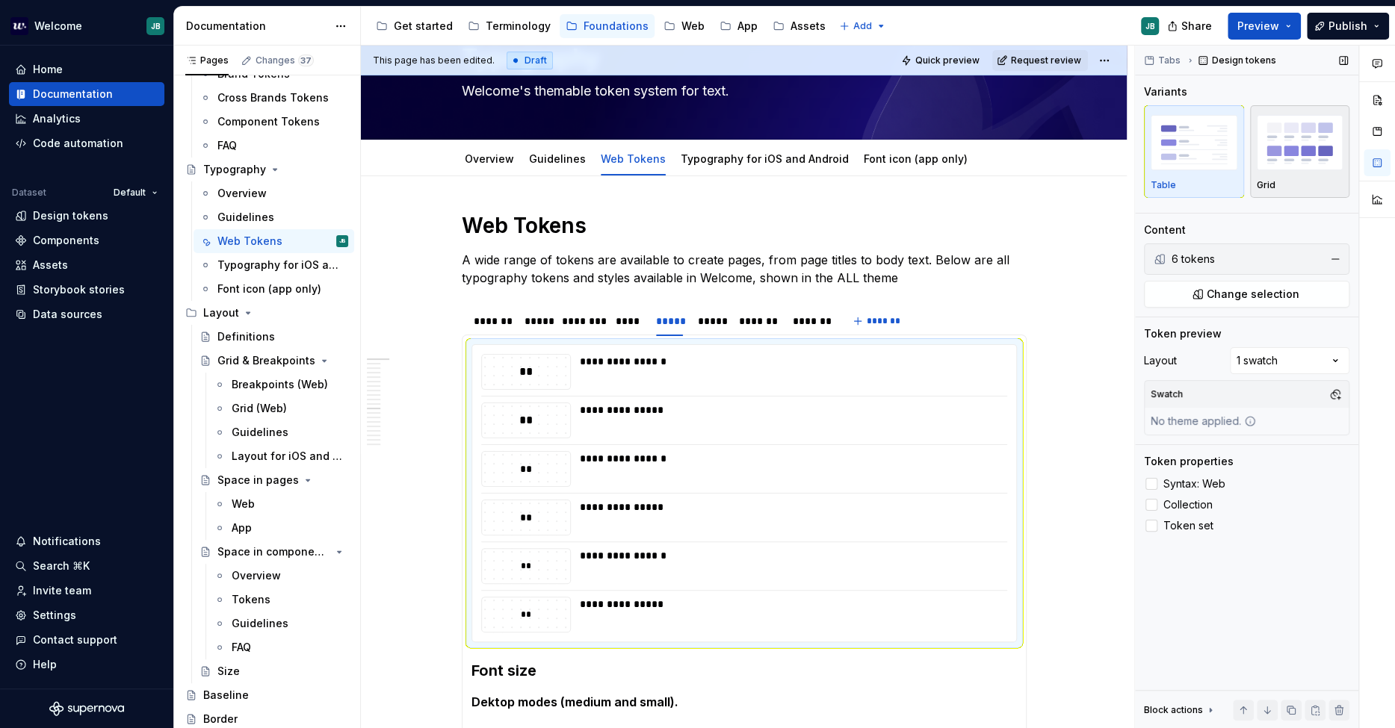
click at [1254, 167] on img "button" at bounding box center [1300, 142] width 87 height 55
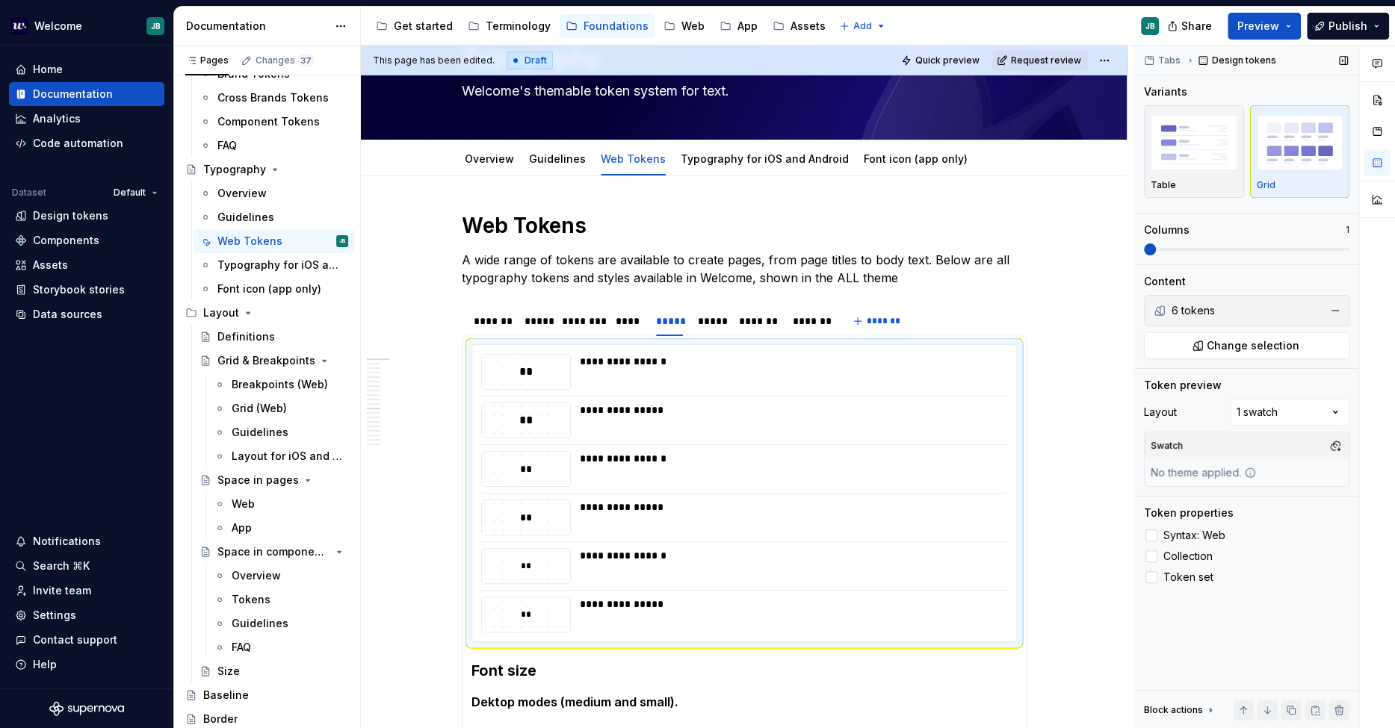
click at [1244, 244] on span at bounding box center [1246, 250] width 205 height 12
click at [1254, 248] on span at bounding box center [1246, 249] width 205 height 3
click at [1254, 444] on button "button" at bounding box center [1335, 446] width 21 height 21
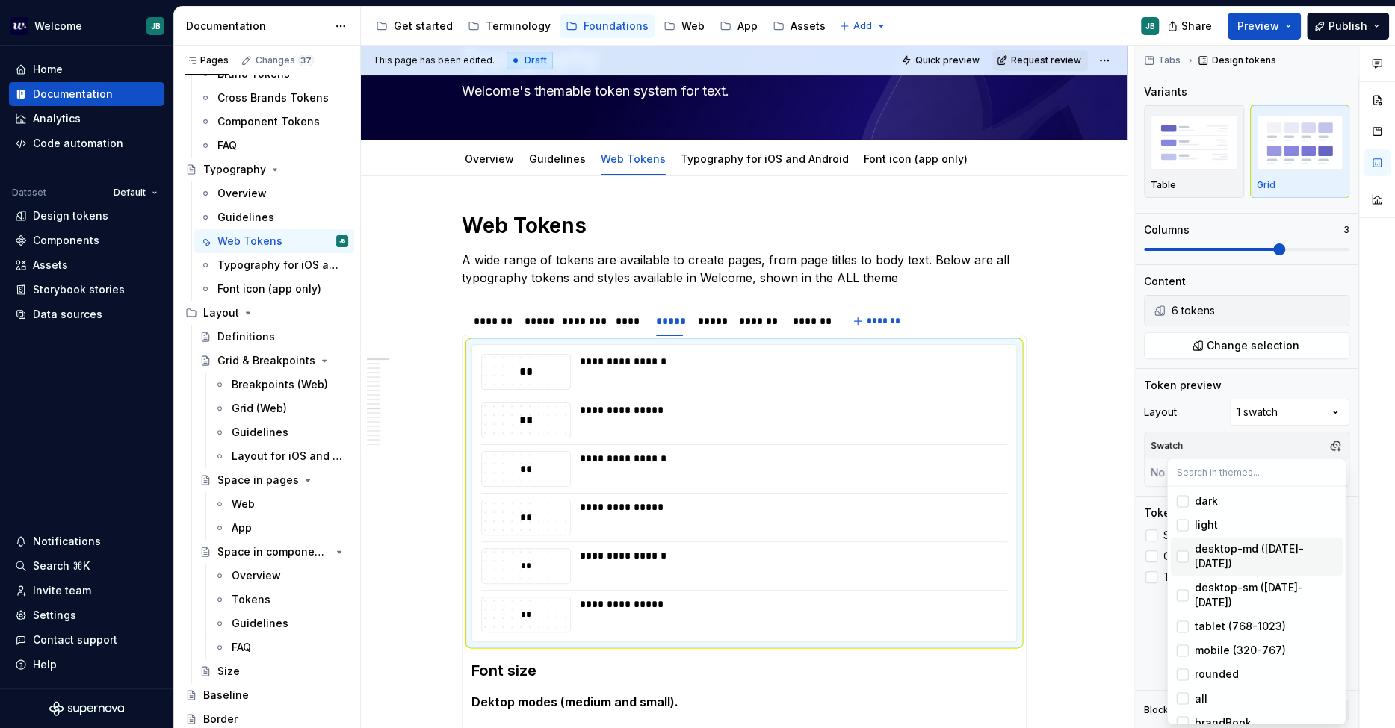
click at [1254, 542] on div "desktop-md ([DATE]-[DATE])" at bounding box center [1265, 557] width 142 height 30
click at [1254, 580] on div "desktop-sm ([DATE]-[DATE])" at bounding box center [1265, 595] width 142 height 30
click at [710, 315] on html "Welcome JB Home Documentation Analytics Code automation Dataset Default Design …" at bounding box center [697, 364] width 1395 height 728
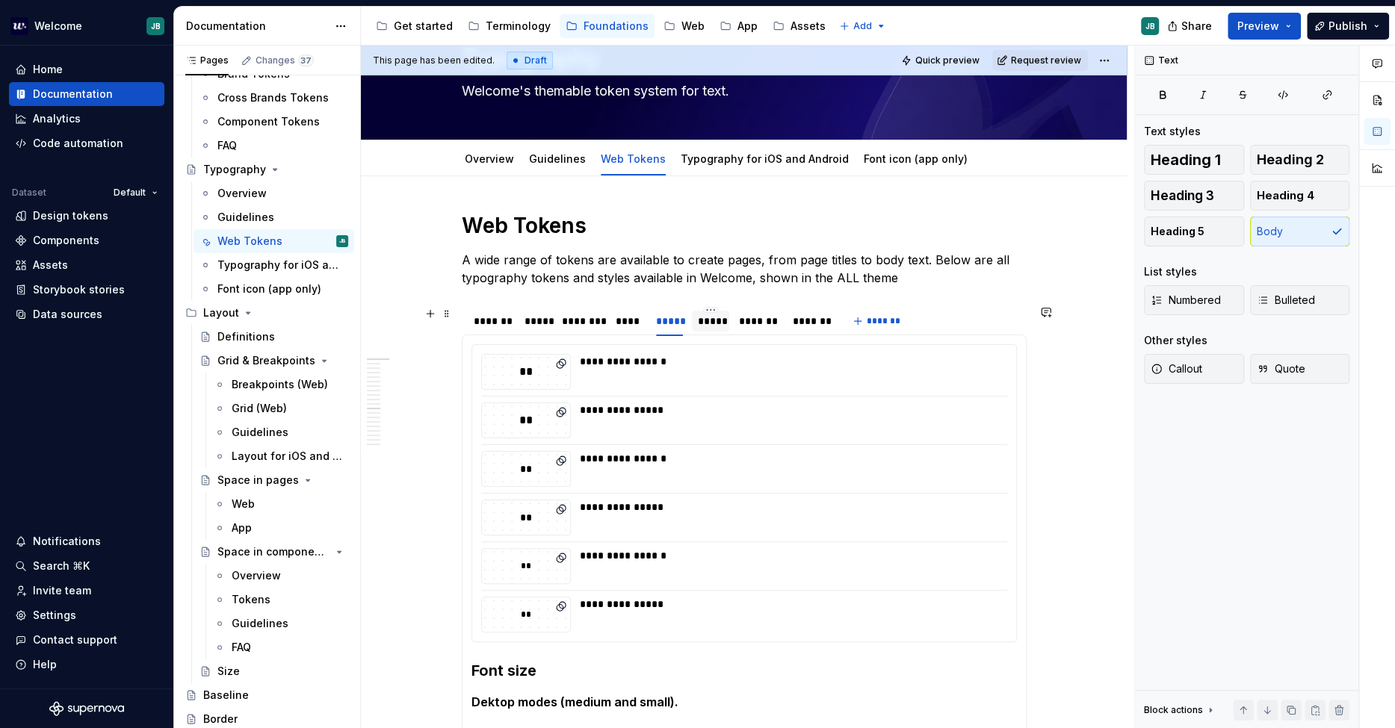
click at [713, 319] on div "*****" at bounding box center [710, 321] width 25 height 15
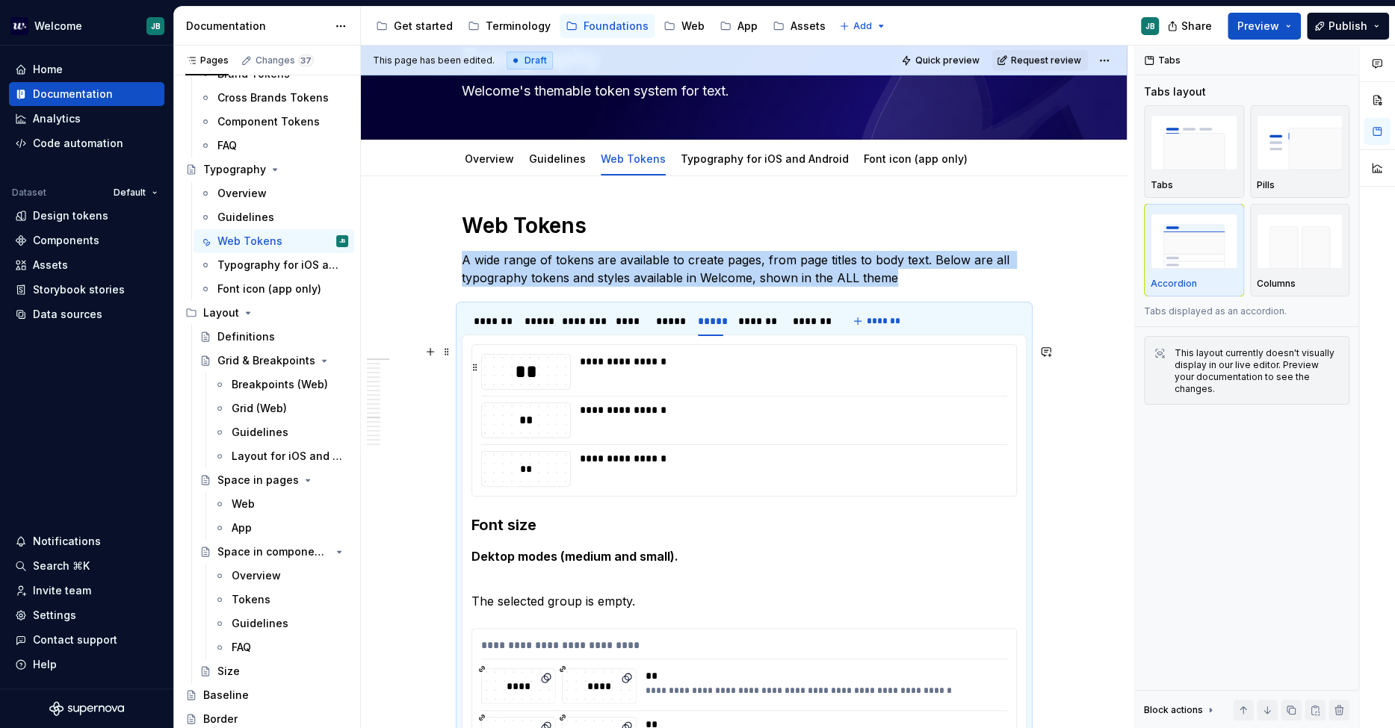
click at [708, 388] on div "**********" at bounding box center [789, 372] width 418 height 36
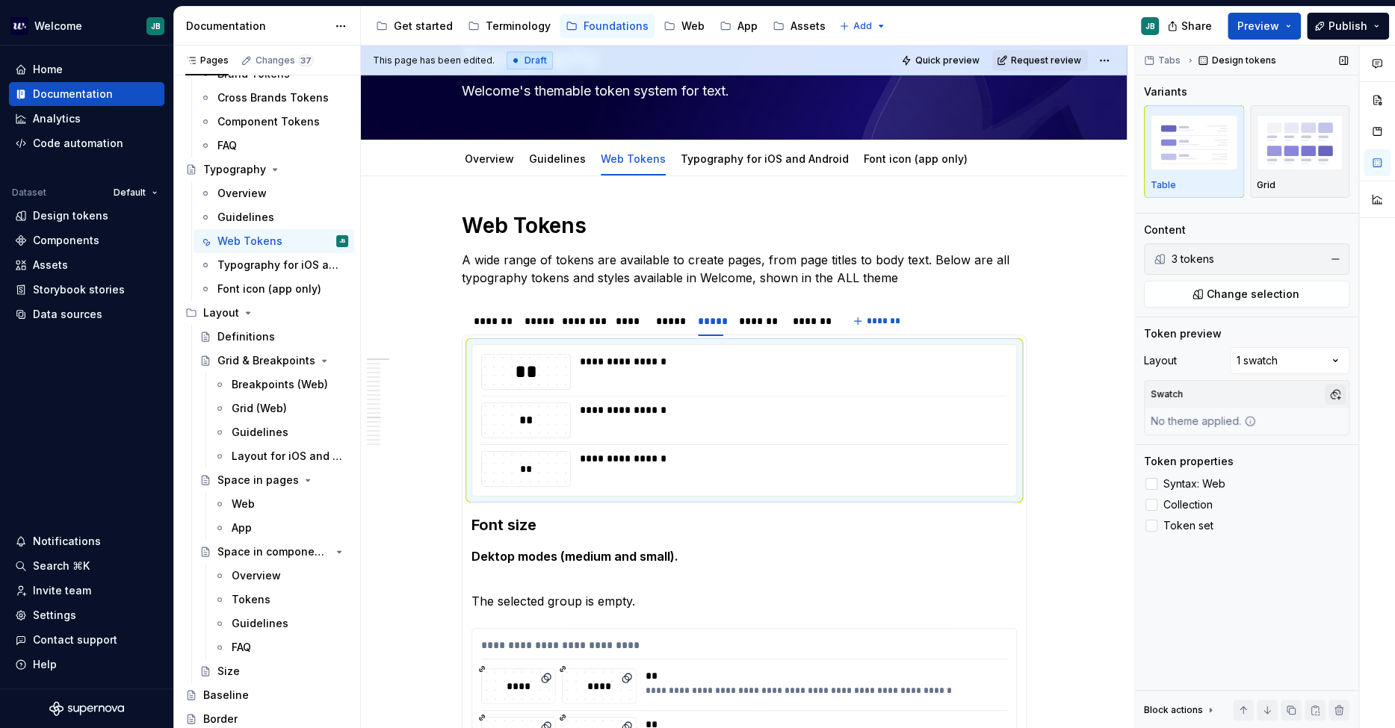
click at [1254, 393] on button "button" at bounding box center [1335, 394] width 21 height 21
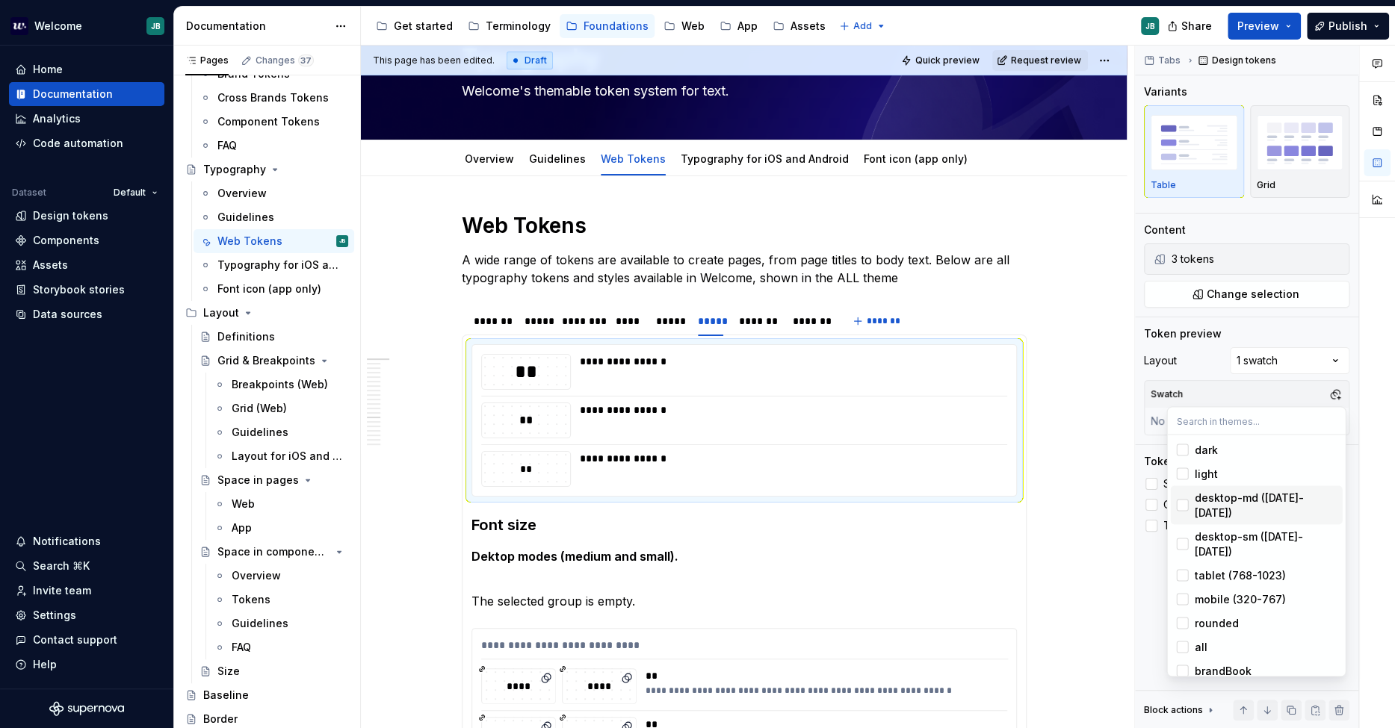
click at [1254, 490] on div "desktop-md ([DATE]-[DATE])" at bounding box center [1265, 505] width 142 height 30
click at [1254, 529] on div "desktop-sm ([DATE]-[DATE])" at bounding box center [1265, 544] width 142 height 30
click at [1254, 161] on div "Comments Open comments No comments yet Select ‘Comment’ from the block context …" at bounding box center [1265, 388] width 260 height 684
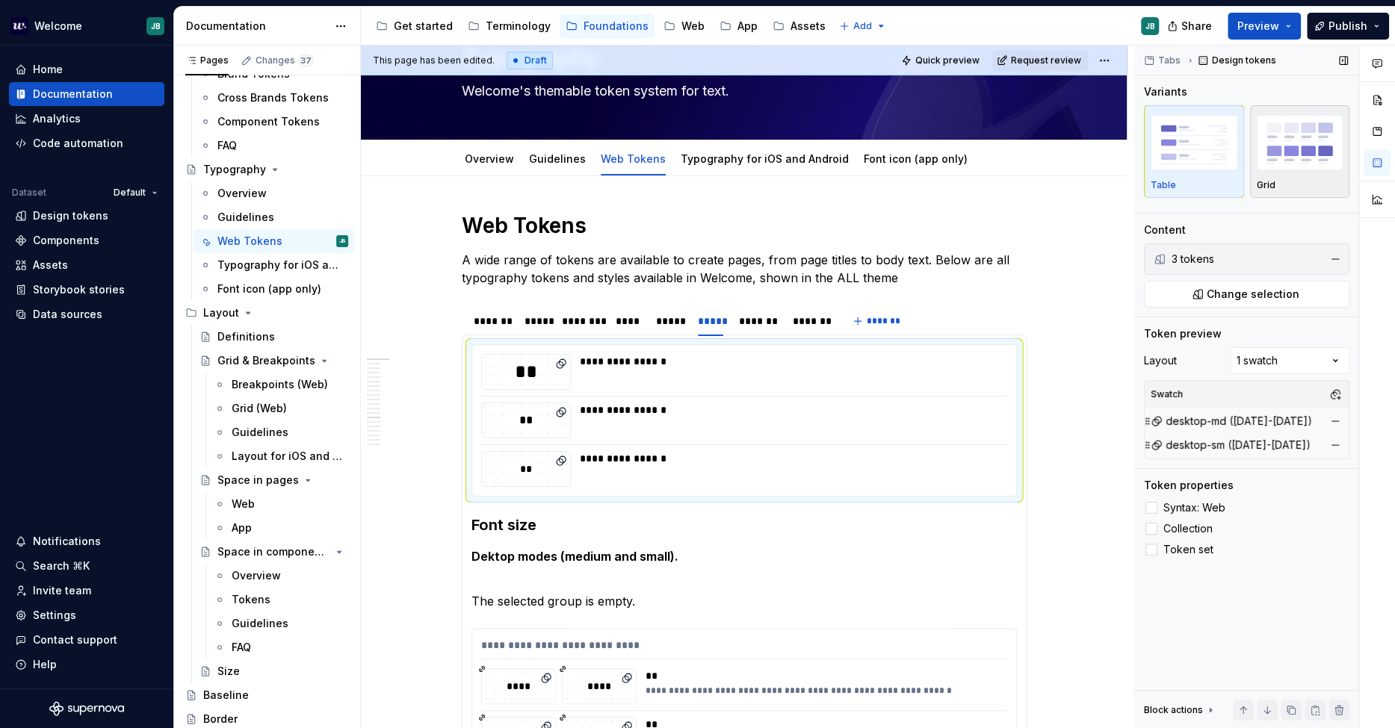
click at [1254, 150] on img "button" at bounding box center [1300, 142] width 87 height 55
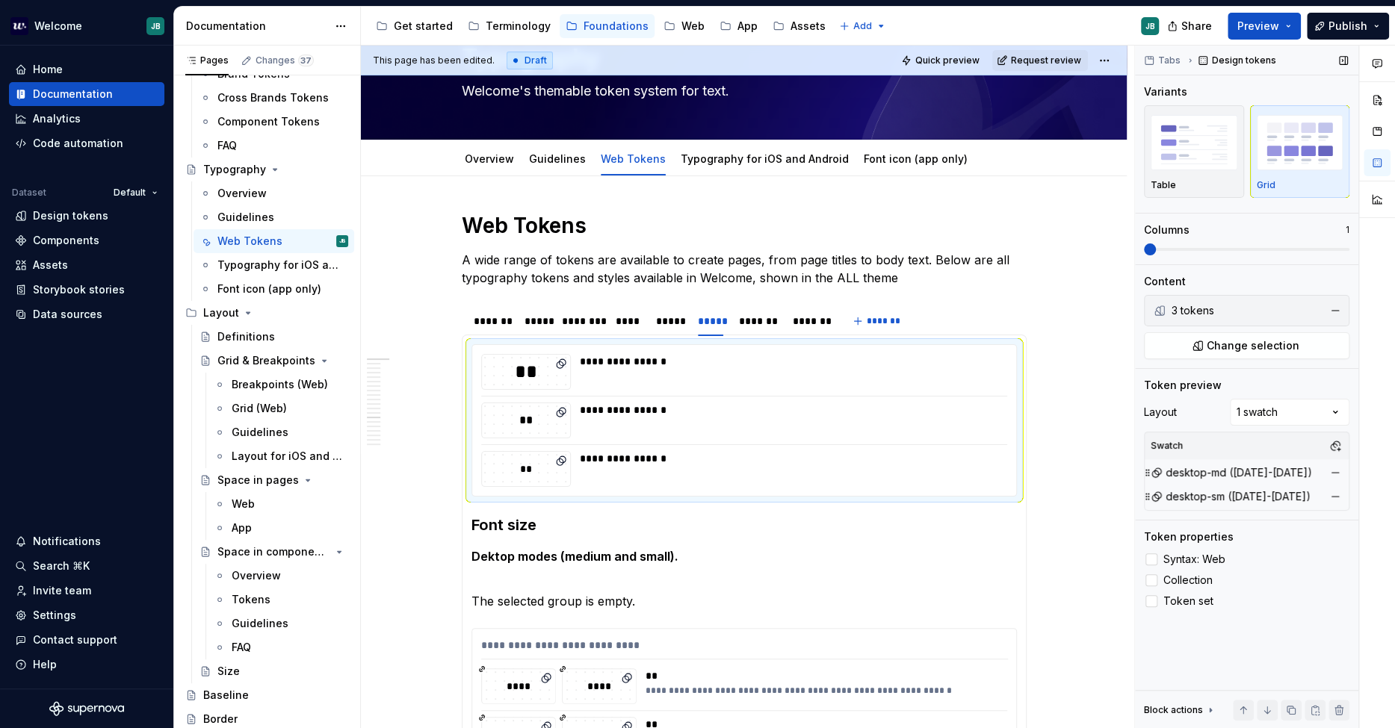
click at [1254, 250] on span at bounding box center [1246, 250] width 205 height 12
click at [752, 319] on div "*******" at bounding box center [757, 321] width 39 height 15
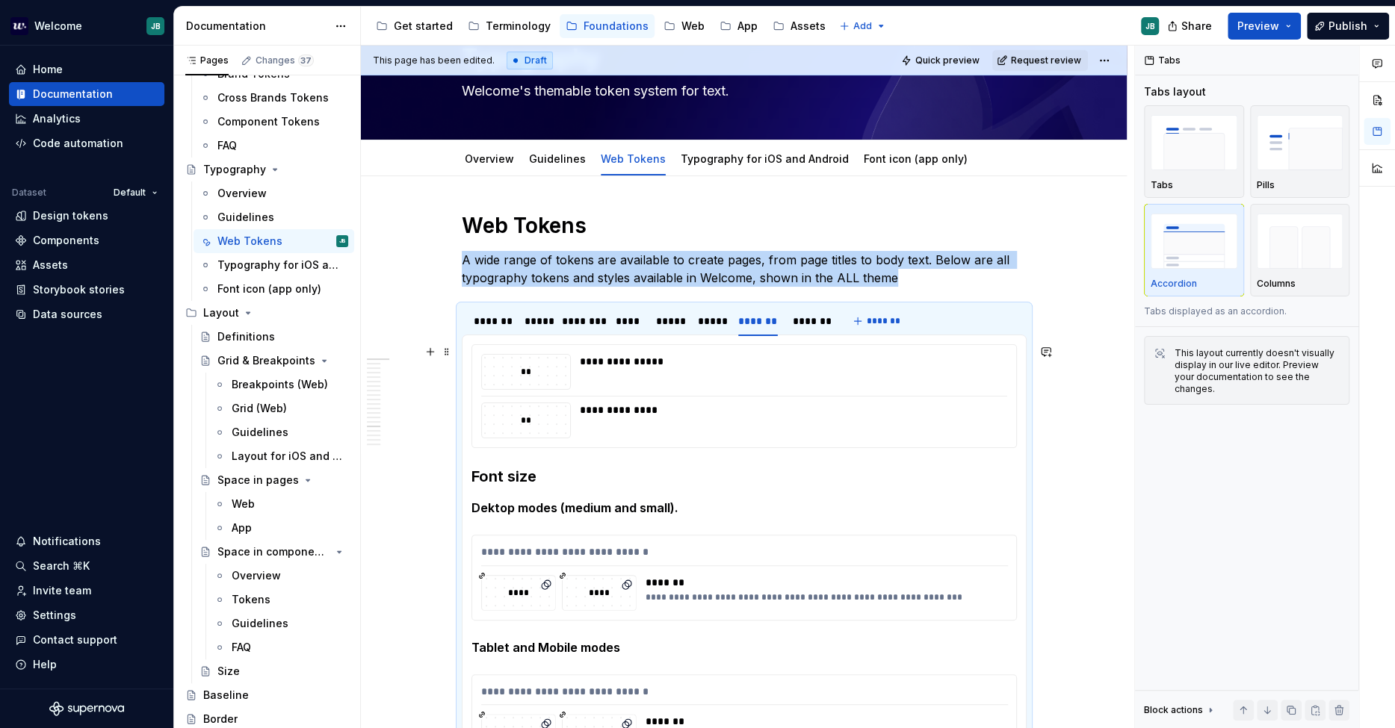
click at [650, 388] on div "**********" at bounding box center [789, 372] width 418 height 36
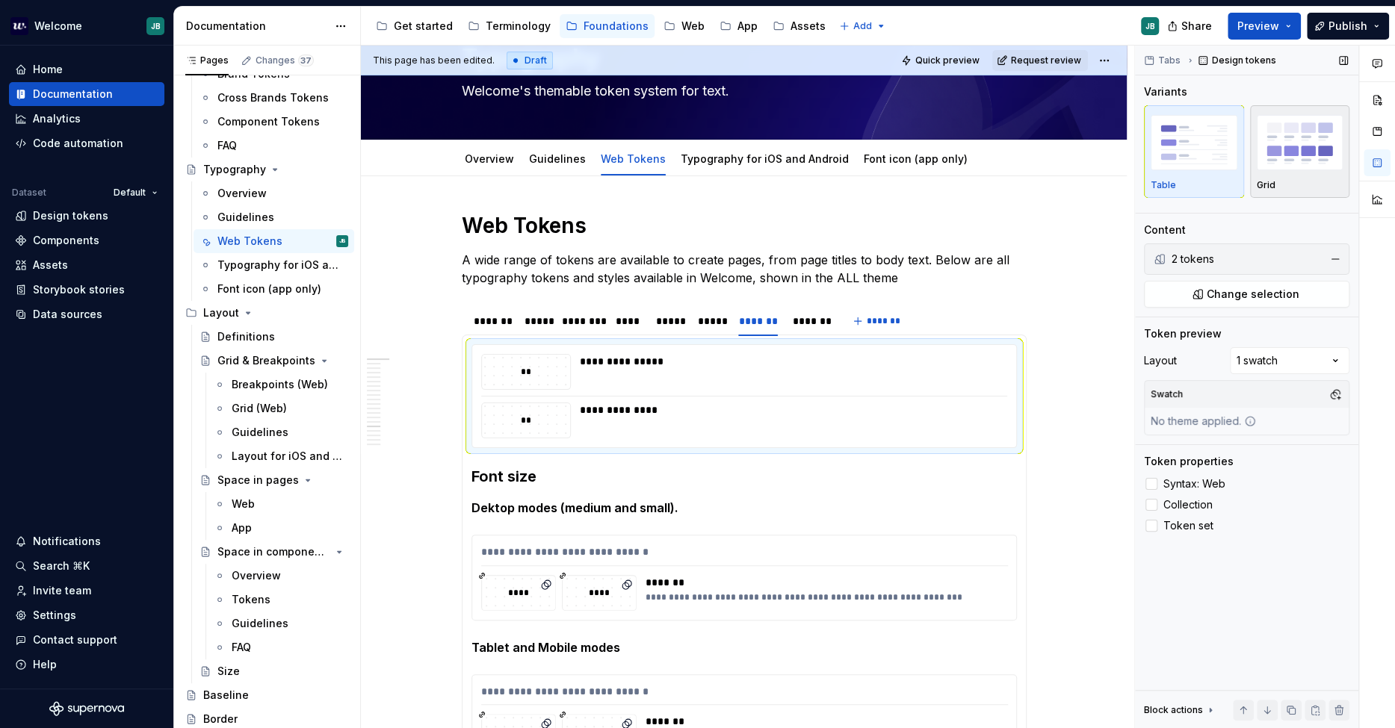
click at [1254, 145] on img "button" at bounding box center [1300, 142] width 87 height 55
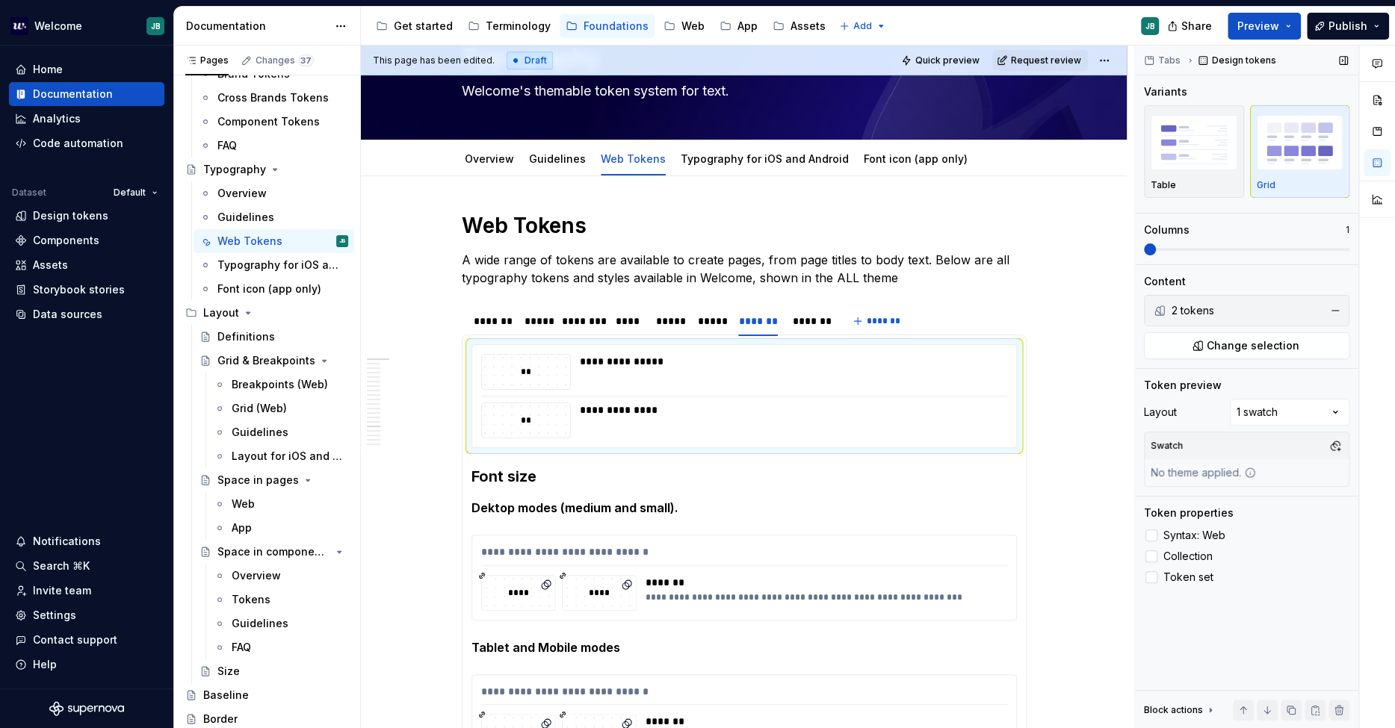
click at [1183, 252] on span at bounding box center [1246, 250] width 205 height 12
click at [1254, 444] on button "button" at bounding box center [1335, 446] width 21 height 21
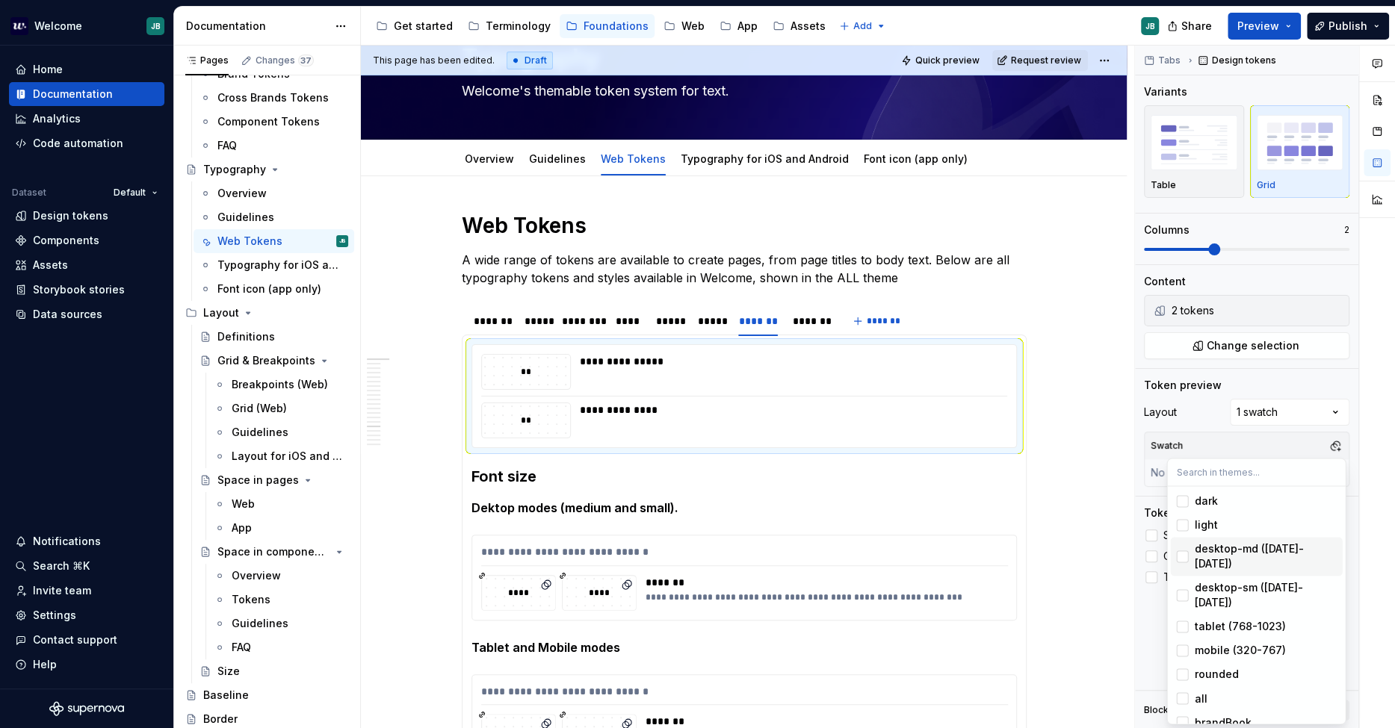
click at [1243, 545] on div "desktop-md ([DATE]-[DATE])" at bounding box center [1265, 557] width 142 height 30
click at [1236, 580] on div "desktop-sm ([DATE]-[DATE])" at bounding box center [1265, 595] width 142 height 30
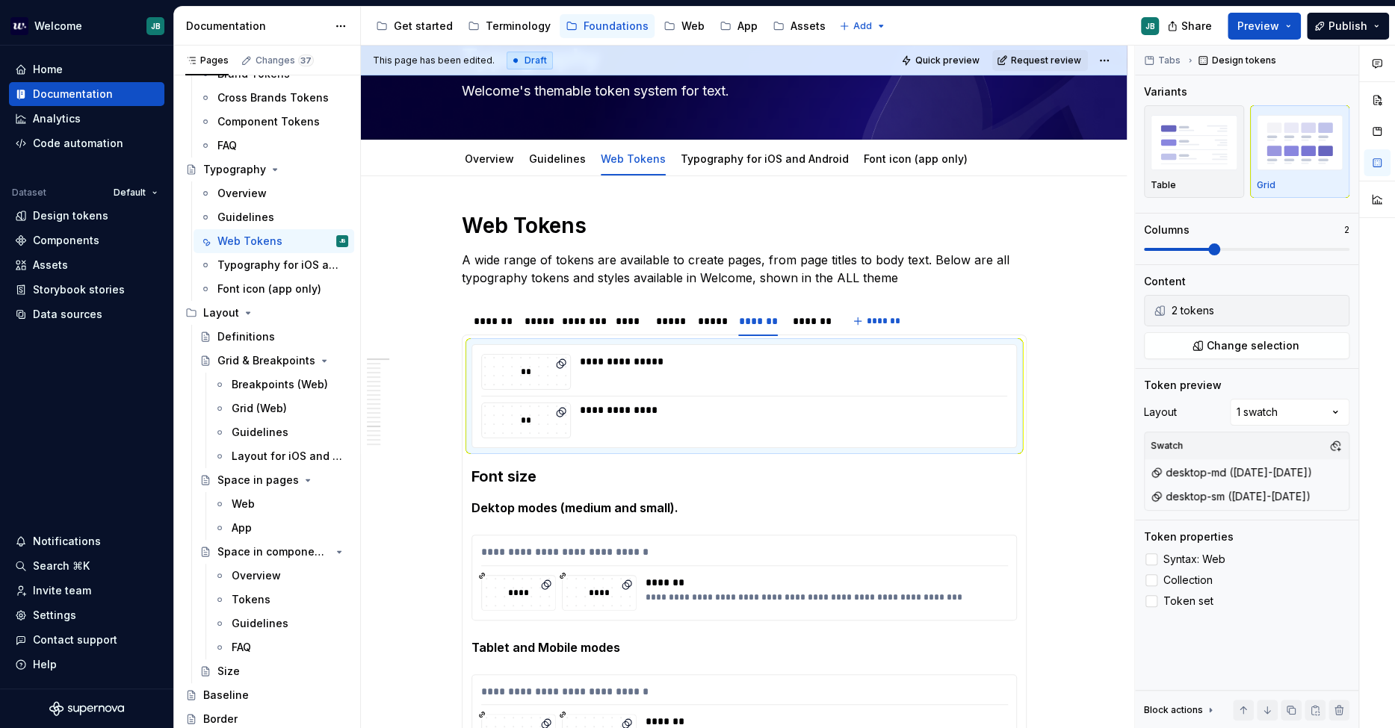
click at [810, 321] on html "Welcome JB Home Documentation Analytics Code automation Dataset Default Design …" at bounding box center [697, 364] width 1395 height 728
click at [809, 323] on div "*******" at bounding box center [810, 321] width 34 height 15
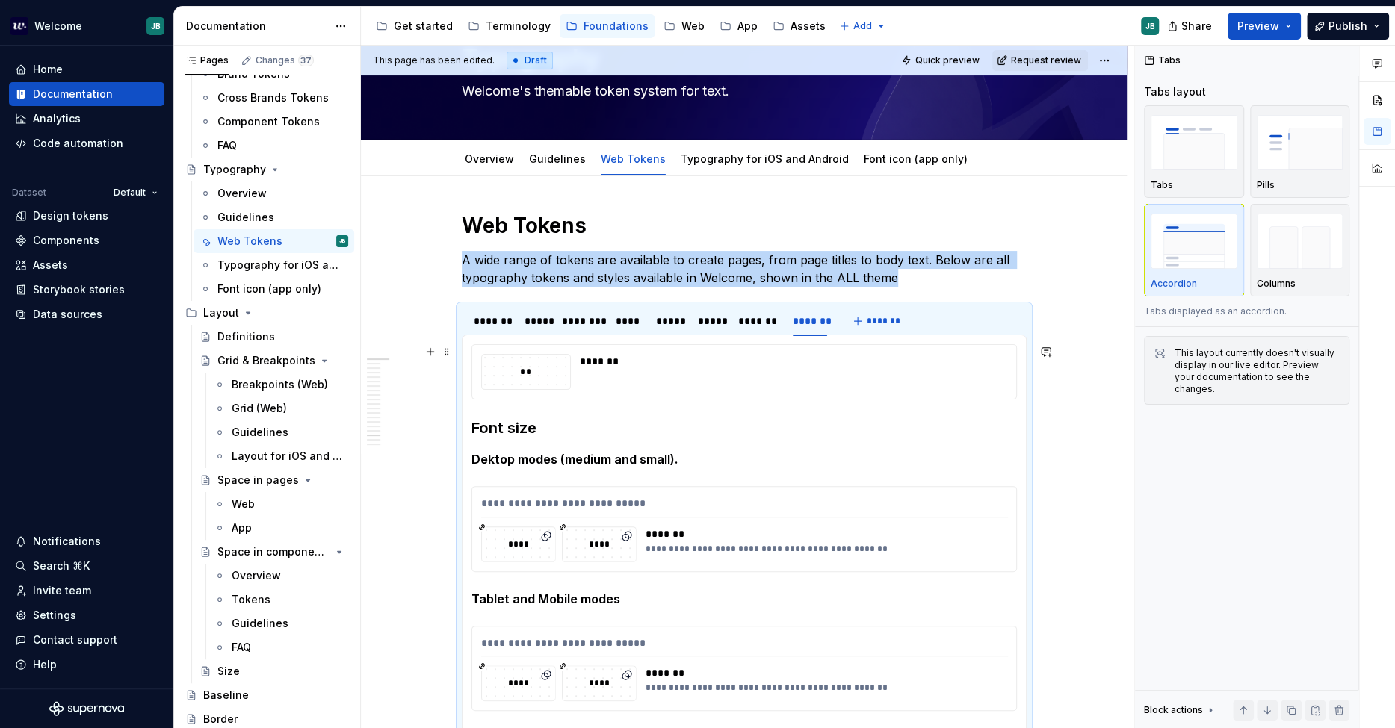
click at [770, 361] on div "*******" at bounding box center [789, 361] width 419 height 15
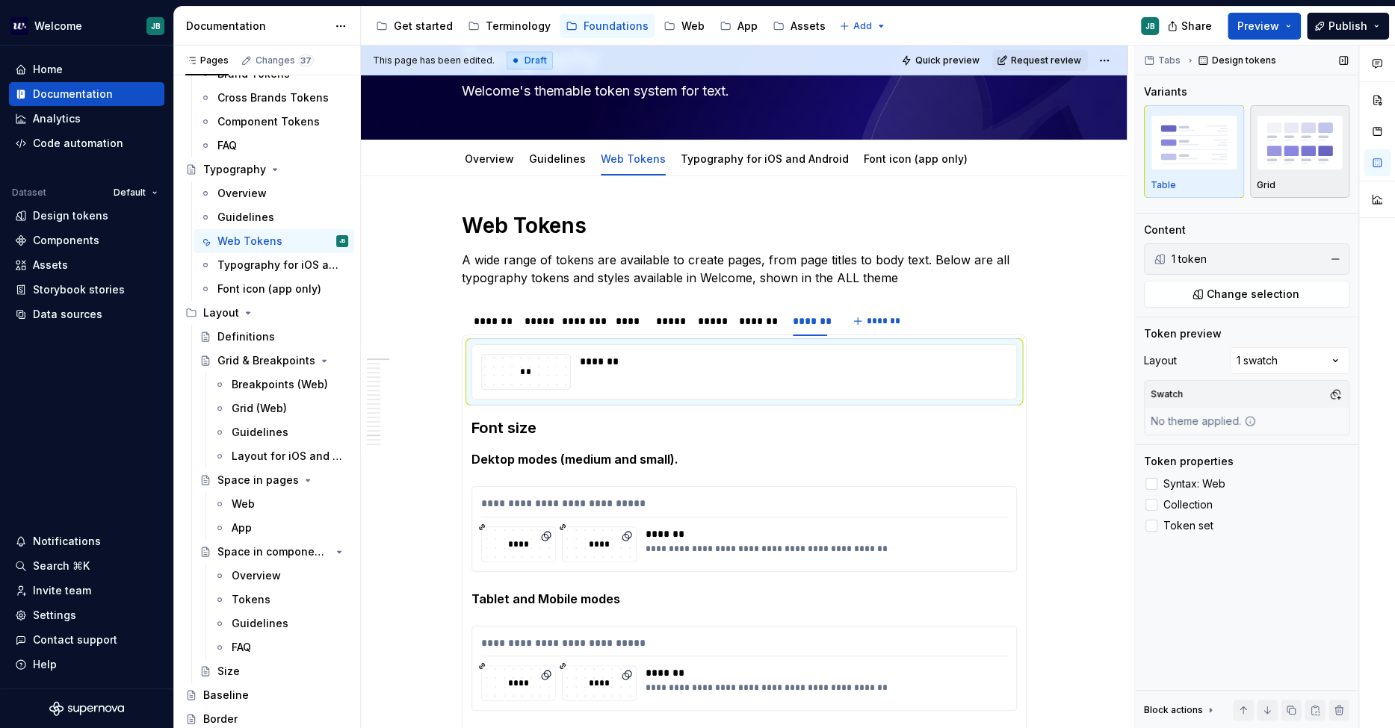
click at [1254, 149] on img "button" at bounding box center [1300, 142] width 87 height 55
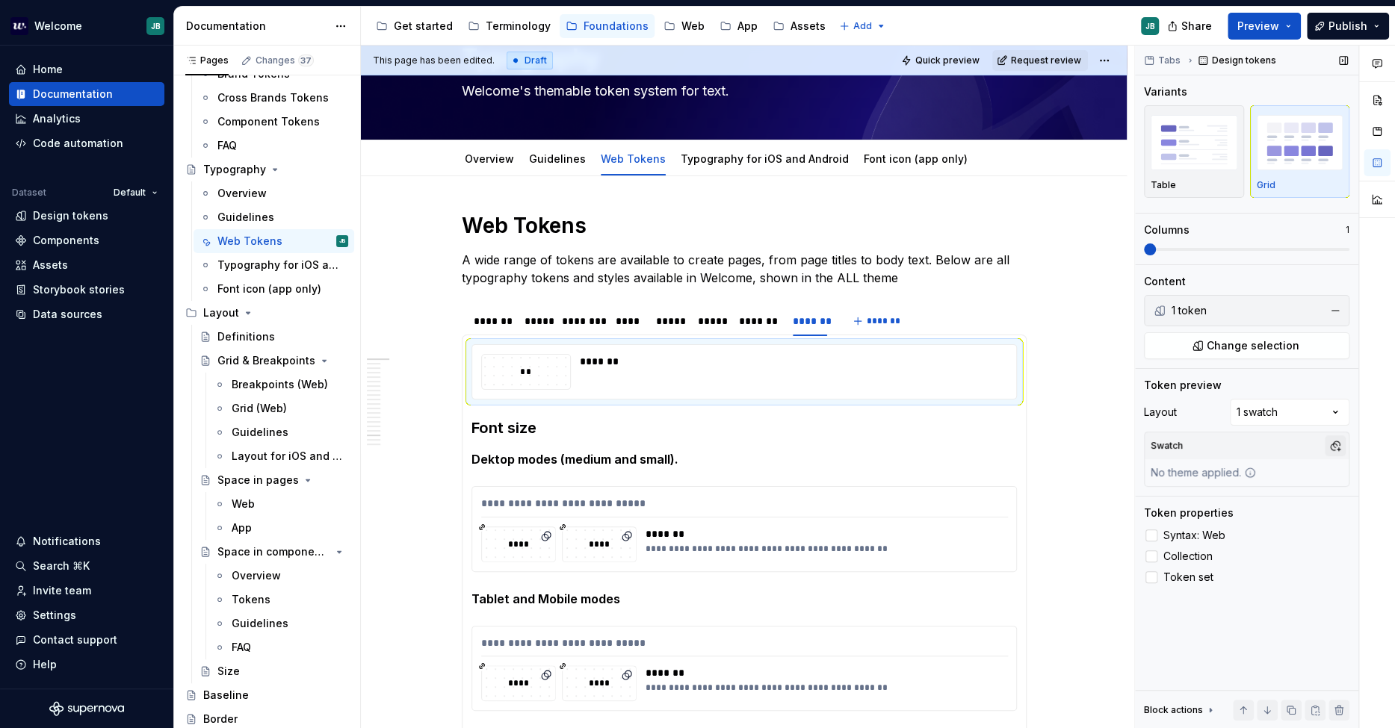
click at [1254, 445] on button "button" at bounding box center [1335, 446] width 21 height 21
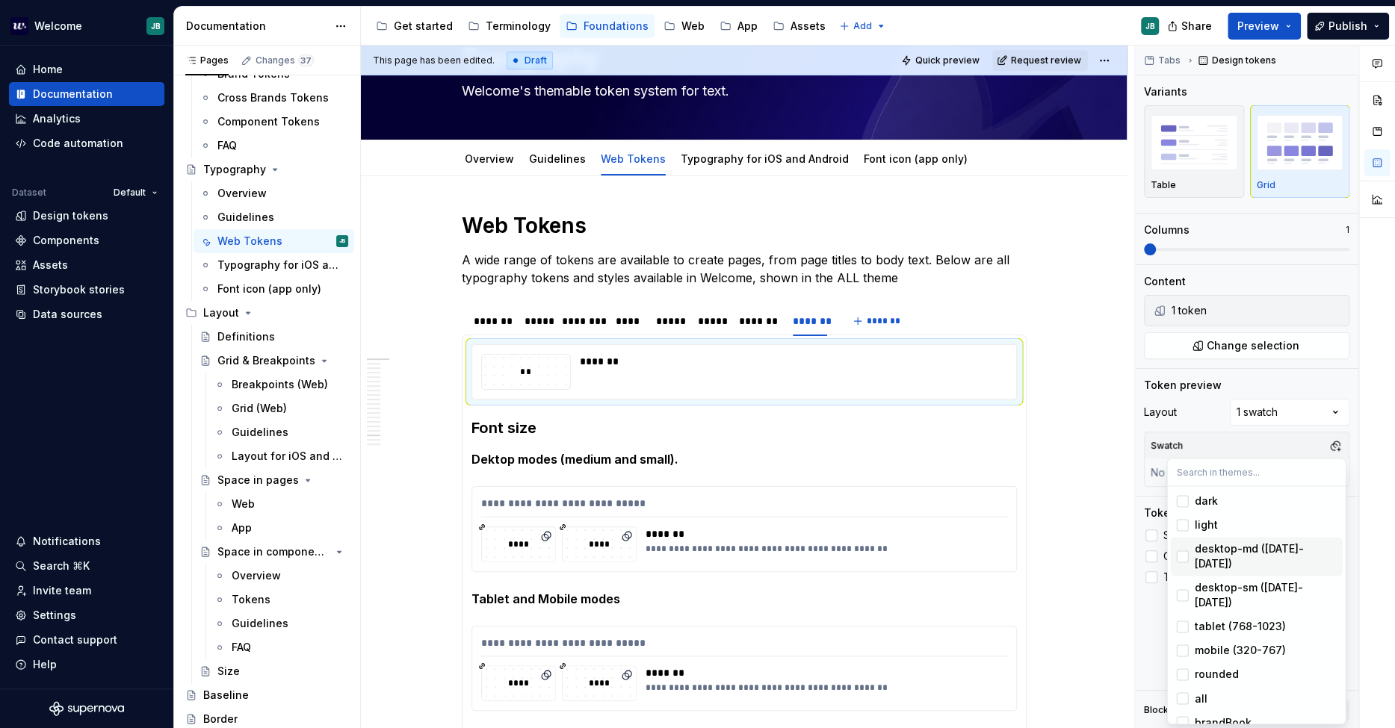
click at [1233, 542] on div "desktop-md ([DATE]-[DATE])" at bounding box center [1265, 557] width 142 height 30
click at [1233, 576] on span "desktop-sm ([DATE]-[DATE])" at bounding box center [1256, 595] width 172 height 39
click at [1044, 220] on html "Welcome JB Home Documentation Analytics Code automation Dataset Default Design …" at bounding box center [697, 364] width 1395 height 728
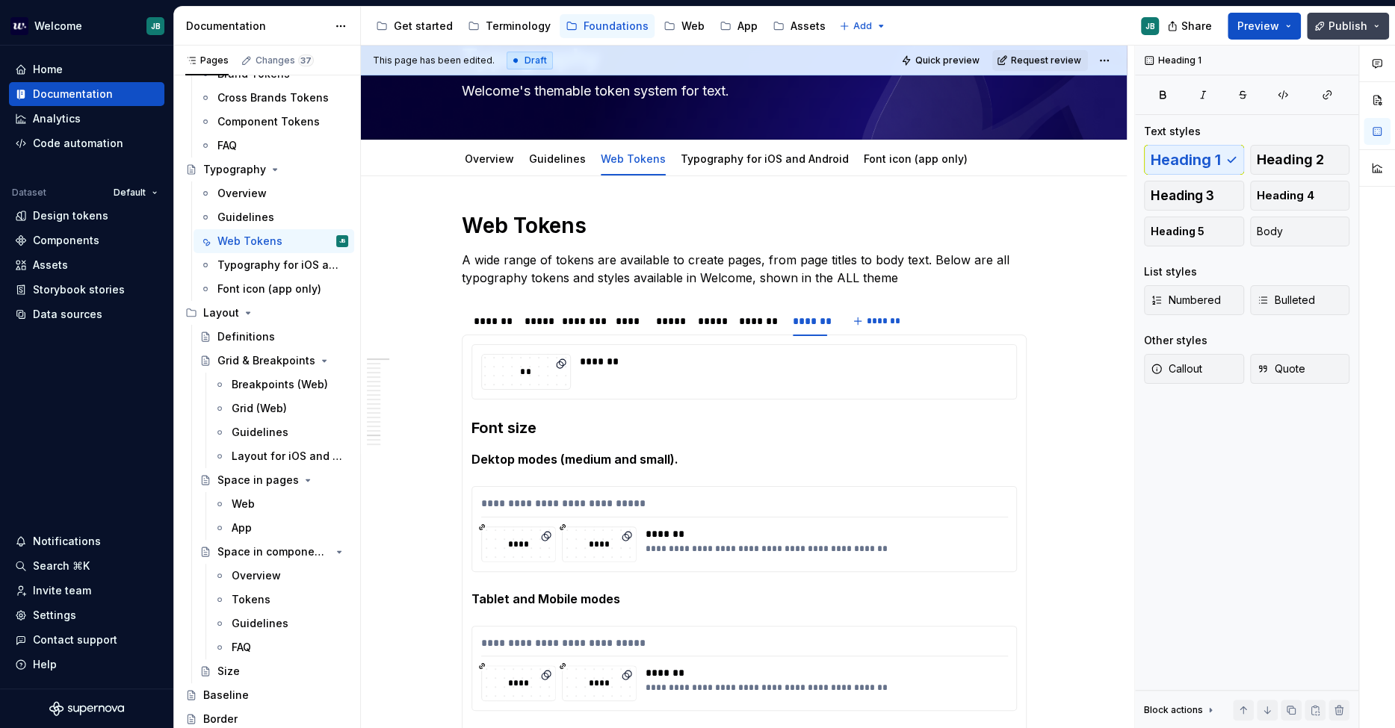
click at [1254, 25] on span "Publish" at bounding box center [1347, 26] width 39 height 15
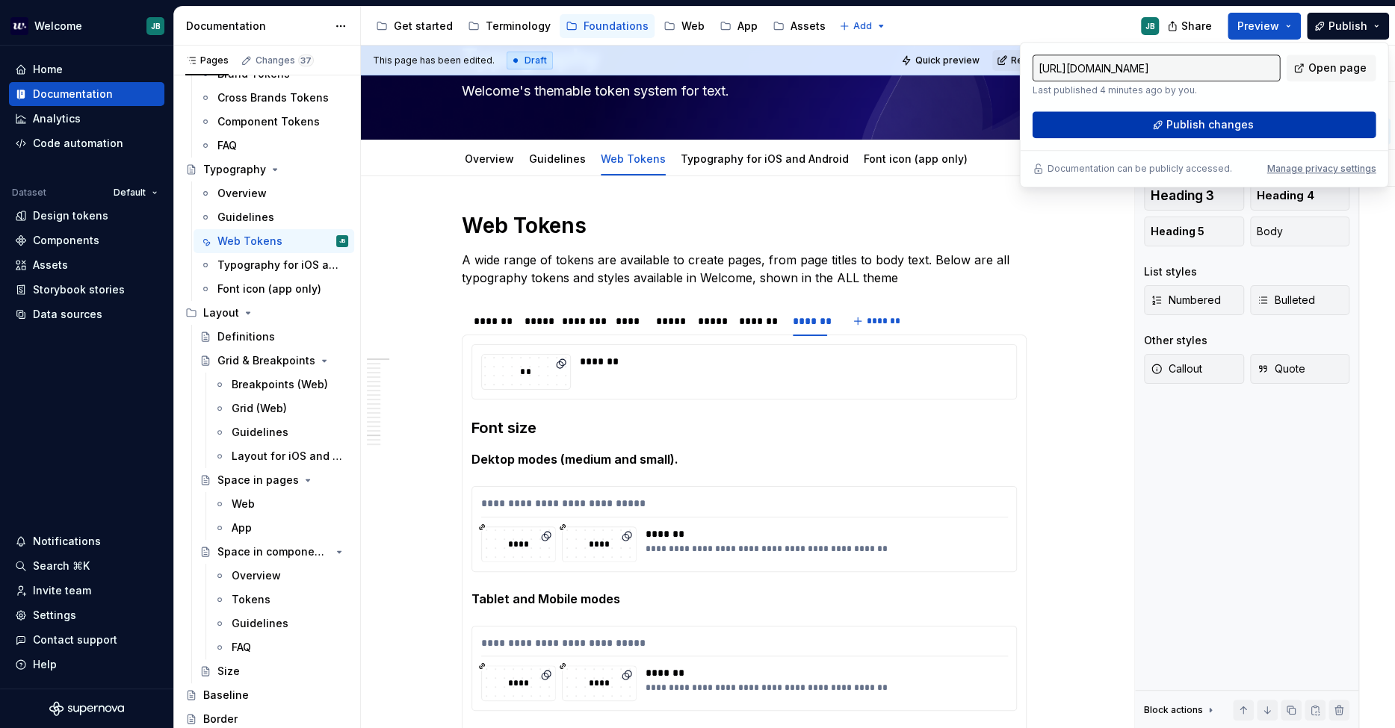
drag, startPoint x: 1338, startPoint y: 25, endPoint x: 1239, endPoint y: 127, distance: 142.1
click at [1239, 127] on span "Publish changes" at bounding box center [1209, 124] width 87 height 15
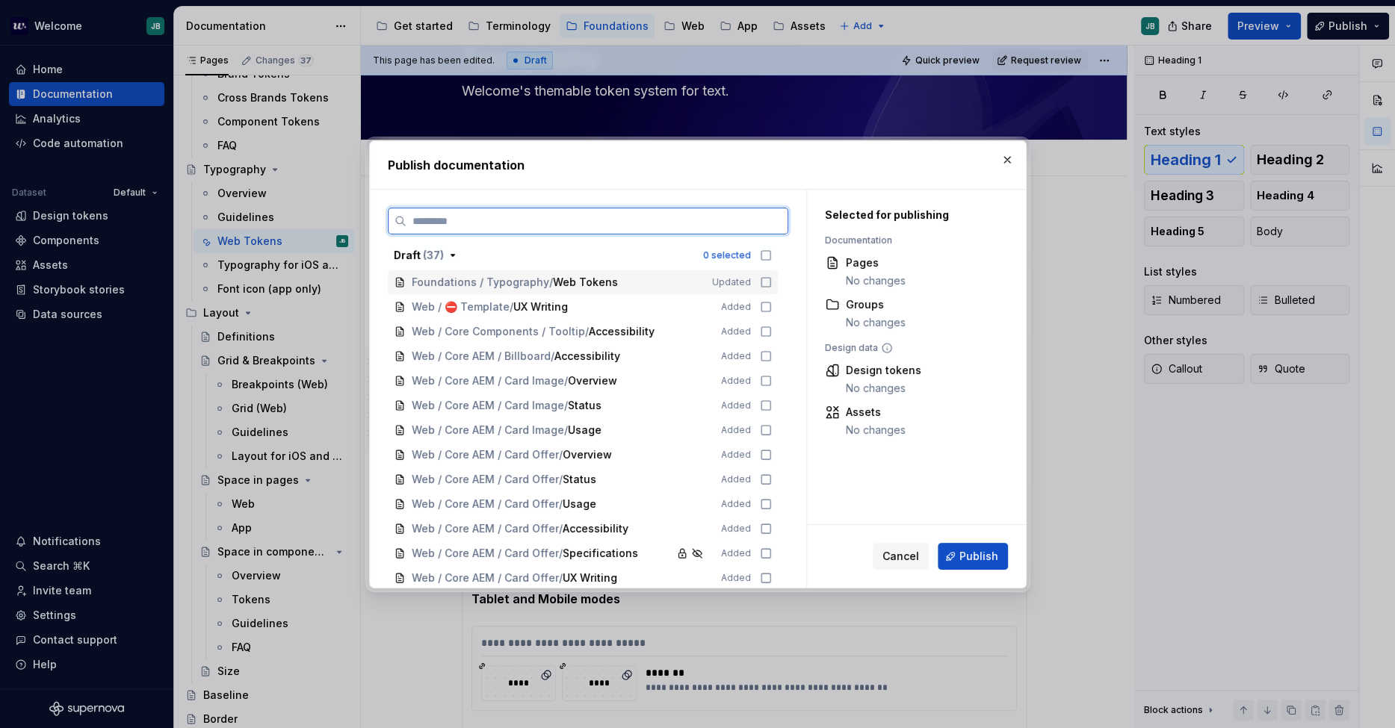
drag, startPoint x: 761, startPoint y: 285, endPoint x: 888, endPoint y: 444, distance: 202.5
click at [761, 286] on icon at bounding box center [766, 282] width 12 height 12
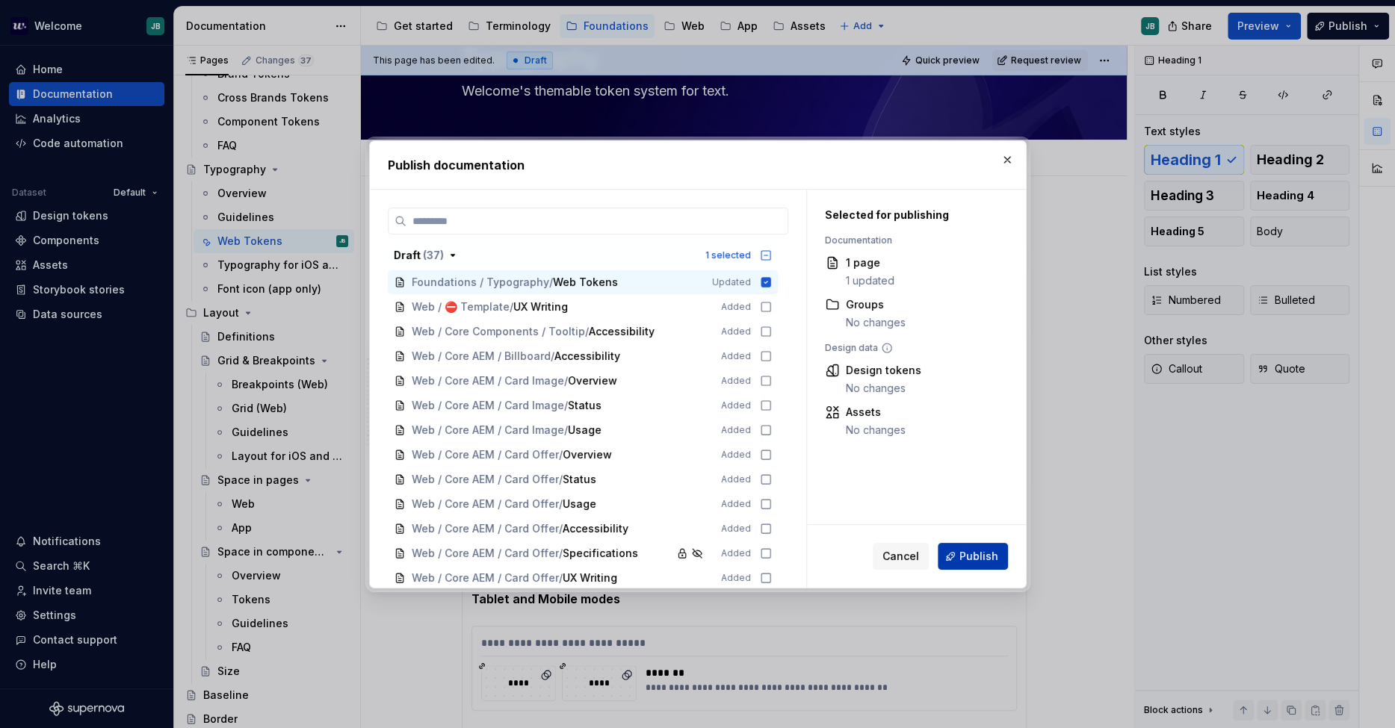
click at [975, 555] on span "Publish" at bounding box center [978, 556] width 39 height 15
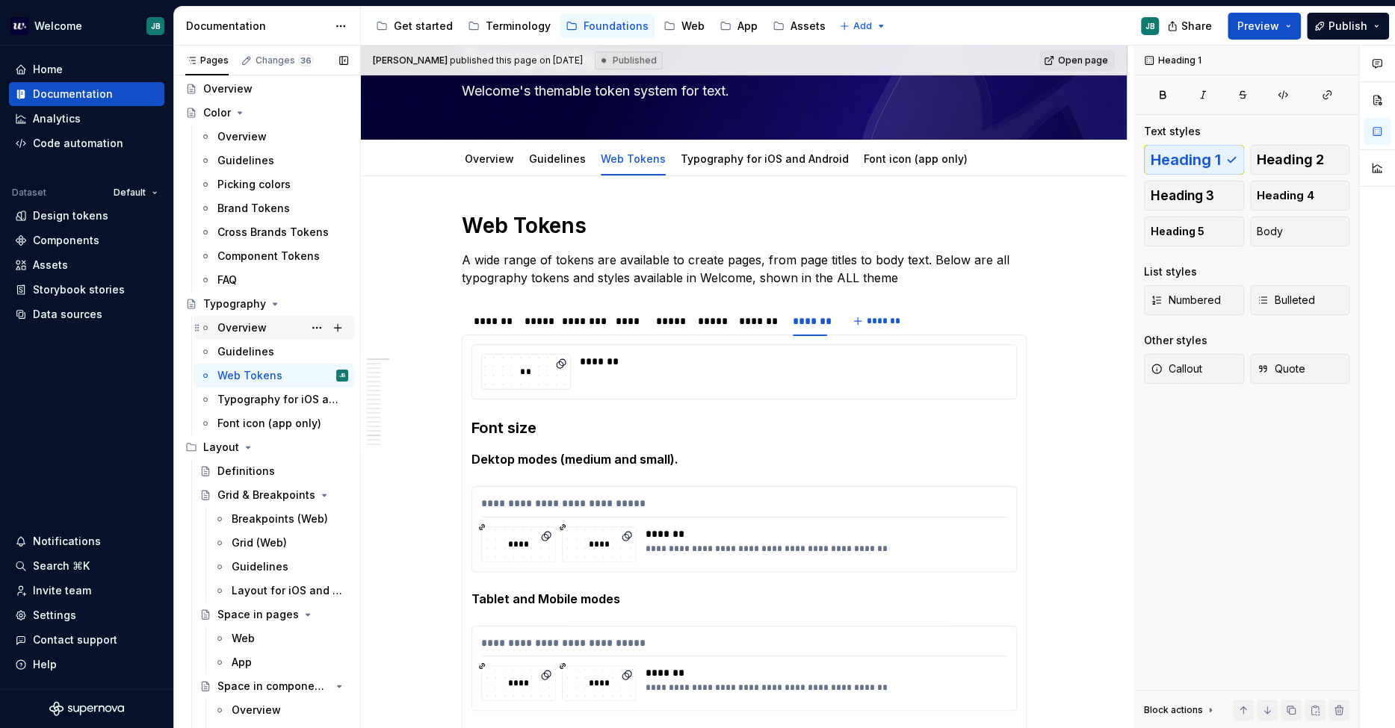
scroll to position [0, 0]
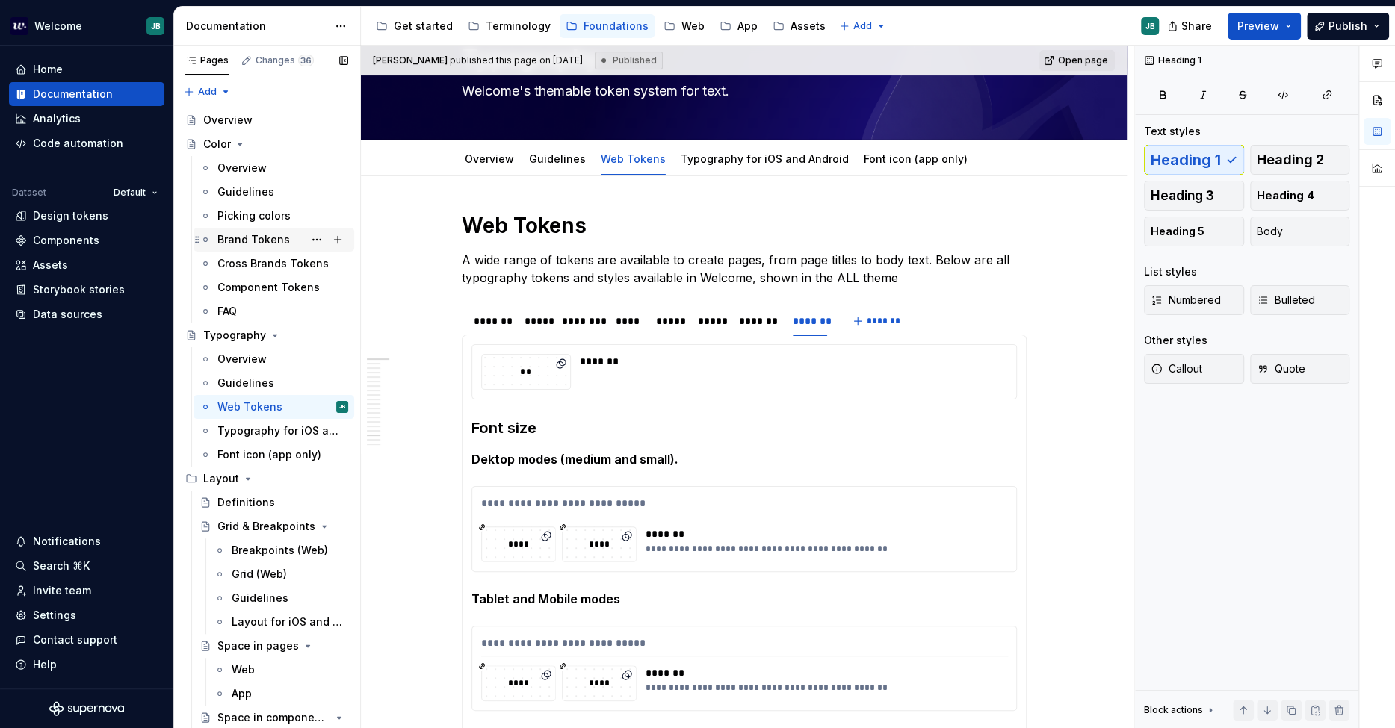
click at [269, 240] on div "Brand Tokens" at bounding box center [253, 239] width 72 height 15
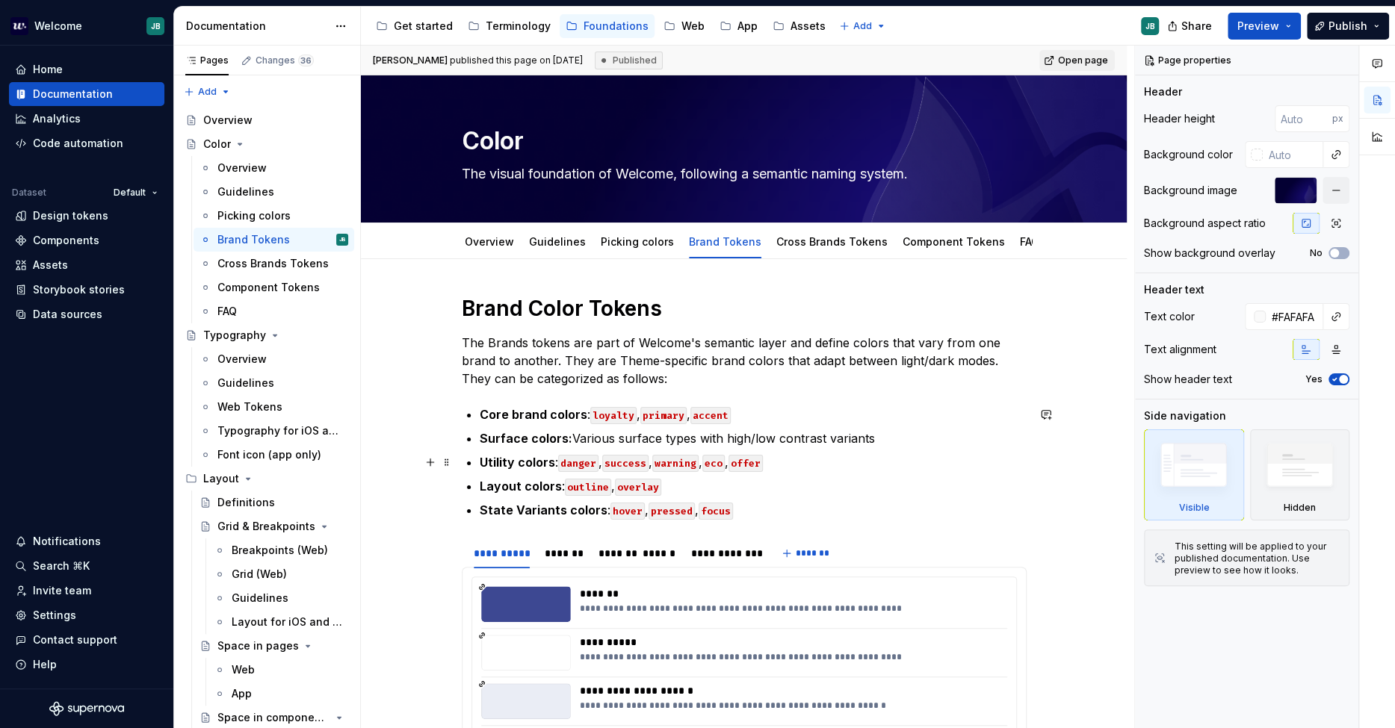
type textarea "*"
click at [777, 463] on p "Utility colors : danger , success , warning , eco , offer" at bounding box center [753, 462] width 547 height 18
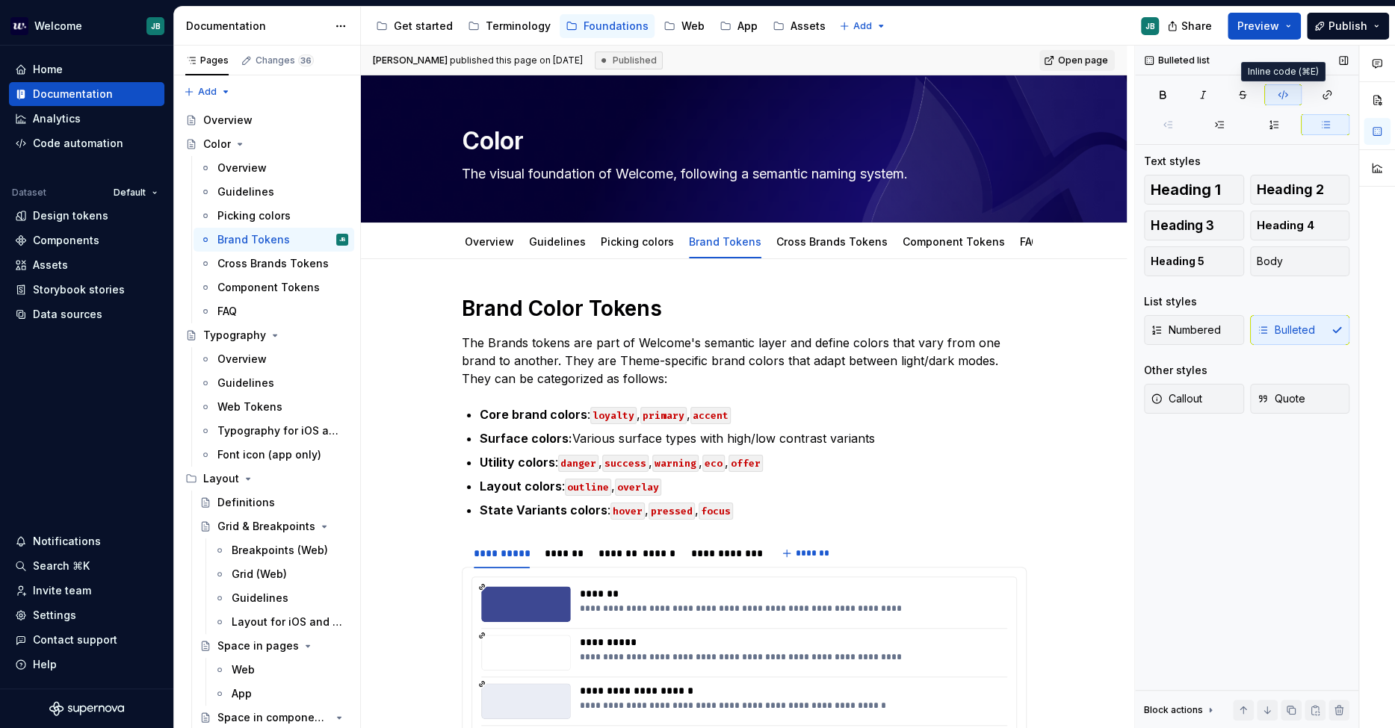
click at [1254, 89] on icon "button" at bounding box center [1283, 95] width 12 height 12
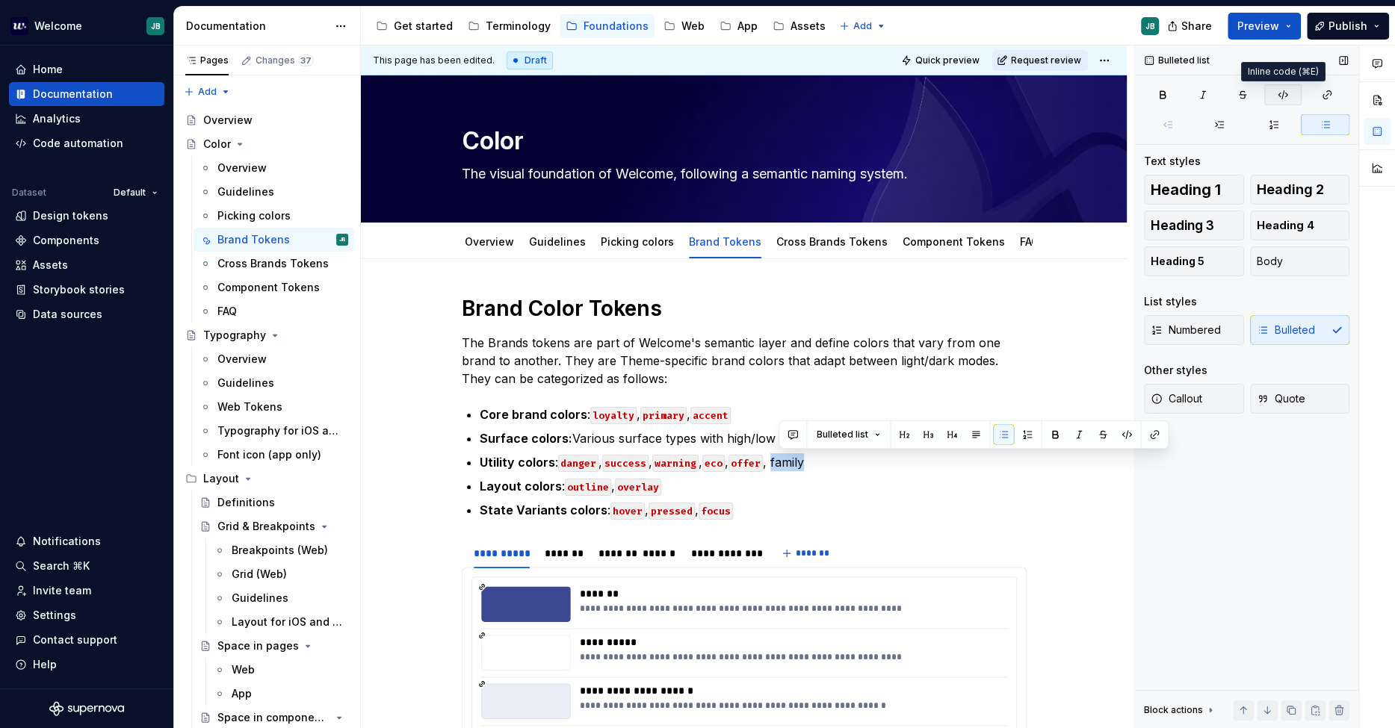
click at [1254, 96] on button "button" at bounding box center [1282, 94] width 37 height 21
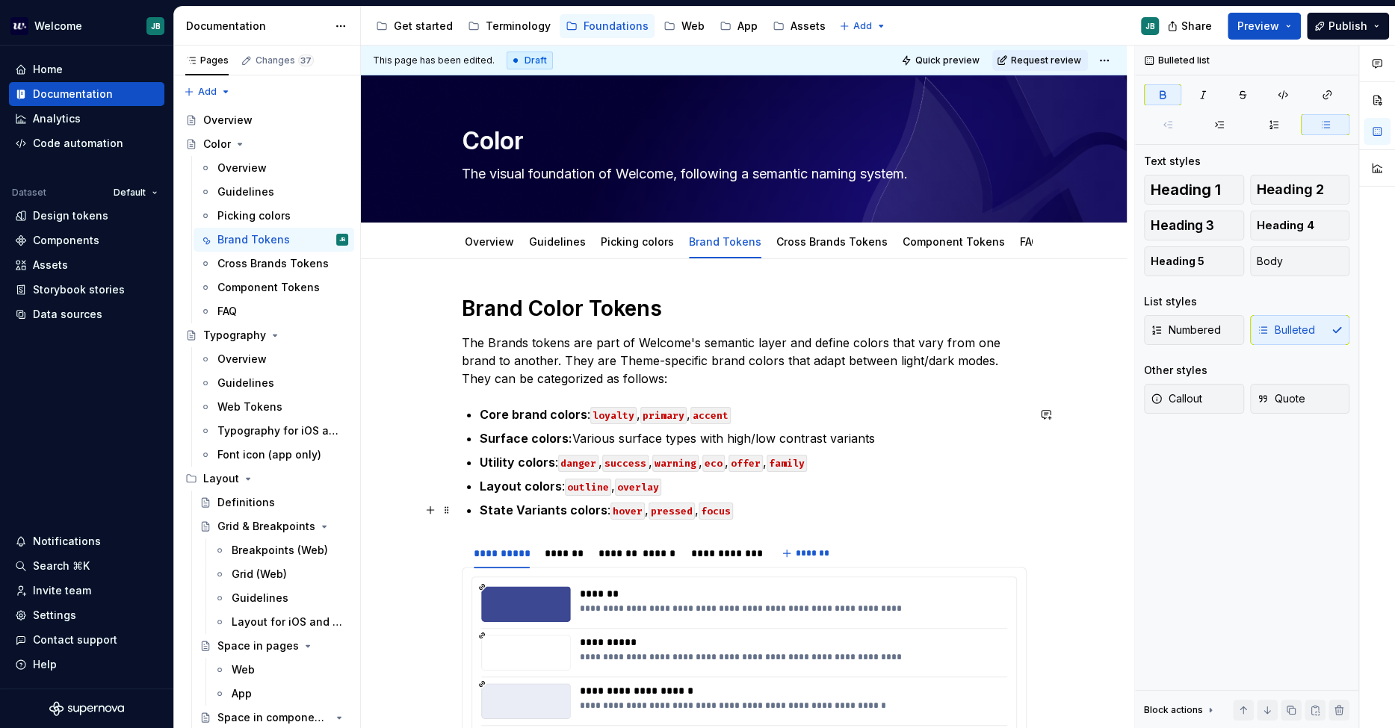
click at [981, 497] on ul "Core brand colors : loyalty , primary , accent Surface colors: Various surface …" at bounding box center [753, 463] width 547 height 114
click at [853, 469] on p "Utility colors : danger , success , warning , eco , offer , family" at bounding box center [753, 462] width 547 height 18
click at [1254, 98] on icon "button" at bounding box center [1283, 95] width 12 height 12
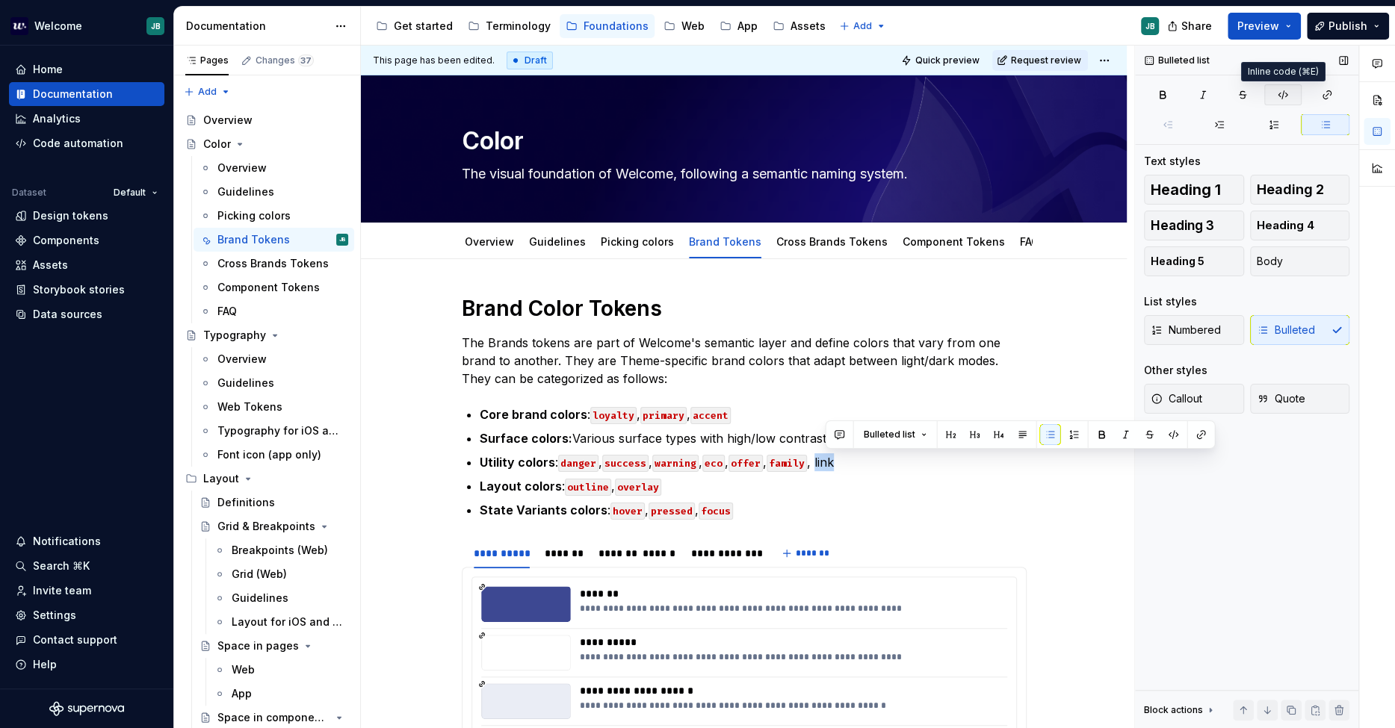
click at [1254, 97] on icon "button" at bounding box center [1283, 95] width 12 height 12
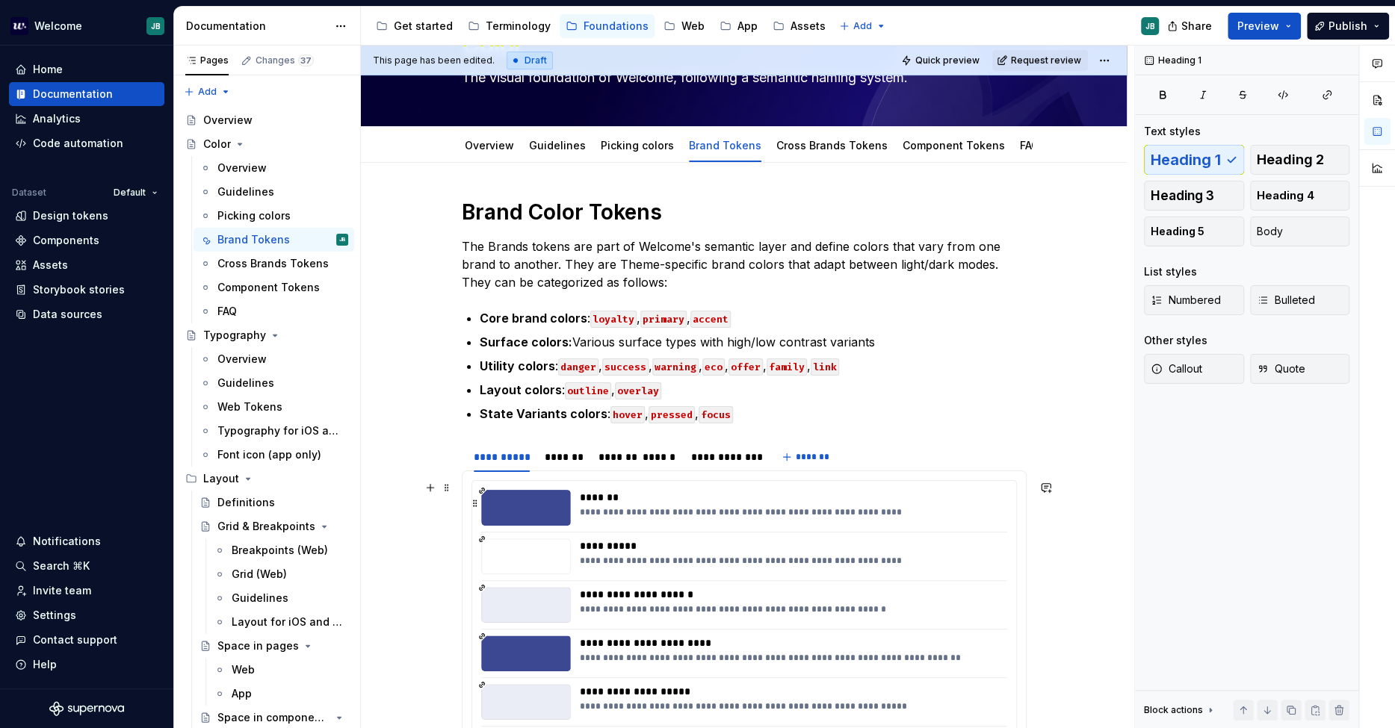
scroll to position [71, 0]
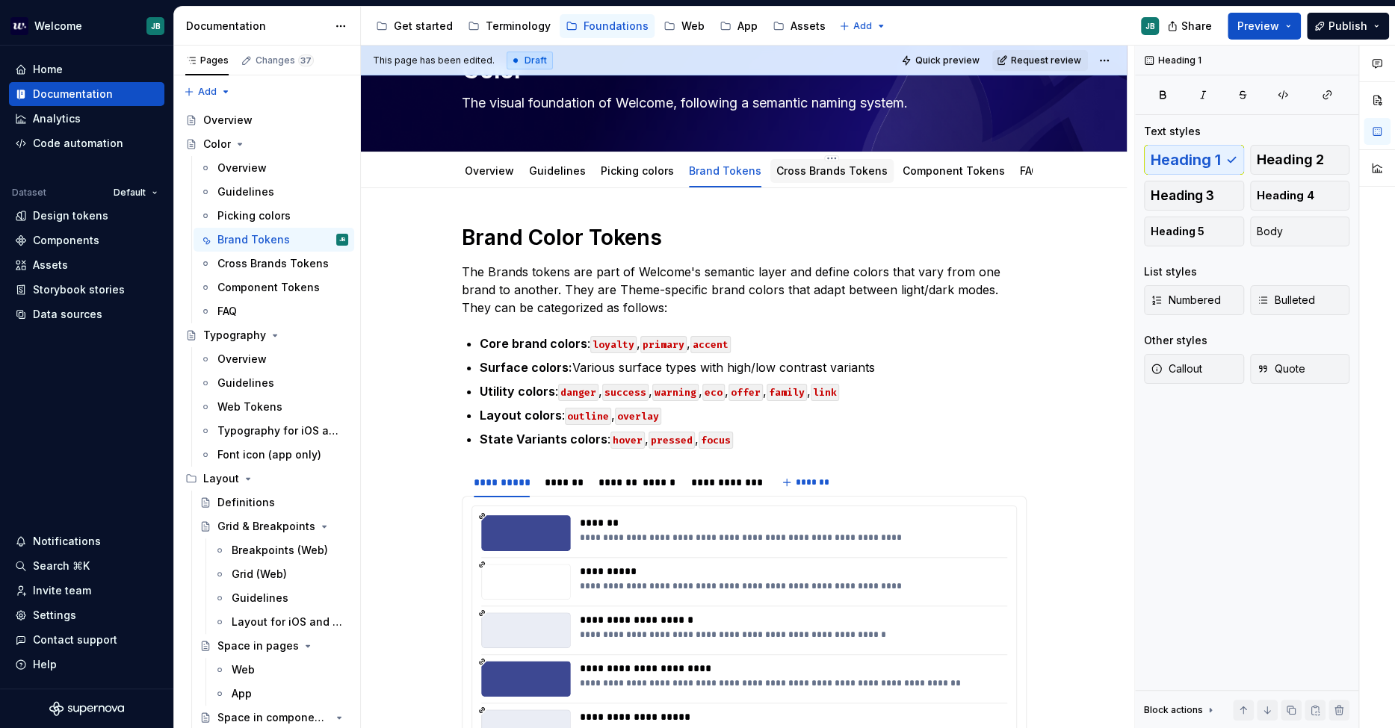
click at [828, 172] on link "Cross Brands Tokens" at bounding box center [831, 170] width 111 height 13
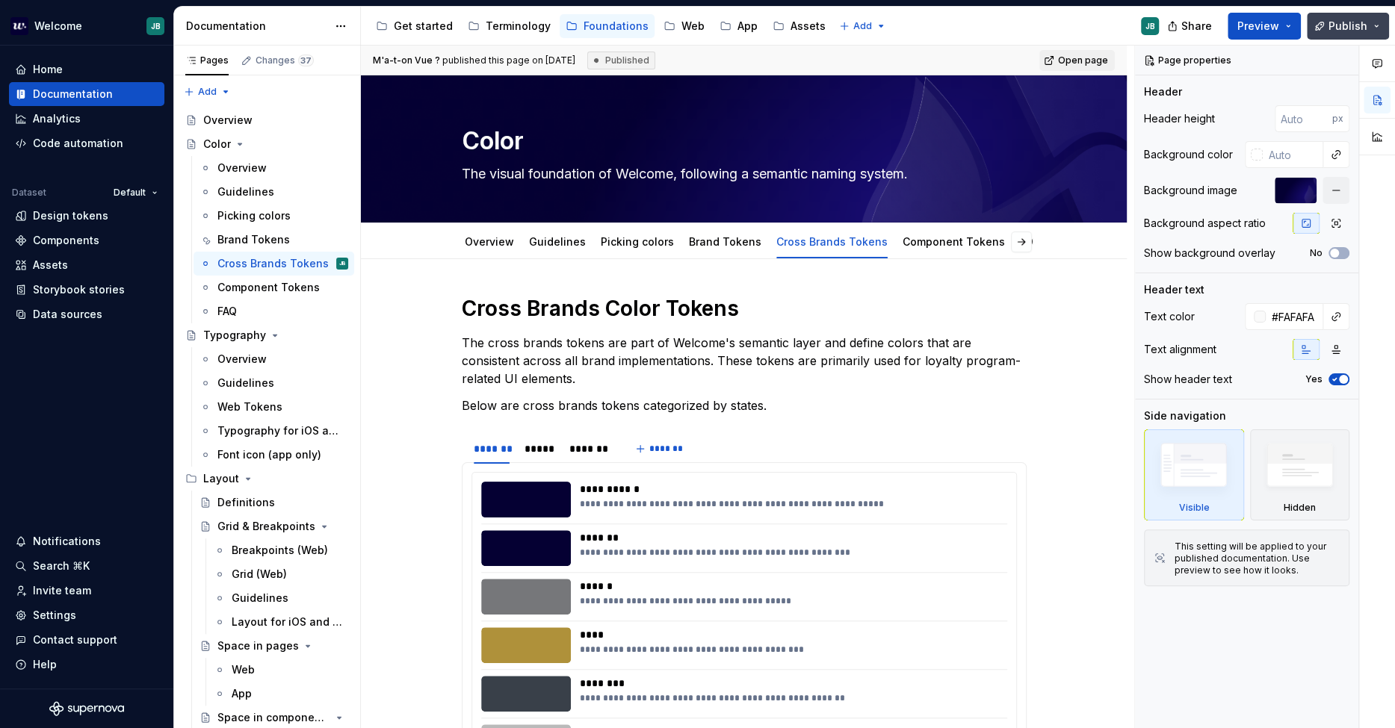
click at [1254, 22] on button "Publish" at bounding box center [1348, 26] width 82 height 27
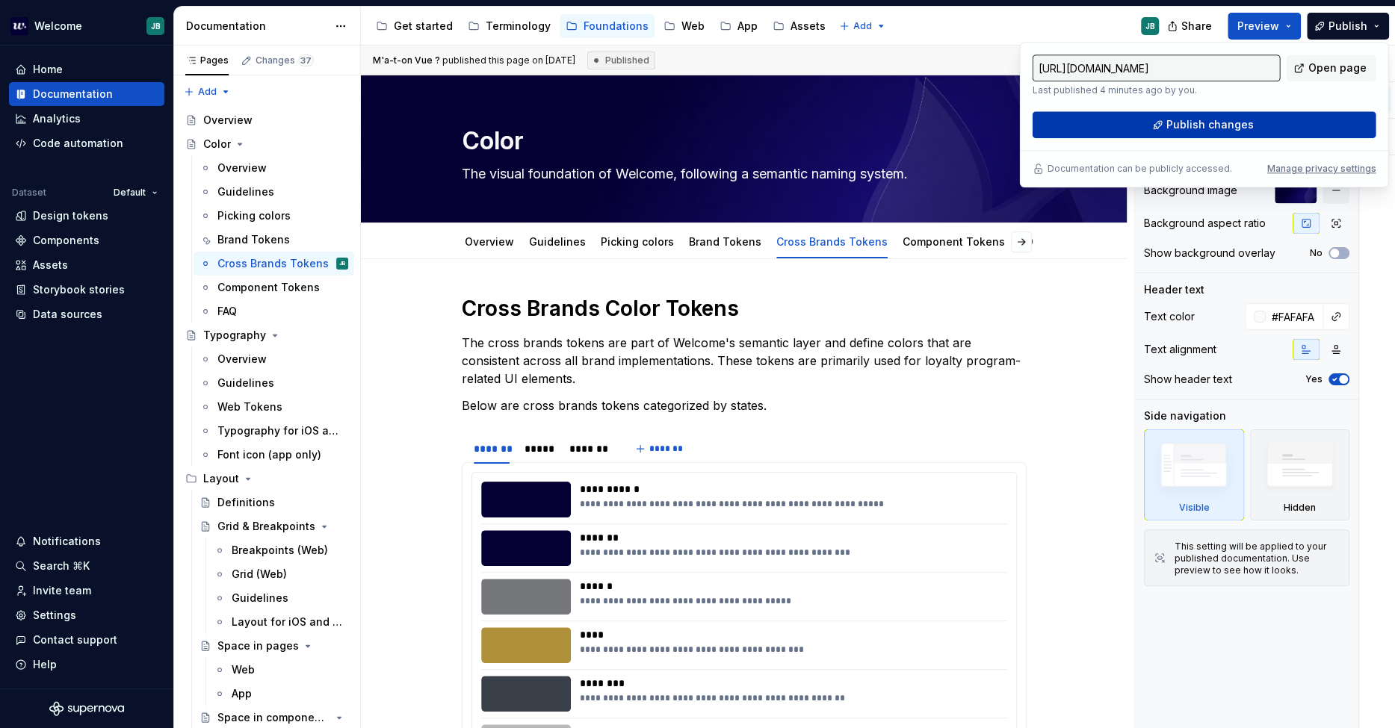
click at [1177, 118] on span "Publish changes" at bounding box center [1209, 124] width 87 height 15
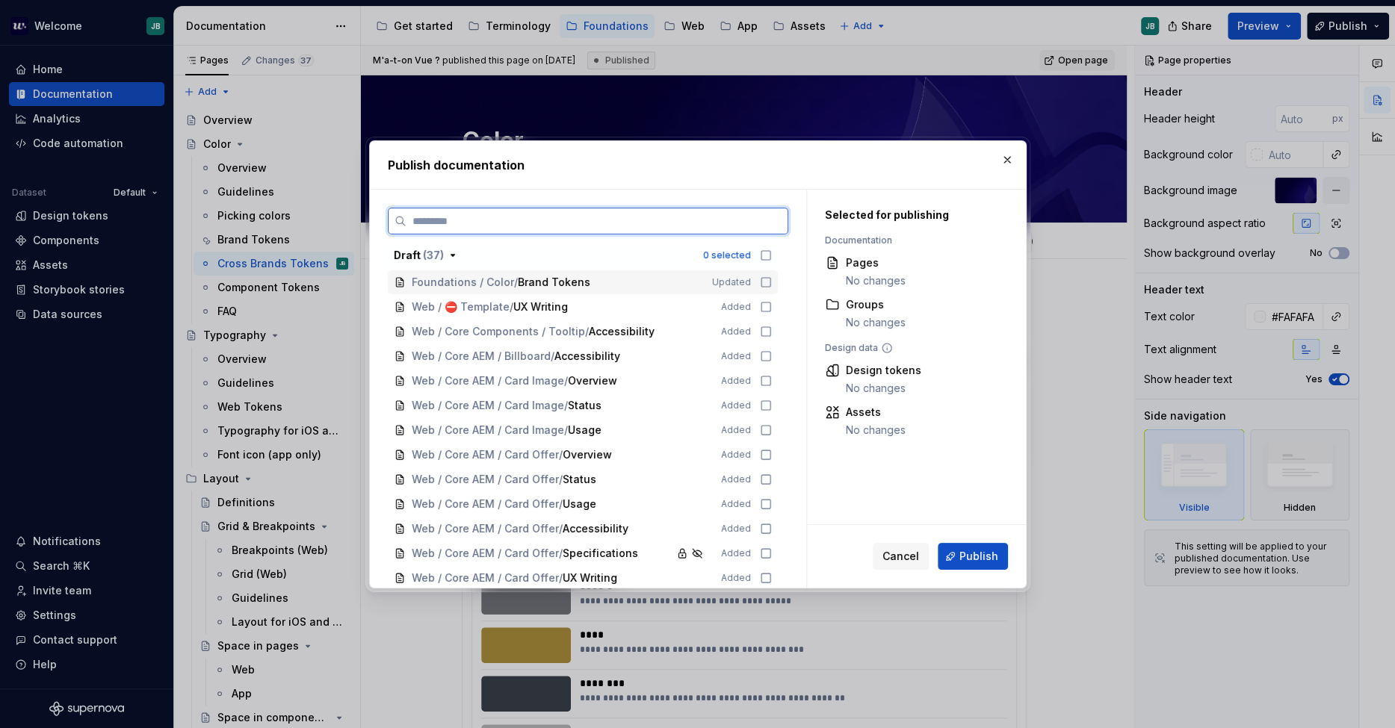
click at [766, 279] on icon at bounding box center [766, 282] width 12 height 12
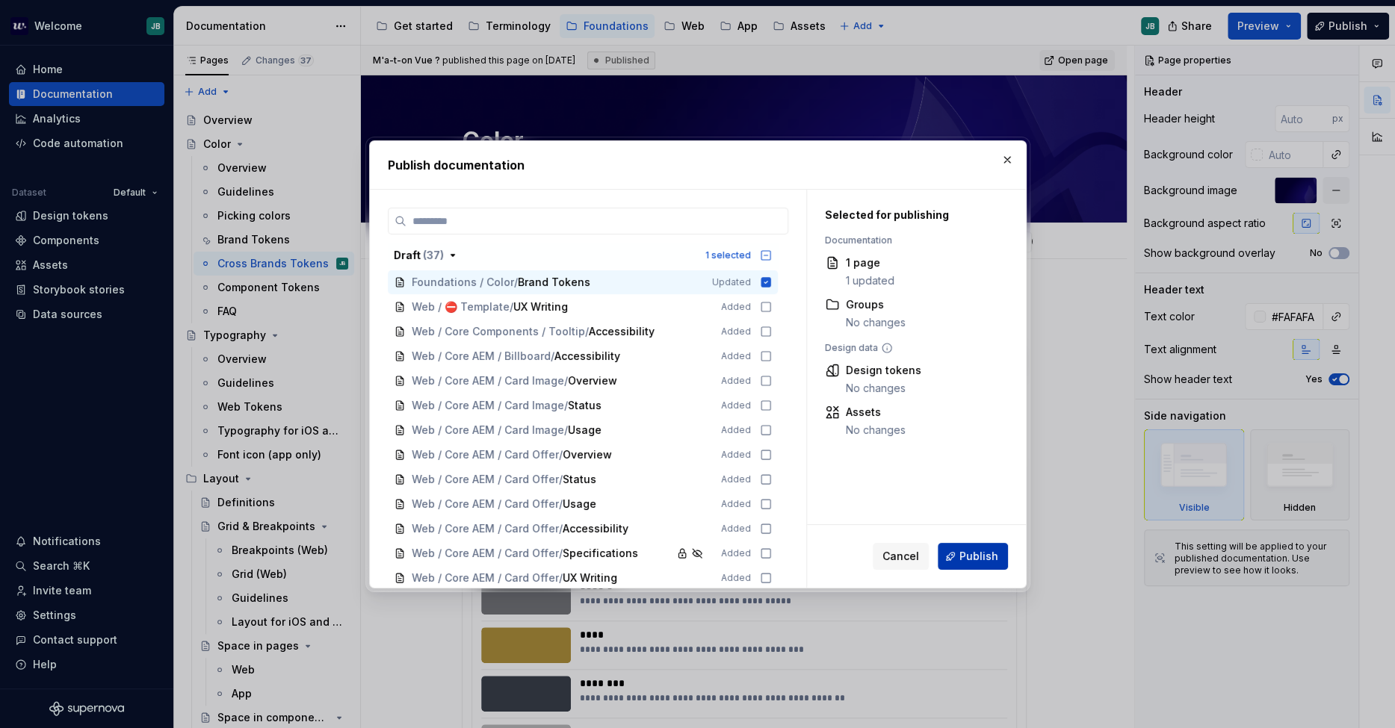
click at [987, 558] on span "Publish" at bounding box center [978, 556] width 39 height 15
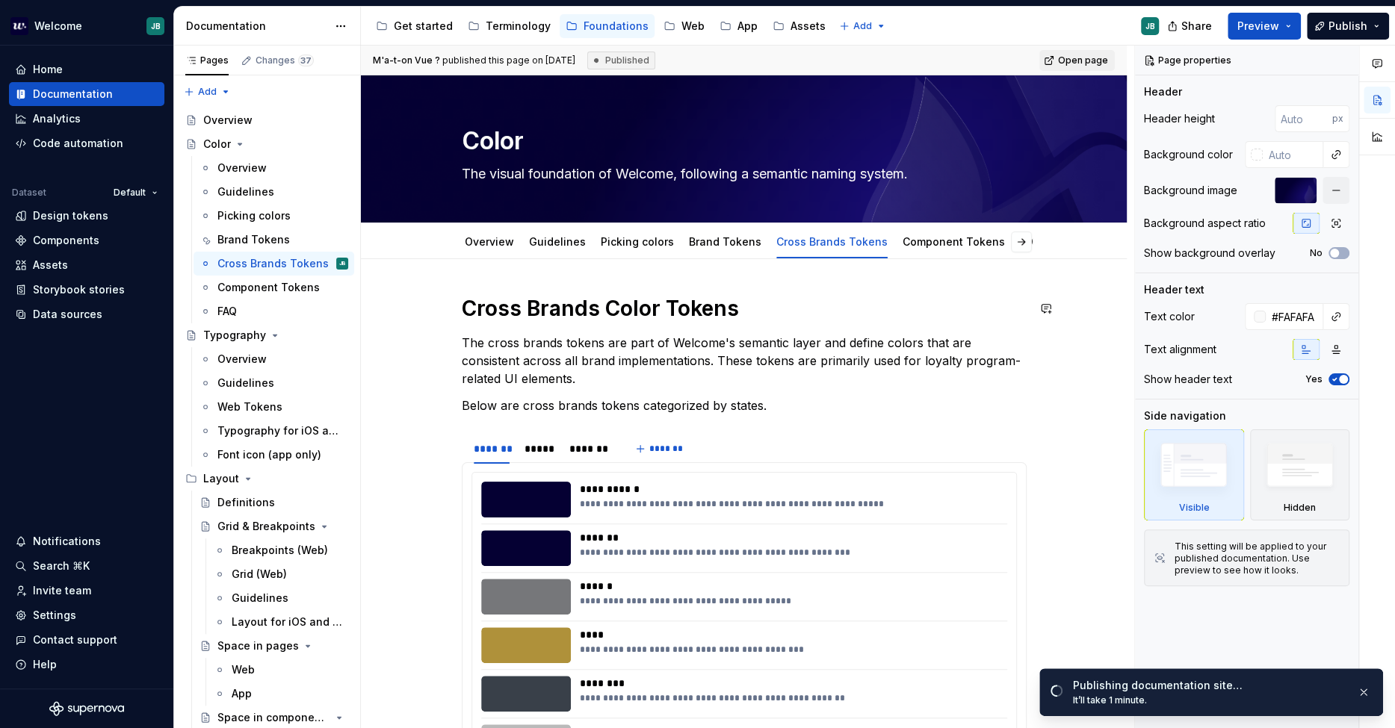
type textarea "*"
